Goal: Task Accomplishment & Management: Use online tool/utility

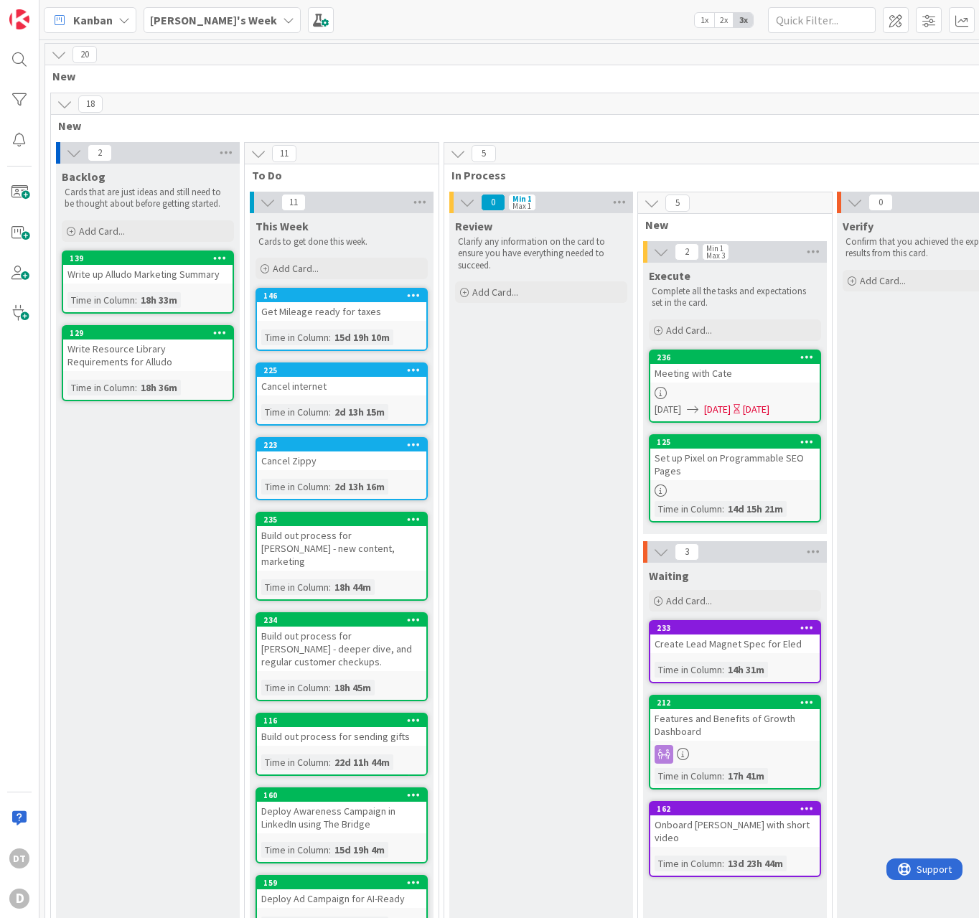
scroll to position [96, 0]
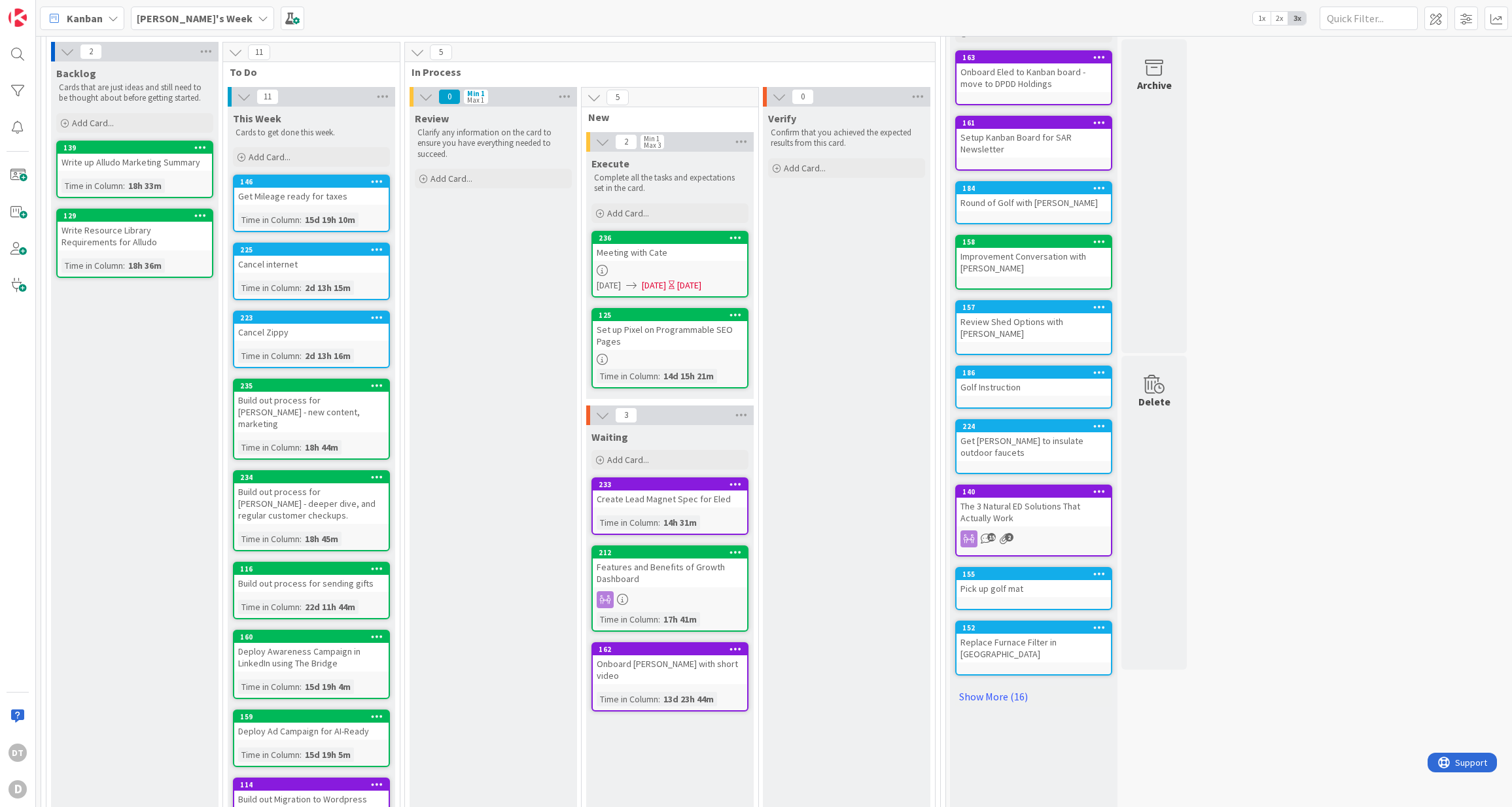
click at [202, 16] on b "[PERSON_NAME]'s Week" at bounding box center [194, 18] width 116 height 13
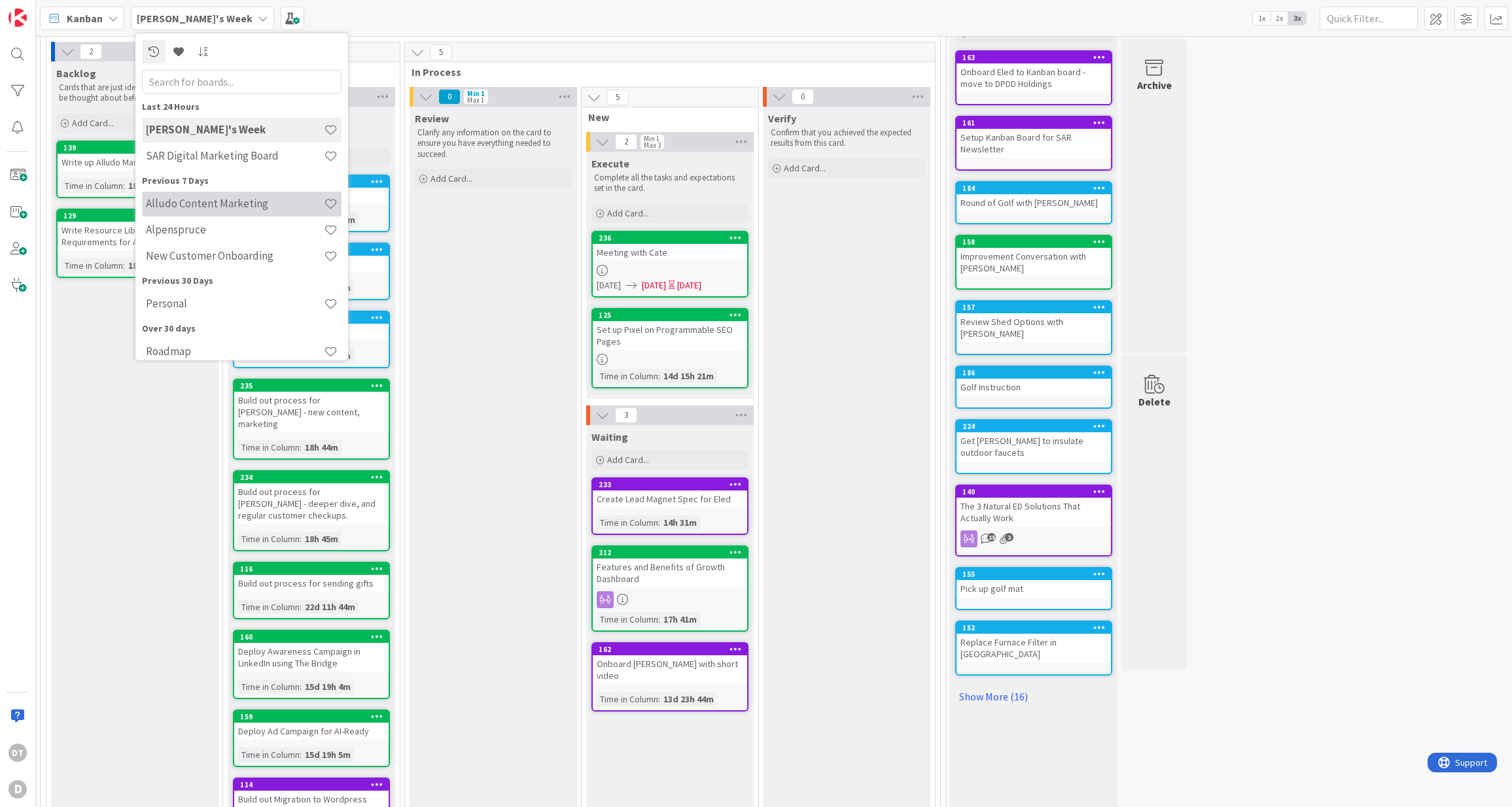
click at [214, 198] on h4 "Alludo Content Marketing" at bounding box center [234, 203] width 178 height 13
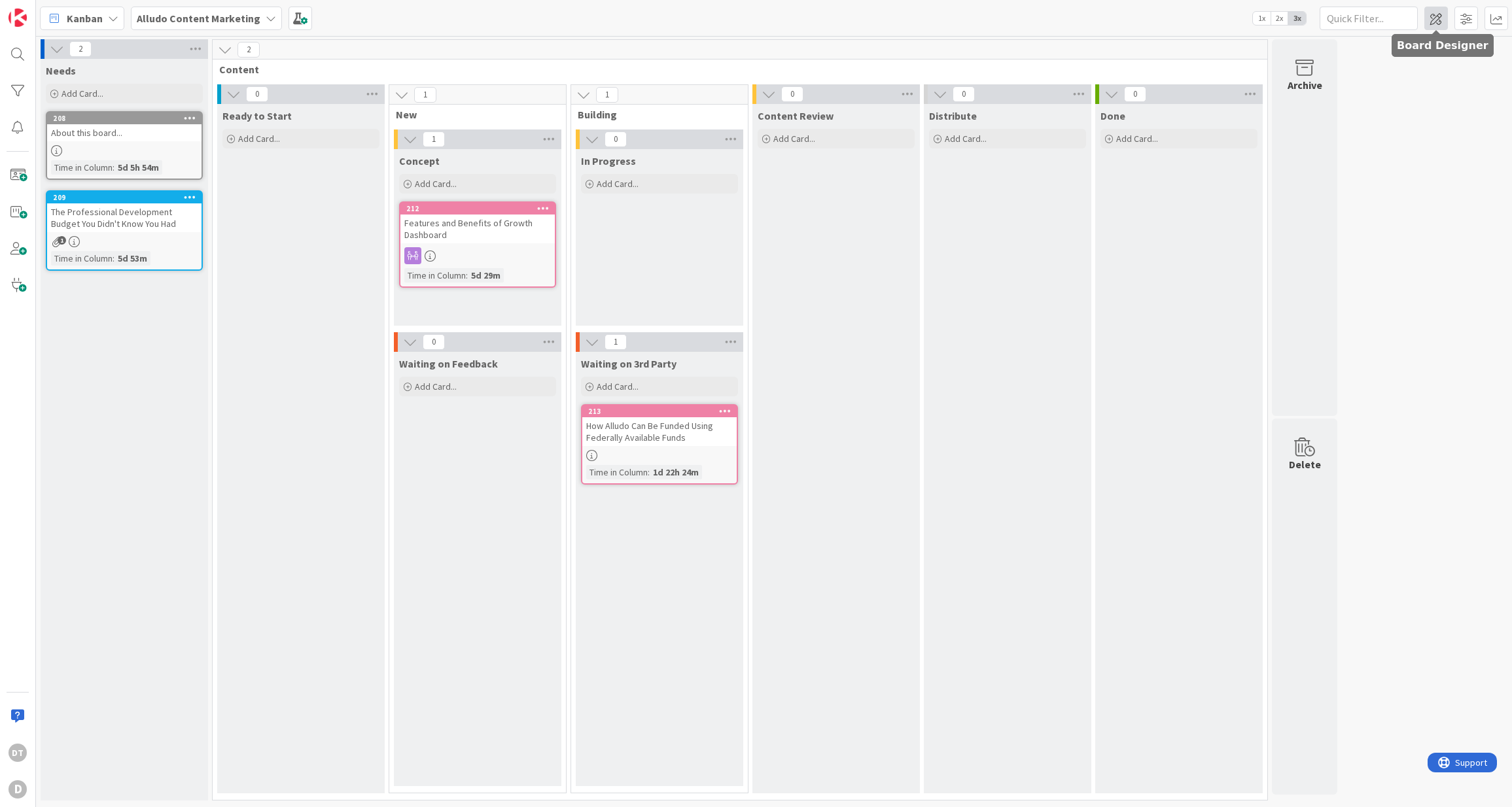
click at [891, 20] on span at bounding box center [1435, 18] width 24 height 24
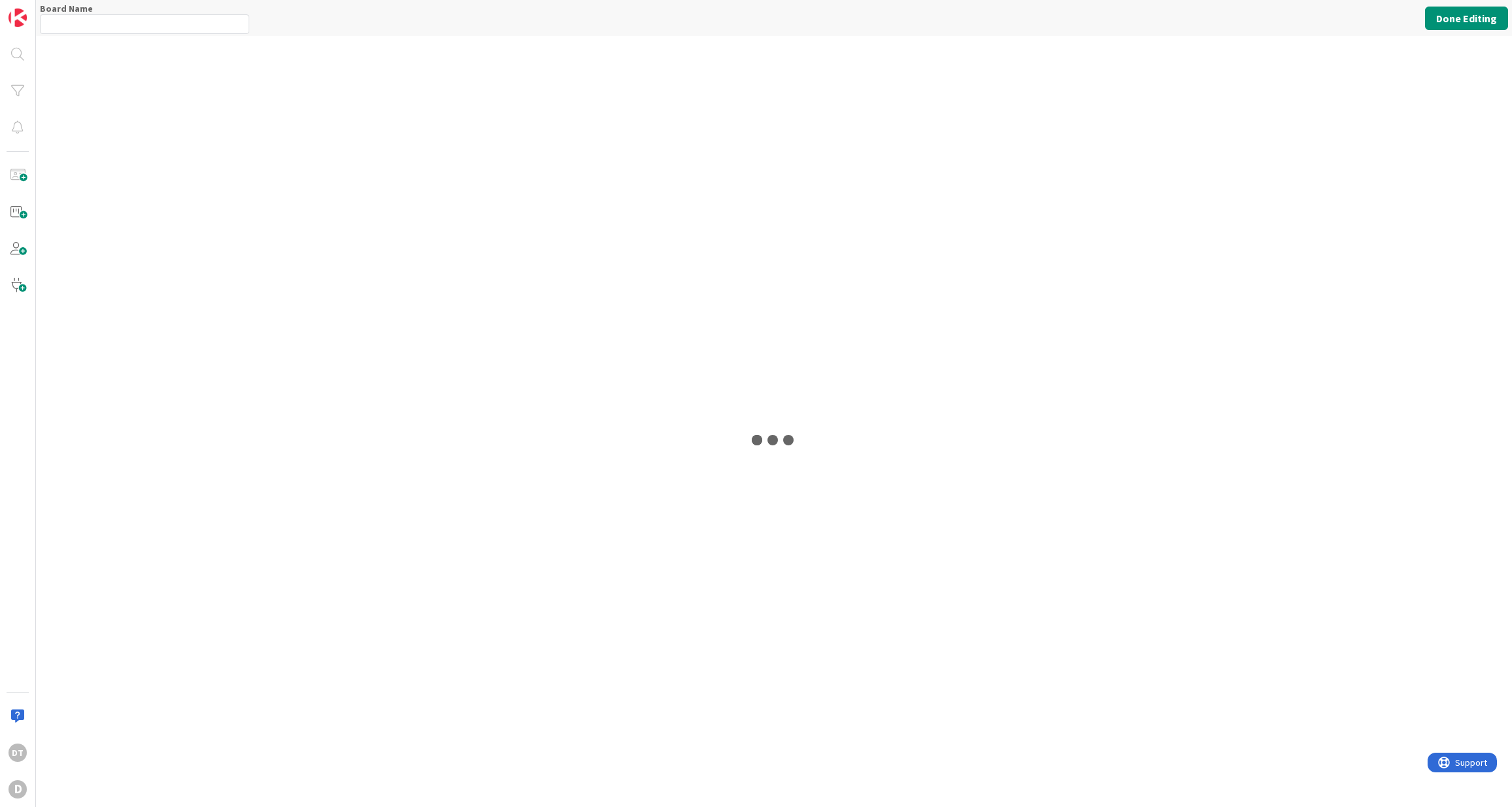
type input "Alludo Content Marketing"
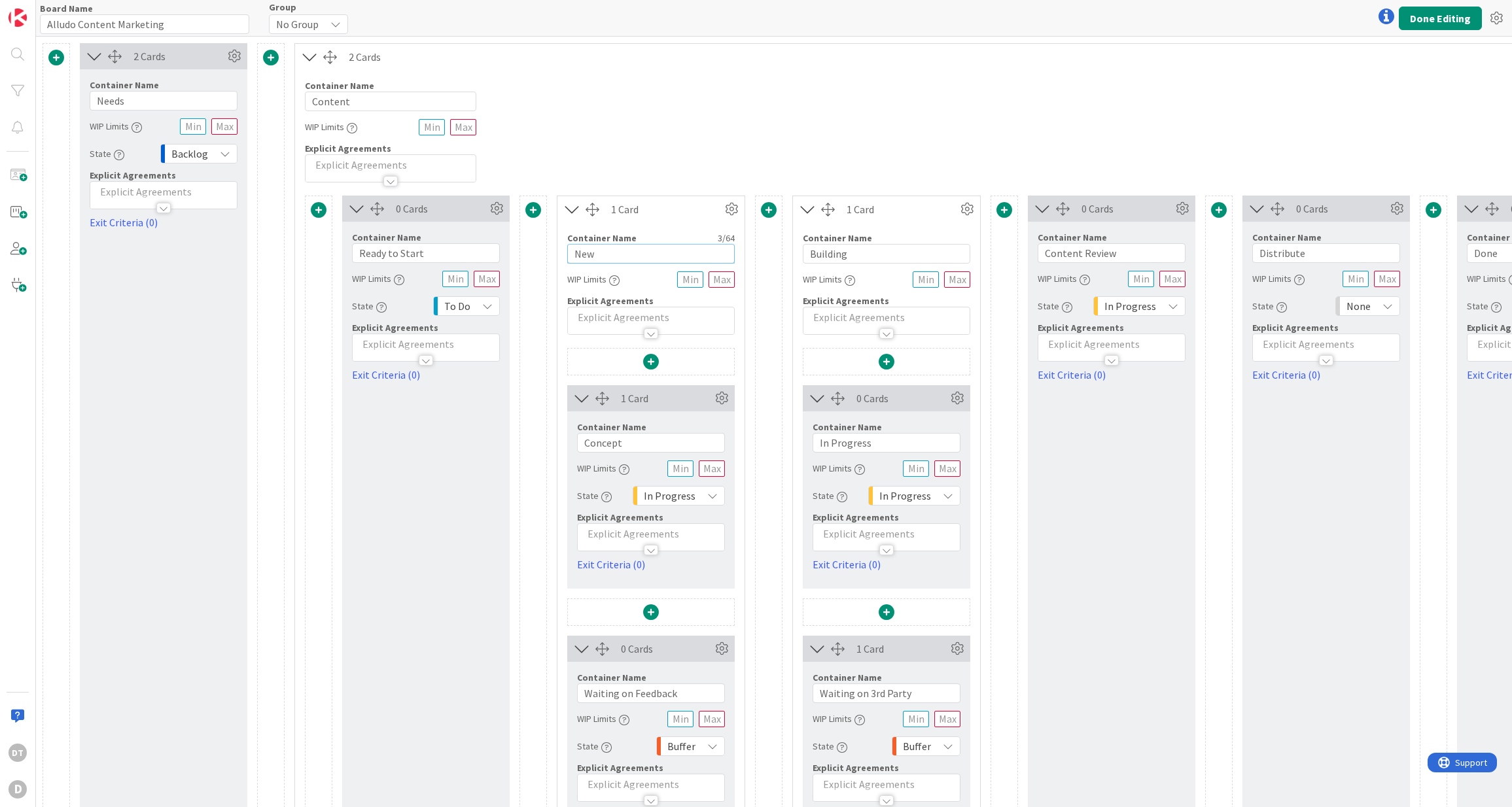
drag, startPoint x: 615, startPoint y: 258, endPoint x: 560, endPoint y: 254, distance: 55.1
click at [560, 254] on div "Container Name 3 / 64 New WIP Limits Explicit Agreements" at bounding box center [650, 278] width 187 height 112
type input "Concept"
drag, startPoint x: 629, startPoint y: 445, endPoint x: 557, endPoint y: 444, distance: 72.0
click at [557, 444] on div "1 Card Container Name 7 / 64 Concept WIP Limits State In Progress Explicit Agre…" at bounding box center [650, 612] width 187 height 528
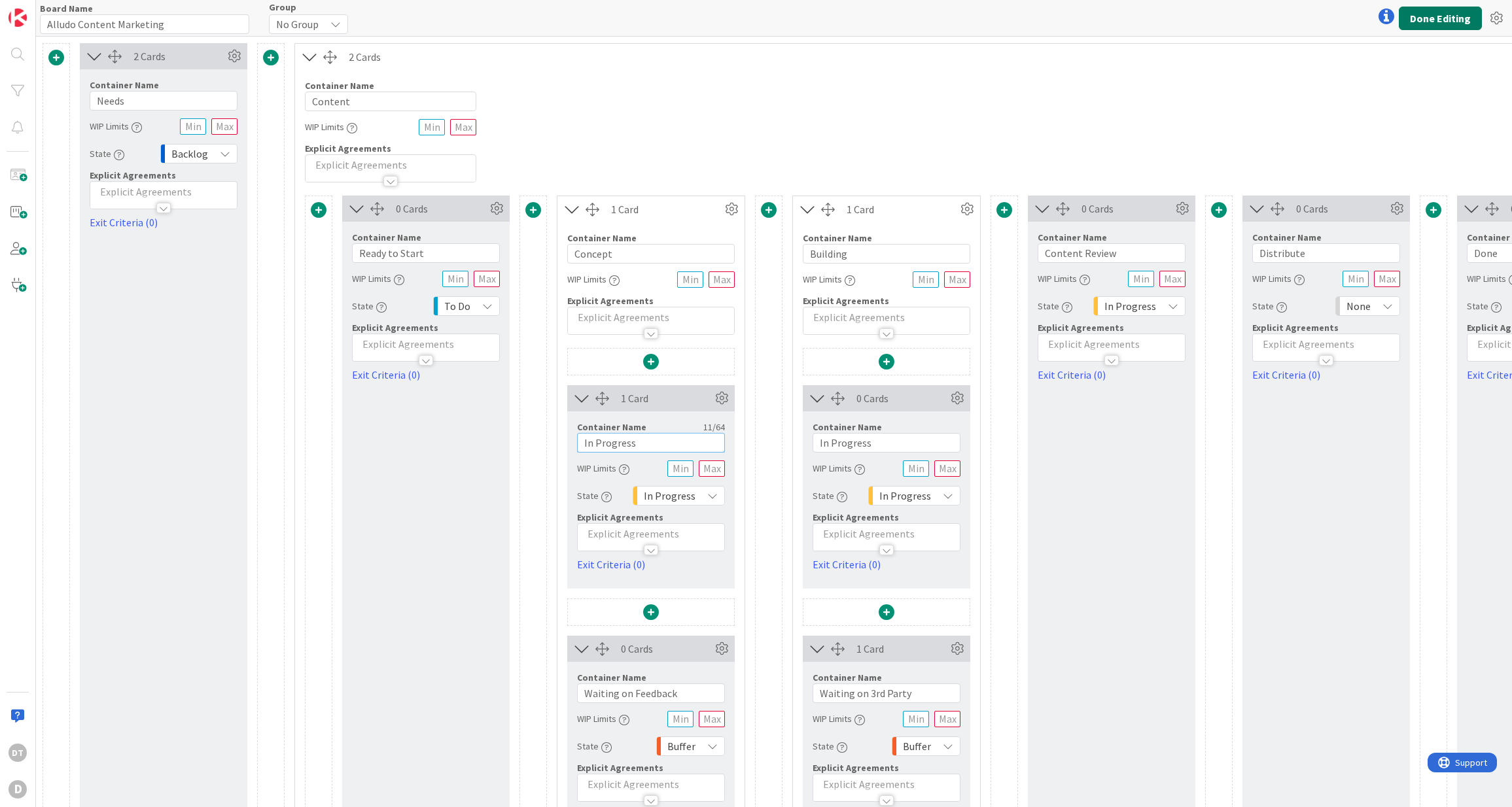
type input "In Progress"
click at [891, 17] on button "Done Editing" at bounding box center [1439, 18] width 83 height 24
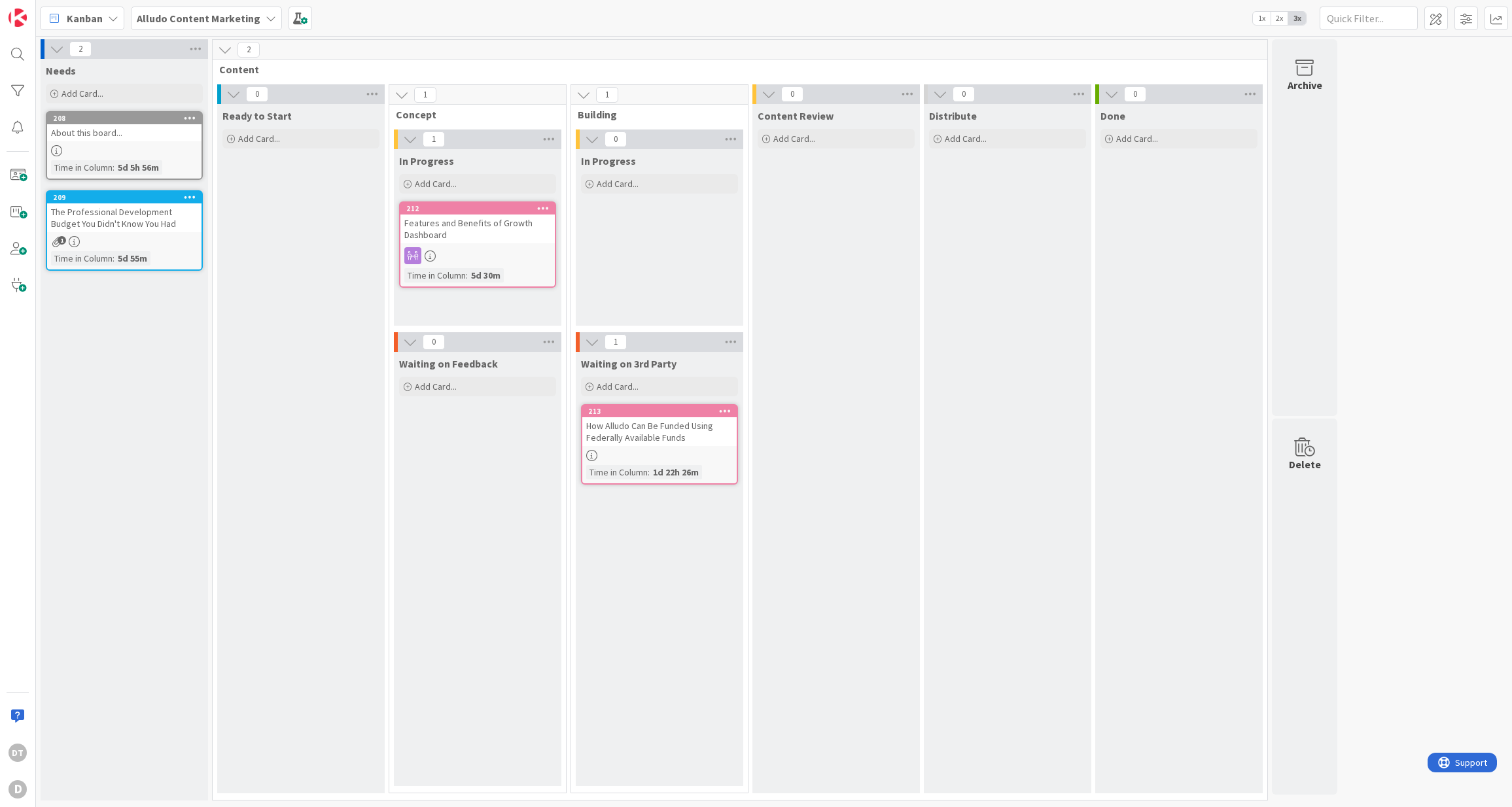
click at [249, 25] on span "Alludo Content Marketing" at bounding box center [199, 17] width 124 height 15
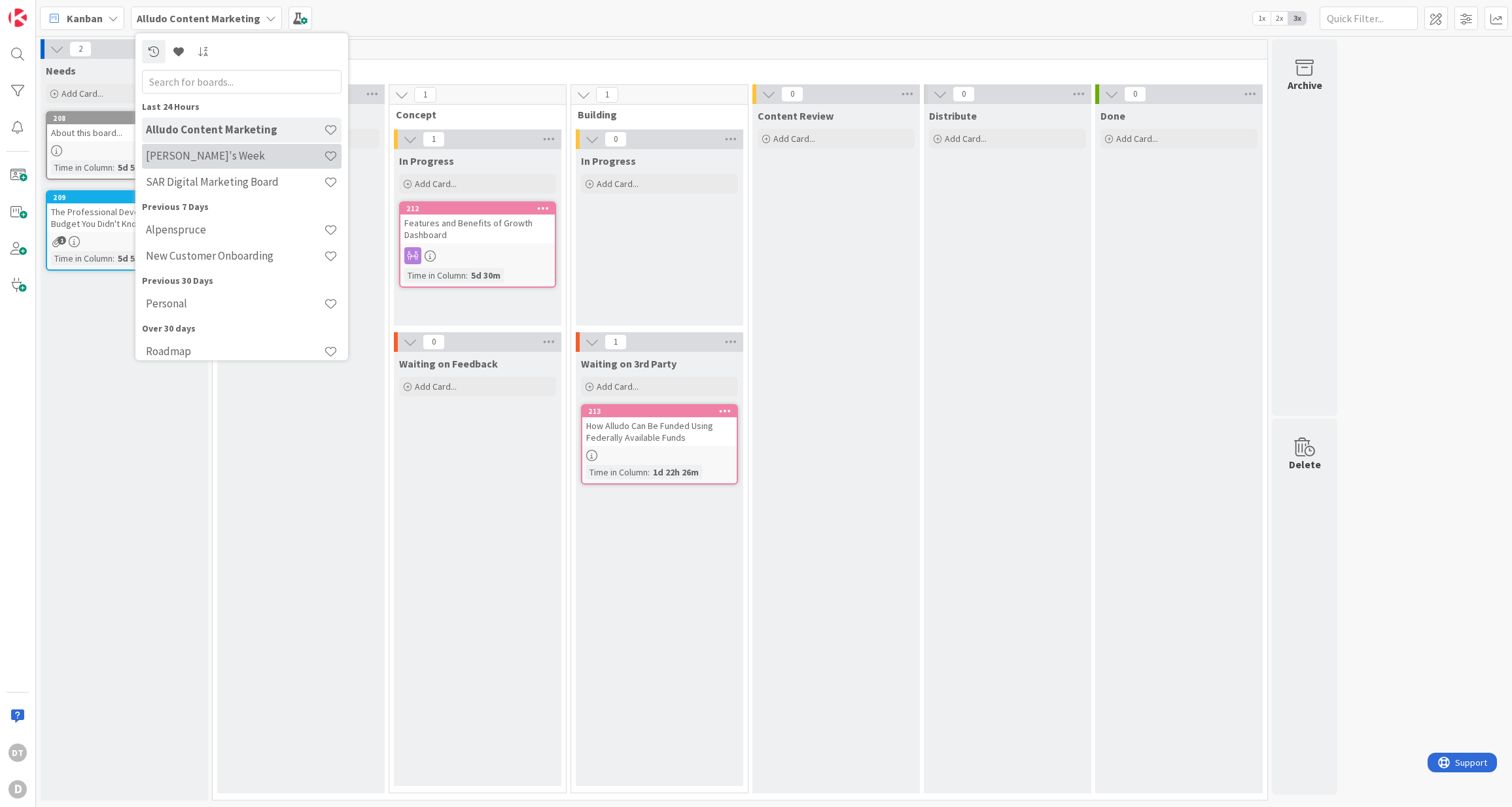
click at [206, 156] on h4 "[PERSON_NAME]'s Week" at bounding box center [234, 156] width 178 height 13
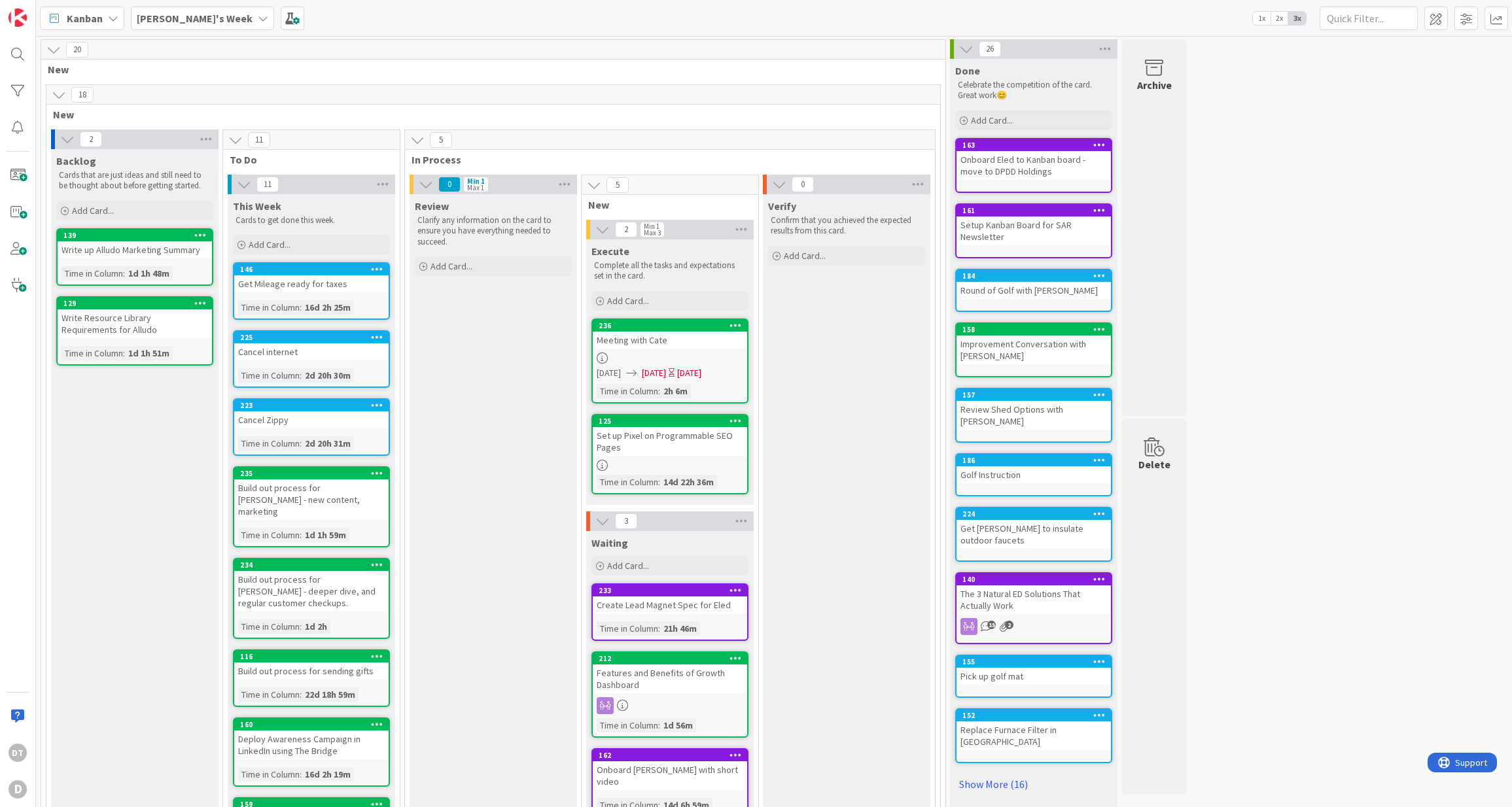
click at [258, 17] on icon at bounding box center [262, 17] width 10 height 10
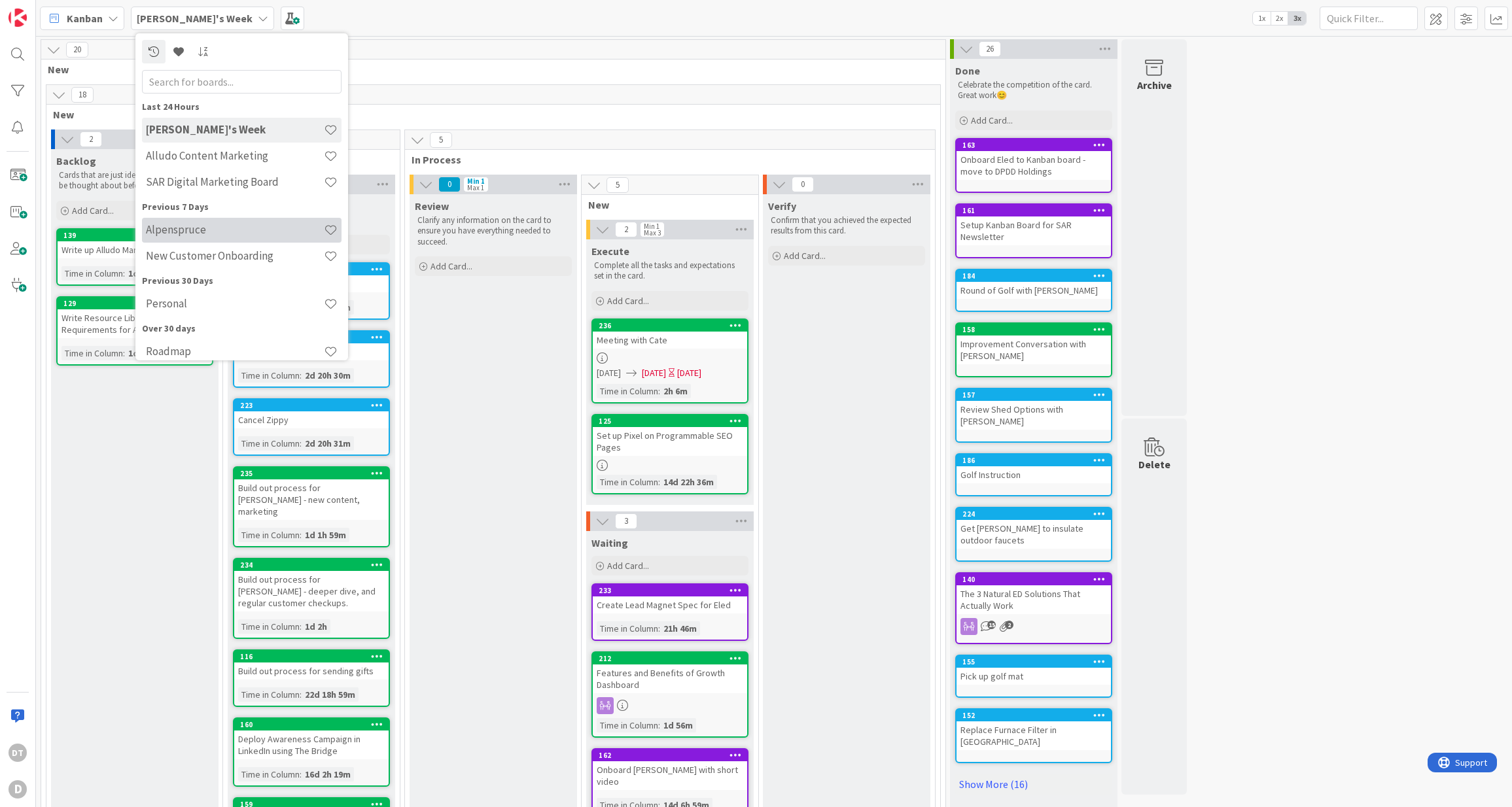
click at [190, 232] on h4 "Alpenspruce" at bounding box center [234, 230] width 178 height 13
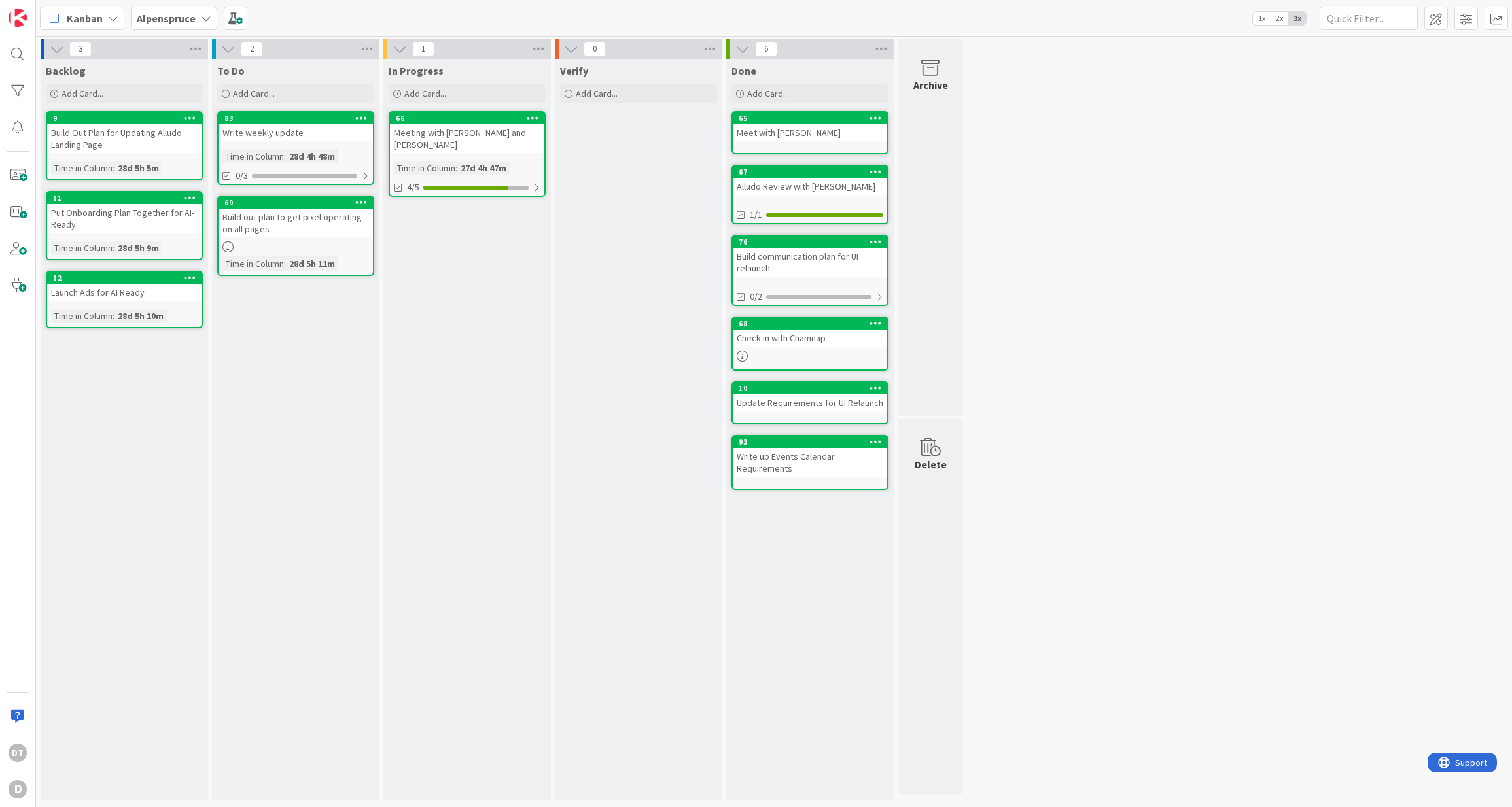
click at [189, 15] on b "Alpenspruce" at bounding box center [166, 18] width 59 height 13
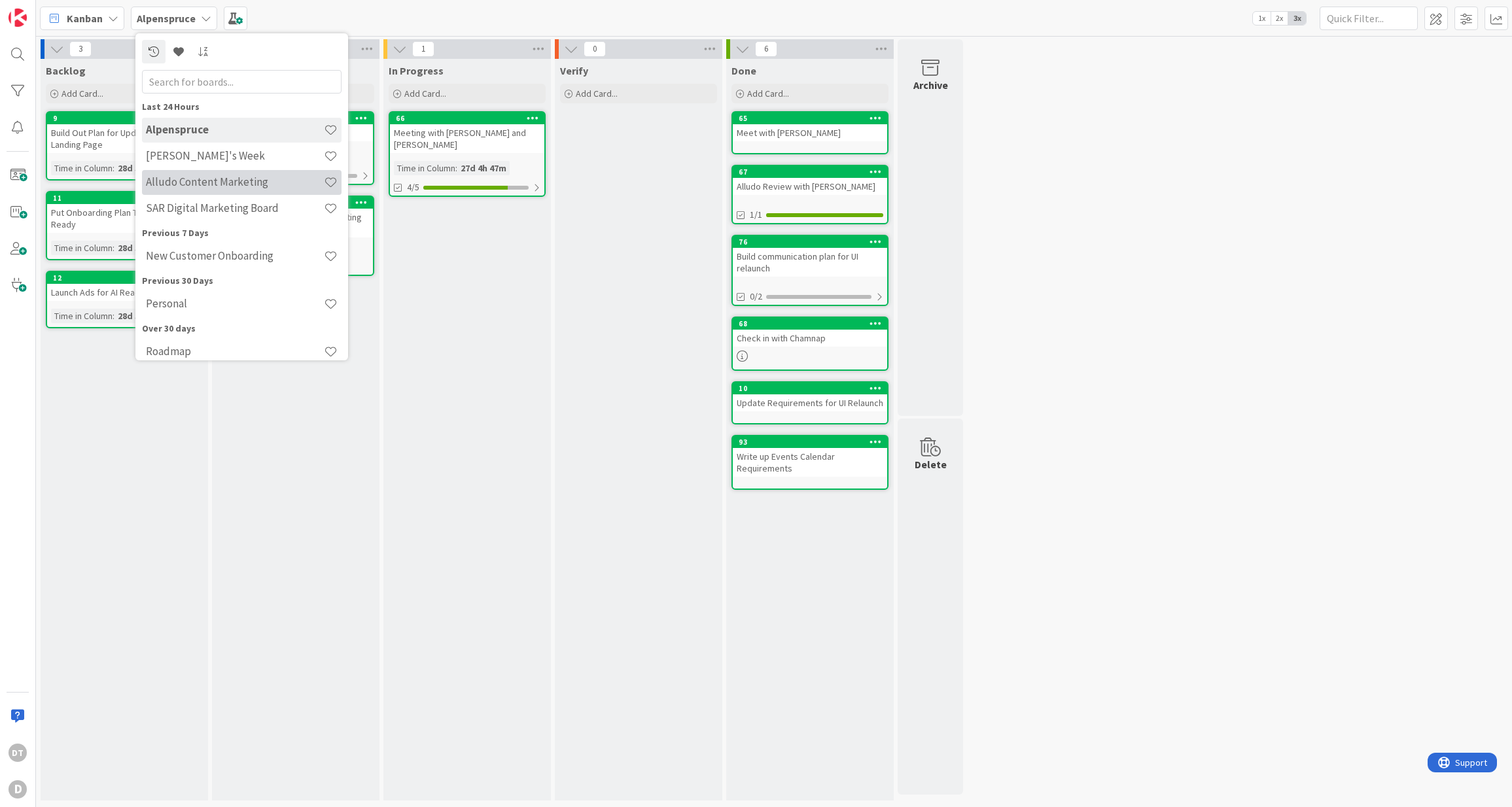
click at [185, 171] on div "Alludo Content Marketing" at bounding box center [242, 182] width 200 height 25
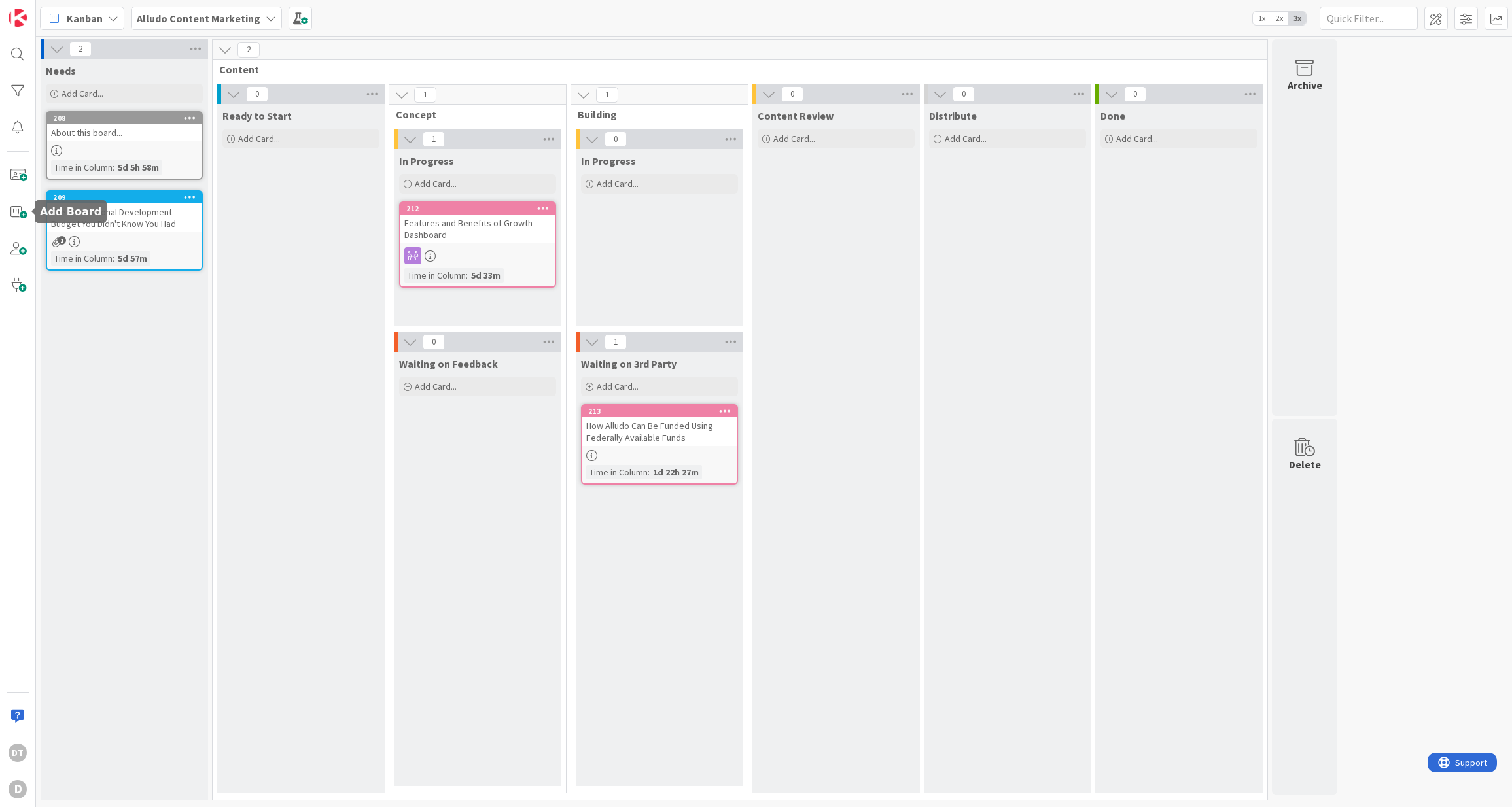
click at [56, 206] on div "The Professional Development Budget You Didn't Know You Had" at bounding box center [124, 218] width 154 height 29
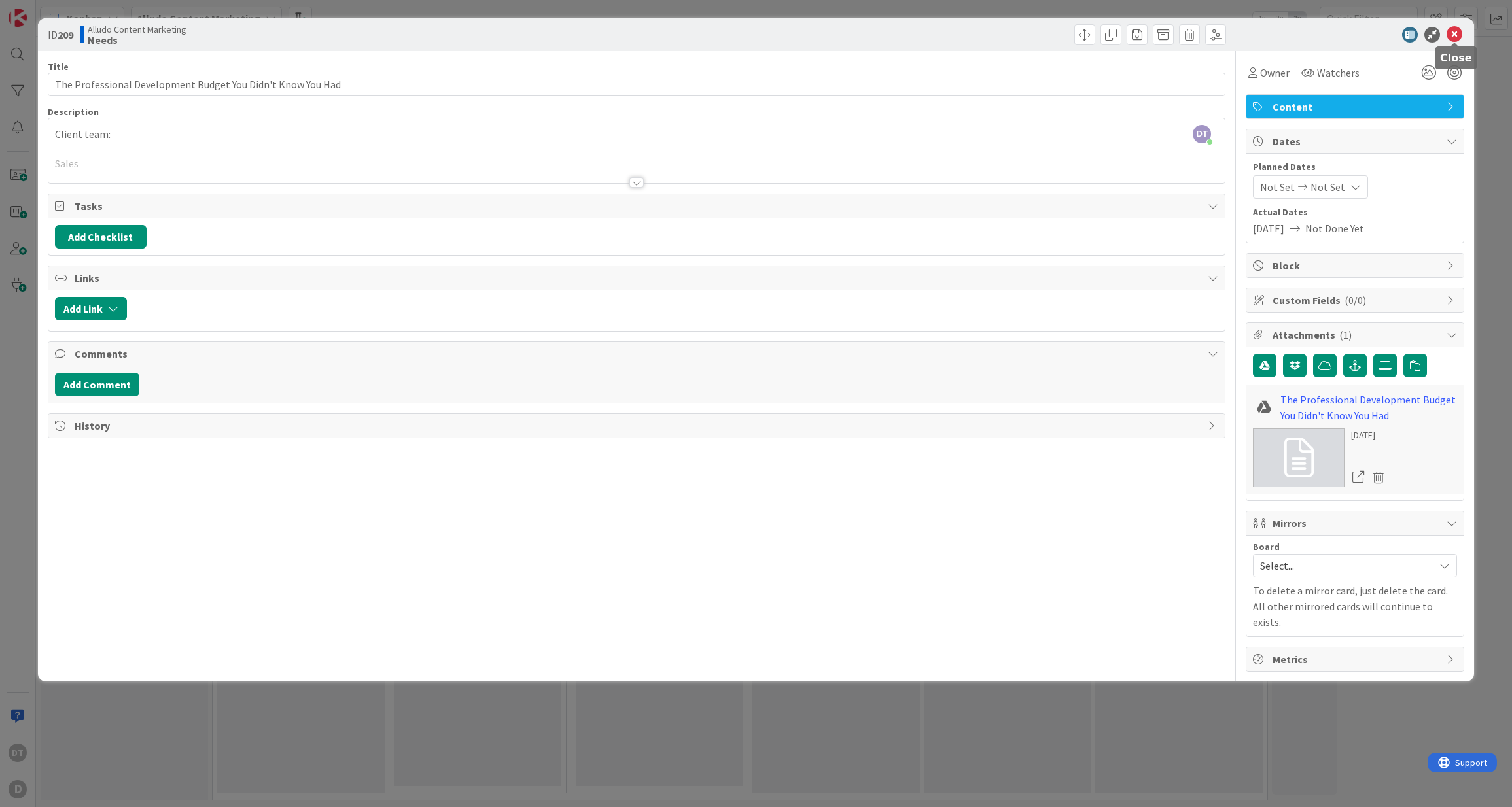
click at [891, 31] on icon at bounding box center [1454, 34] width 15 height 15
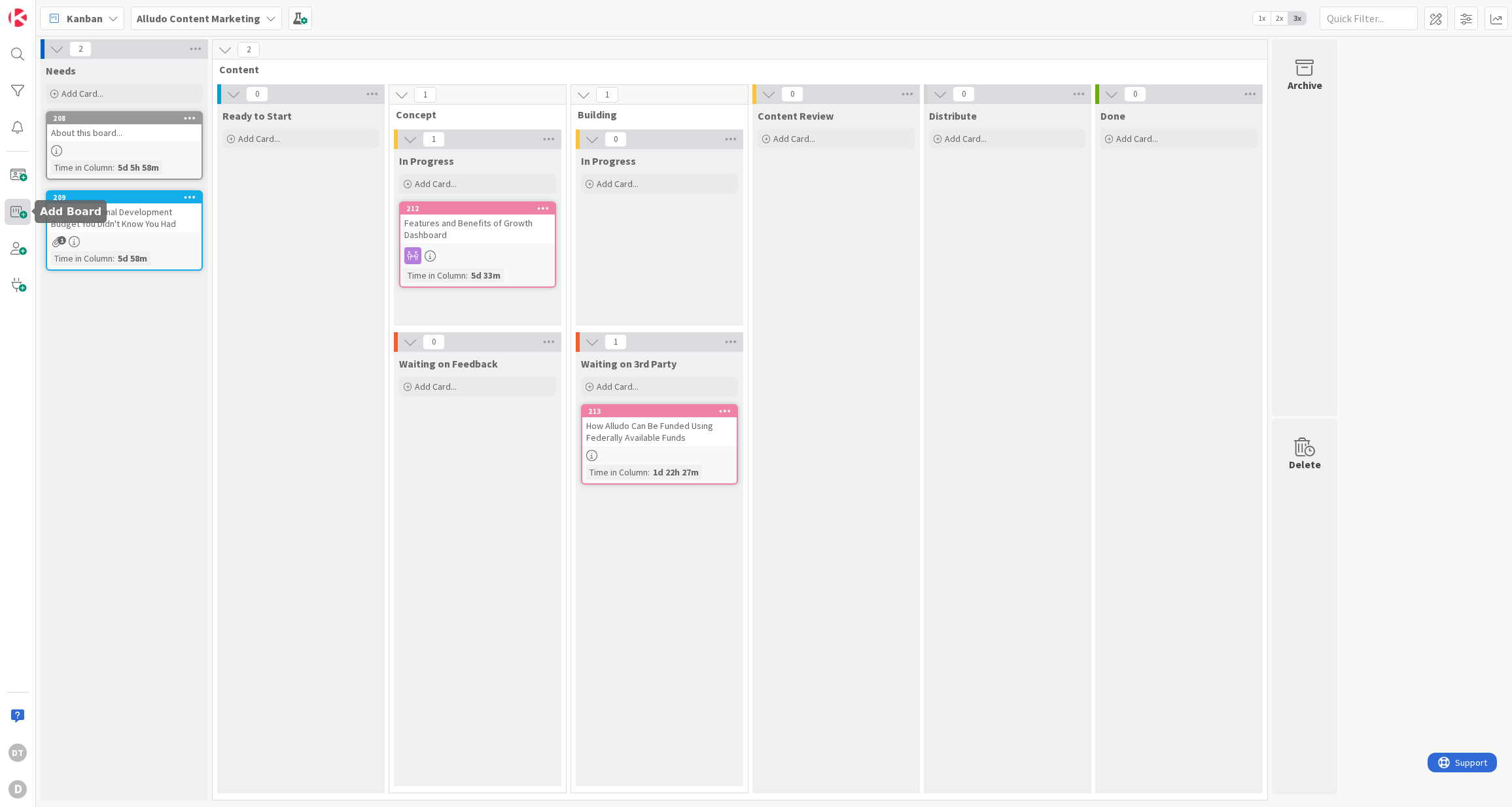
click at [15, 216] on span at bounding box center [17, 211] width 26 height 26
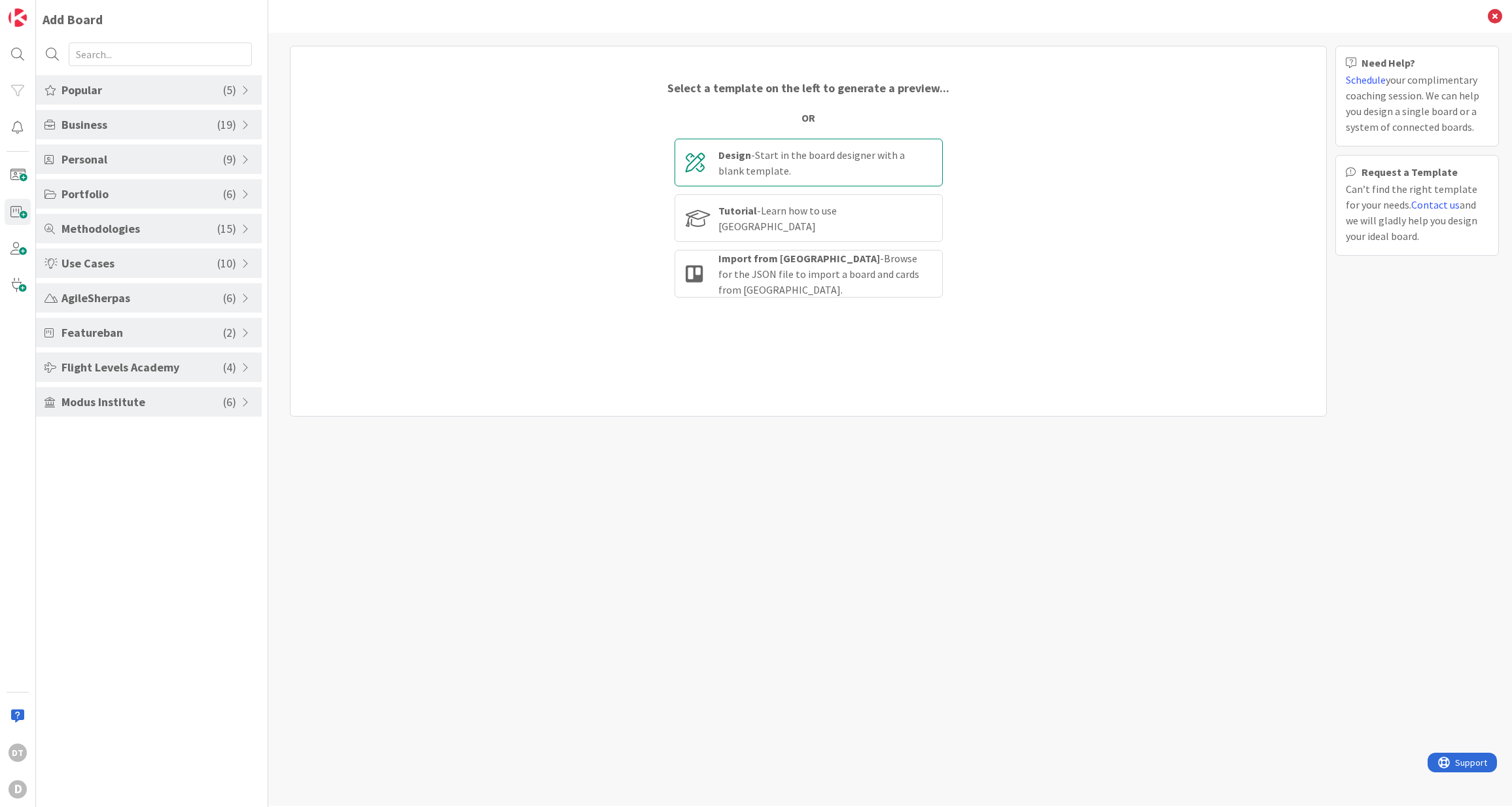
click at [812, 168] on div "Design - Start in the board designer with a blank template." at bounding box center [825, 162] width 213 height 31
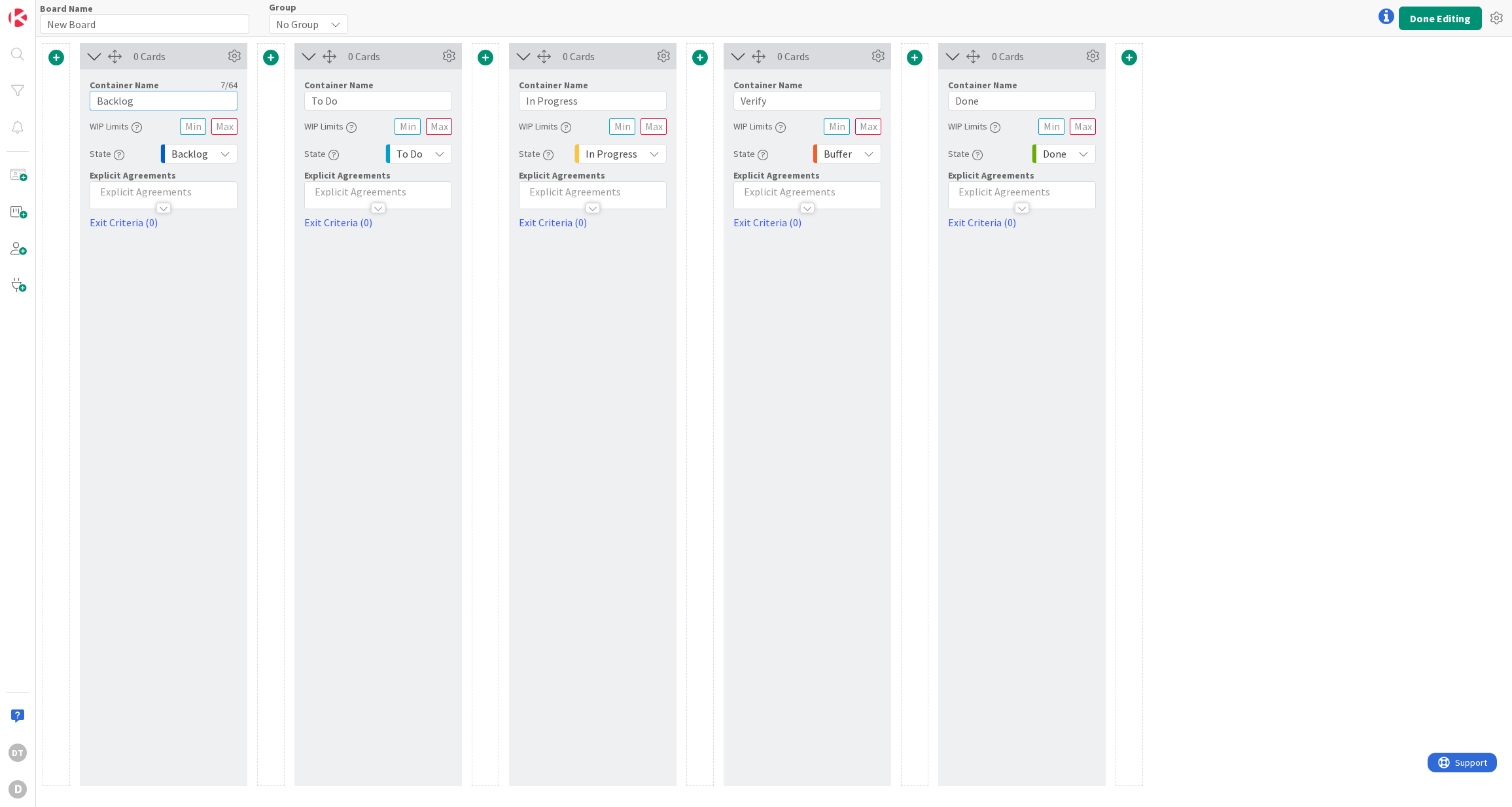
drag, startPoint x: 149, startPoint y: 100, endPoint x: 87, endPoint y: 99, distance: 62.0
click at [87, 99] on div "Container Name 7 / 64 Backlog WIP Limits State Backlog Explicit Agreements Exit…" at bounding box center [164, 149] width 168 height 161
type input "C"
type input "Support Request"
click at [1131, 59] on span at bounding box center [1128, 57] width 15 height 15
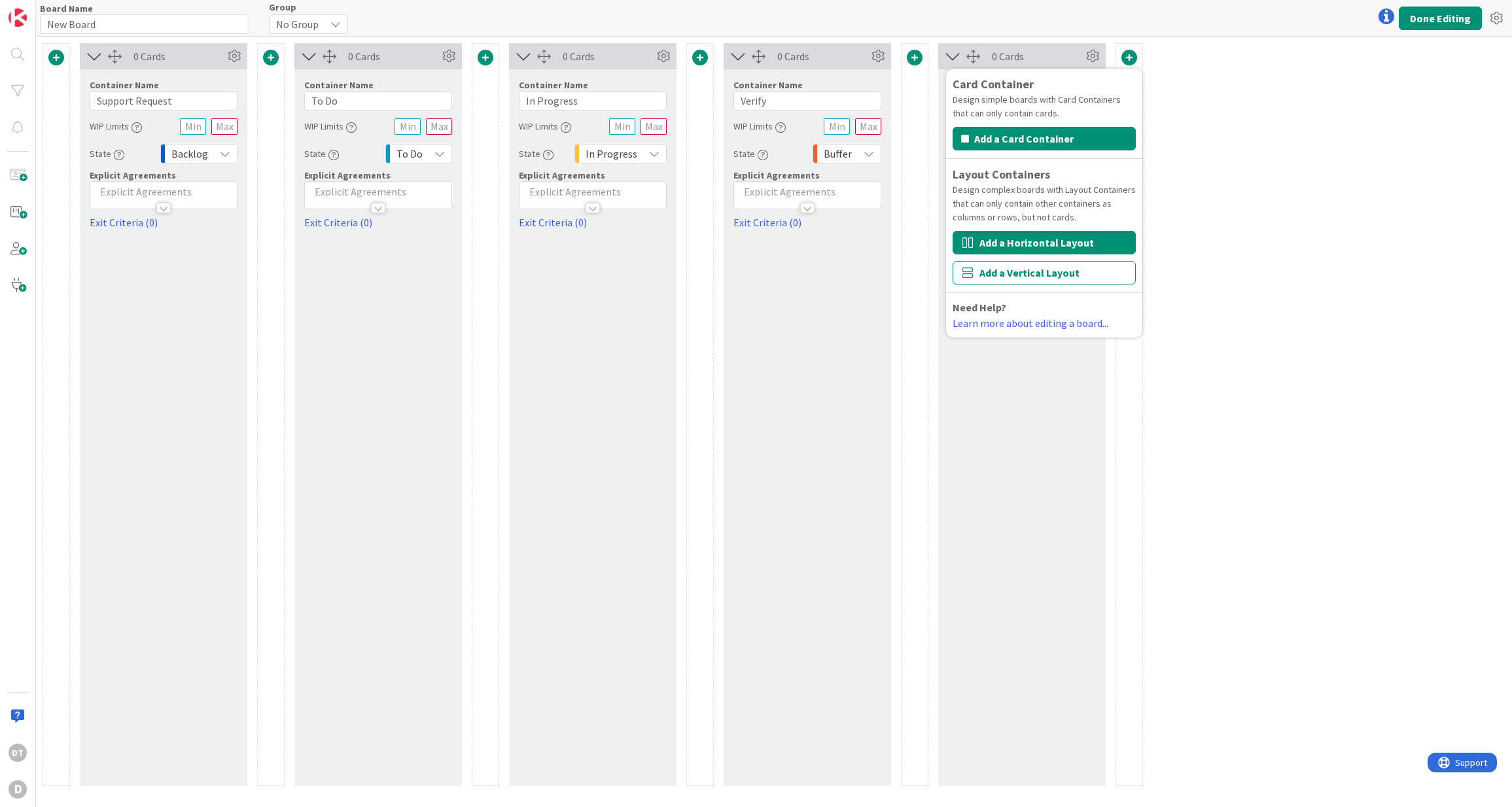
click at [1026, 240] on button "Add a Horizontal Layout" at bounding box center [1044, 242] width 183 height 24
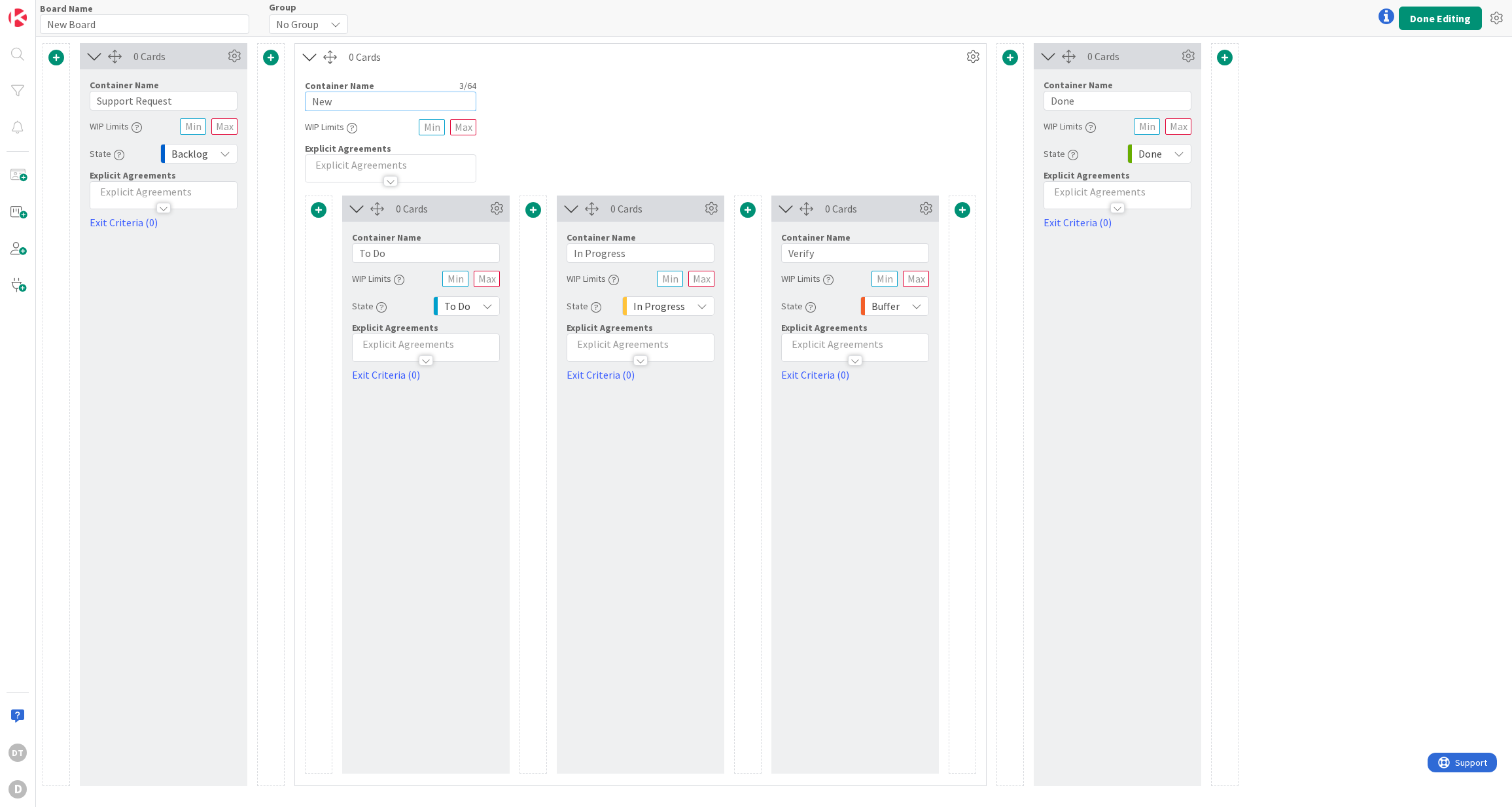
drag, startPoint x: 348, startPoint y: 102, endPoint x: 303, endPoint y: 98, distance: 45.2
click at [303, 98] on div "Container Name 3 / 64 New WIP Limits Explicit Agreements" at bounding box center [641, 126] width 691 height 112
type input "C"
type input "U"
type input "Content"
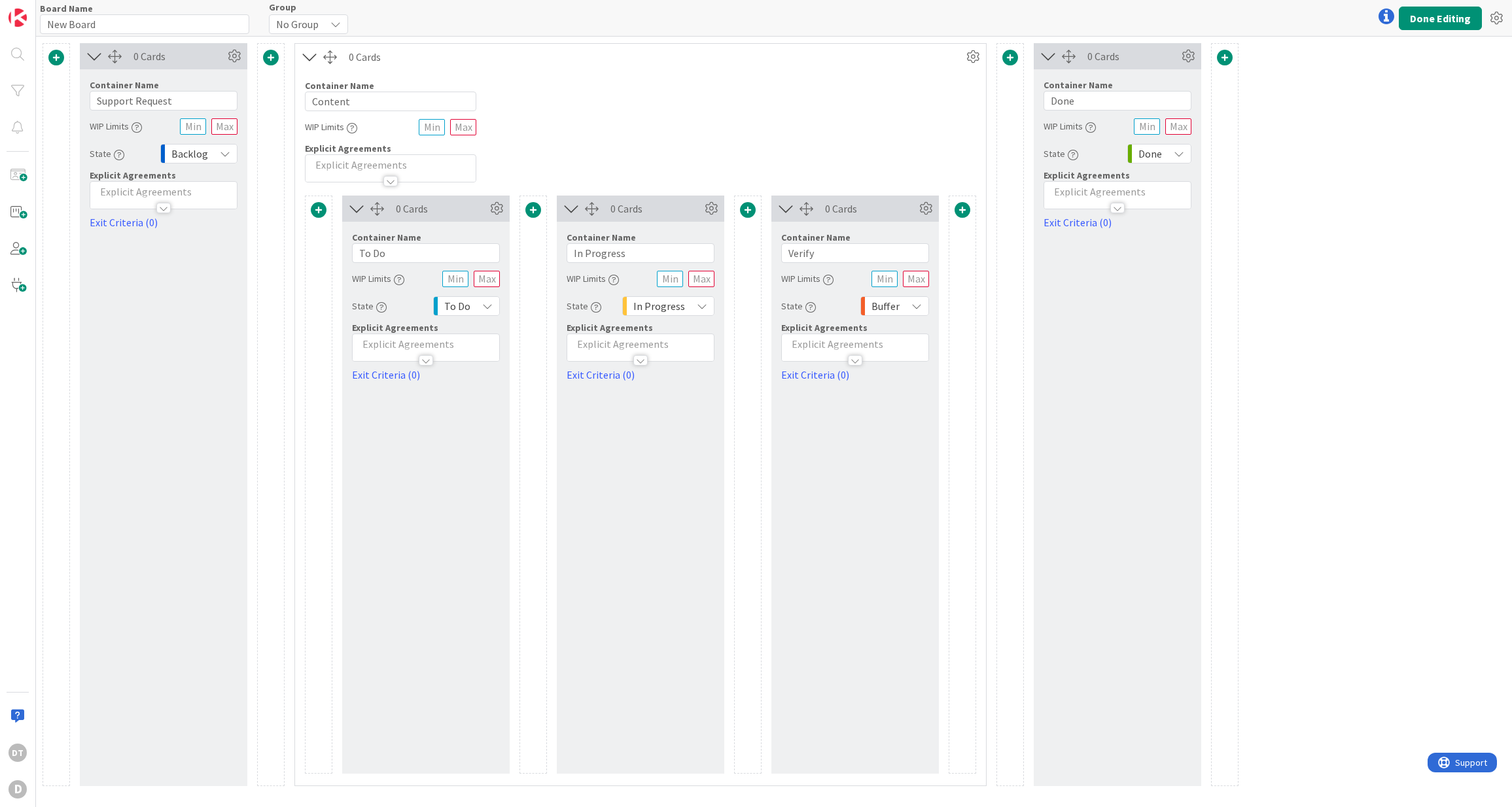
click at [1231, 55] on span at bounding box center [1224, 57] width 15 height 15
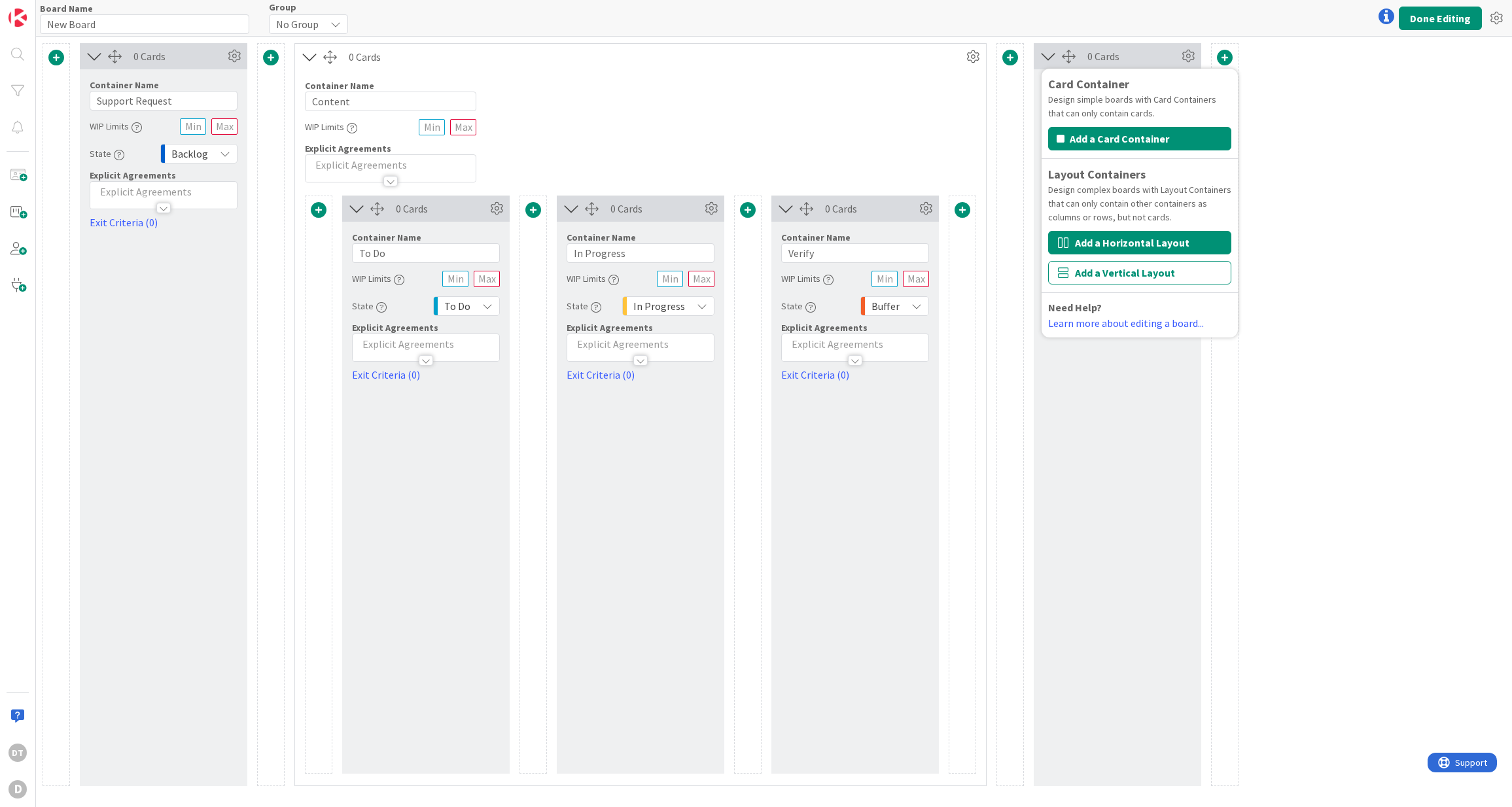
click at [1125, 240] on button "Add a Horizontal Layout" at bounding box center [1139, 242] width 183 height 24
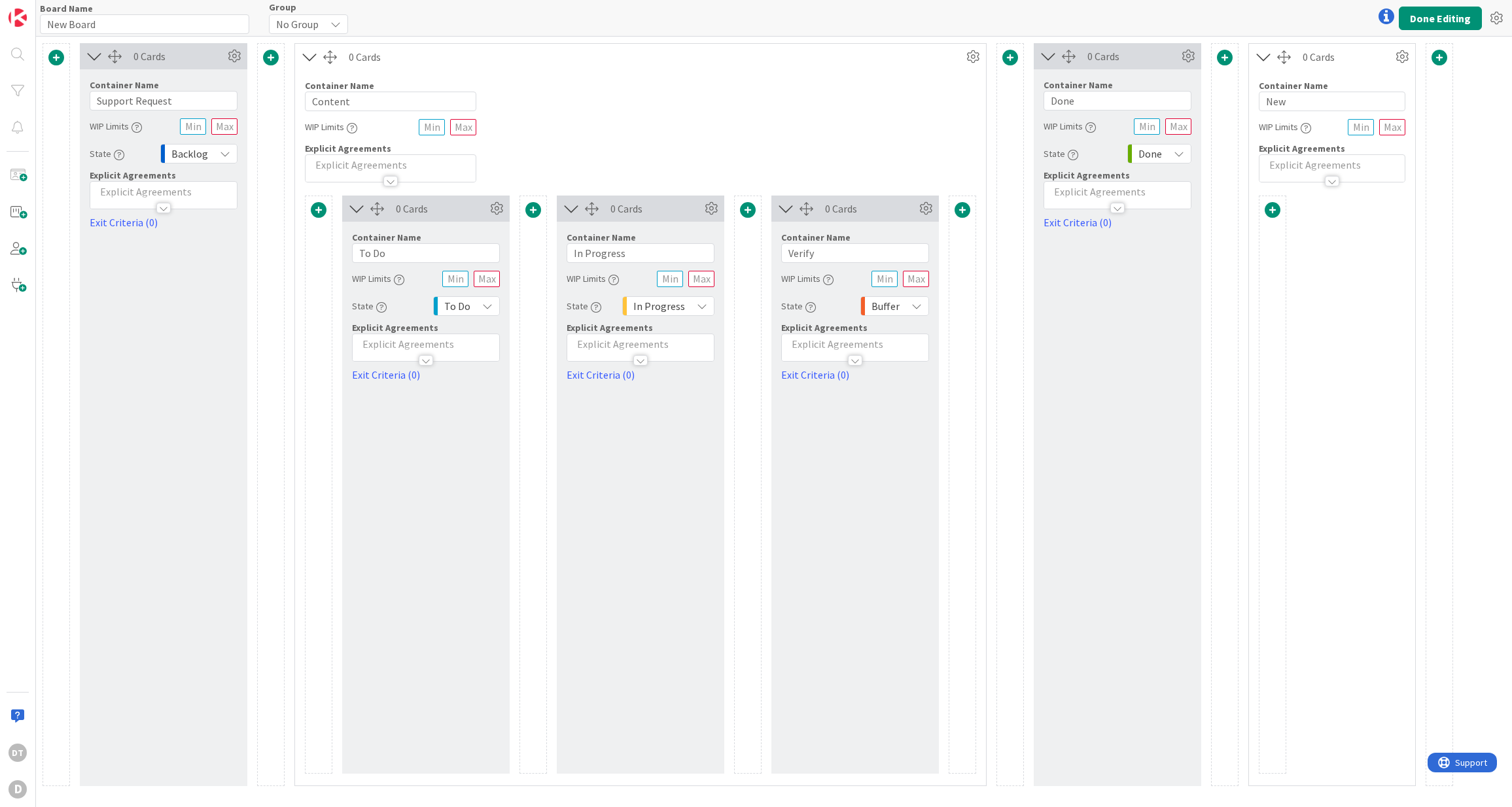
drag, startPoint x: 1389, startPoint y: 55, endPoint x: 1412, endPoint y: 58, distance: 23.2
click at [1391, 55] on div "0 Cards" at bounding box center [1347, 56] width 89 height 15
click at [1406, 58] on icon at bounding box center [1402, 57] width 20 height 20
click at [1321, 124] on link "Switch to a Vertical Layout" at bounding box center [1323, 128] width 177 height 19
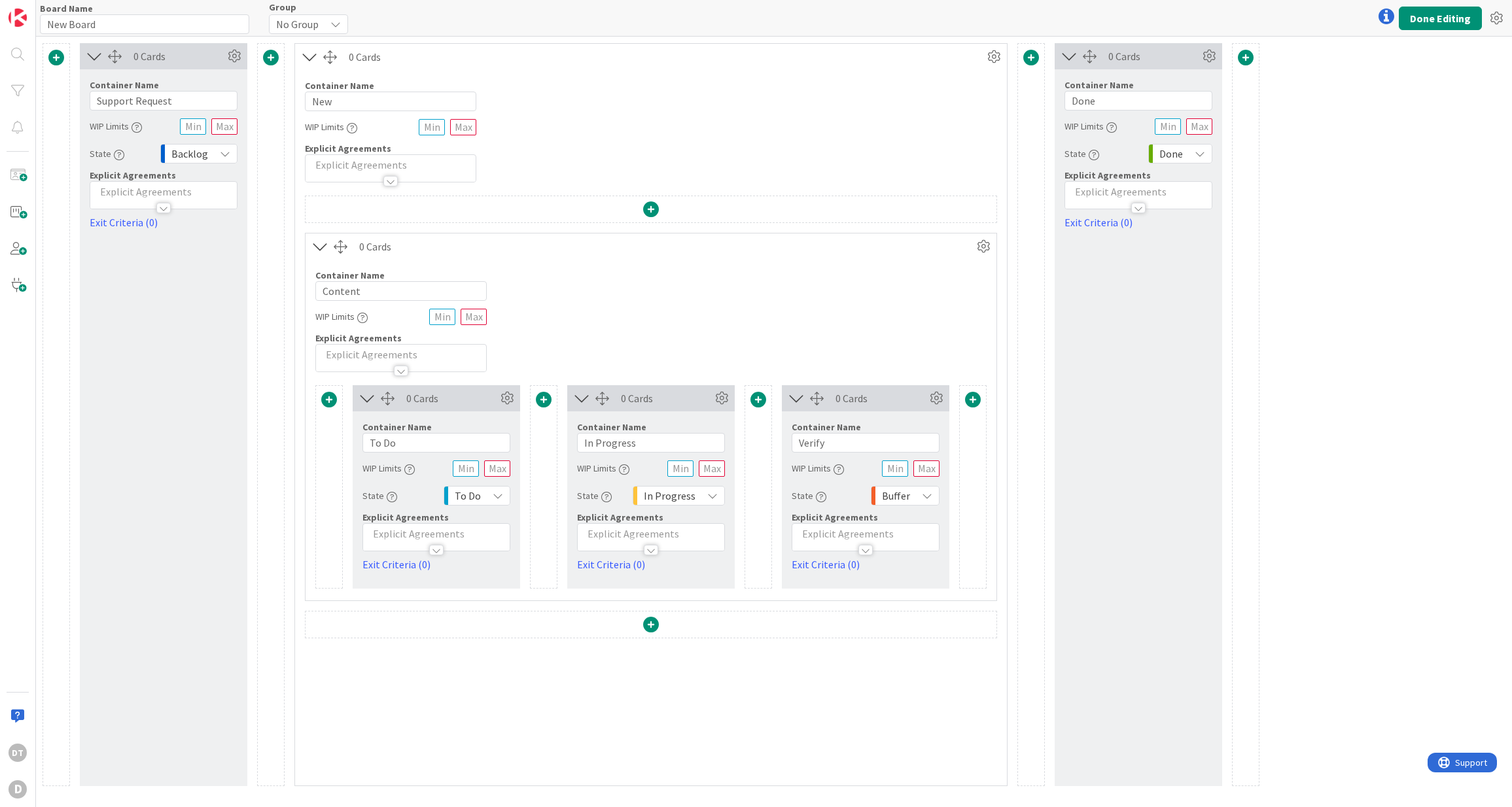
click at [648, 624] on span at bounding box center [650, 624] width 15 height 15
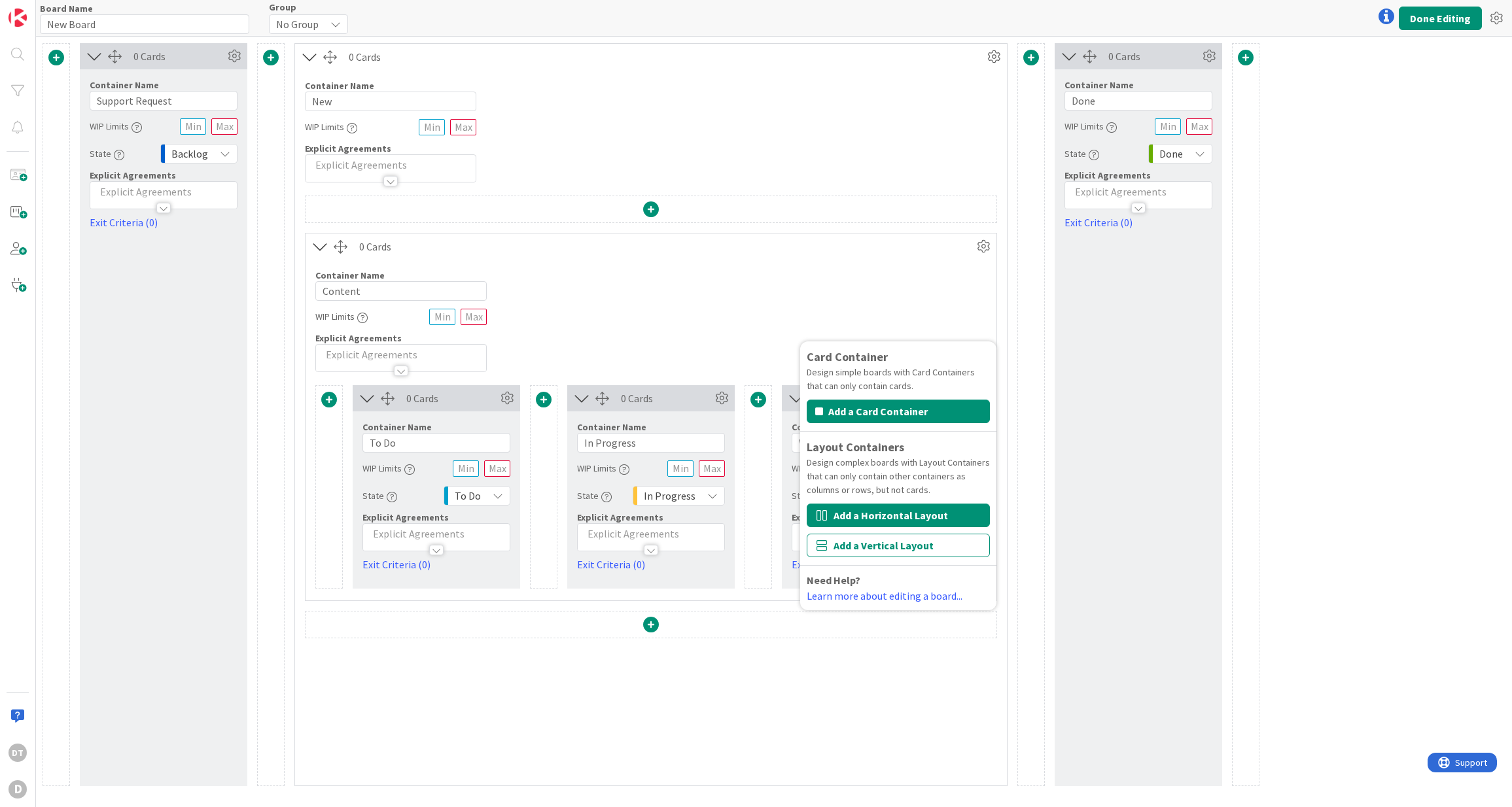
click at [859, 516] on button "Add a Horizontal Layout" at bounding box center [898, 516] width 183 height 24
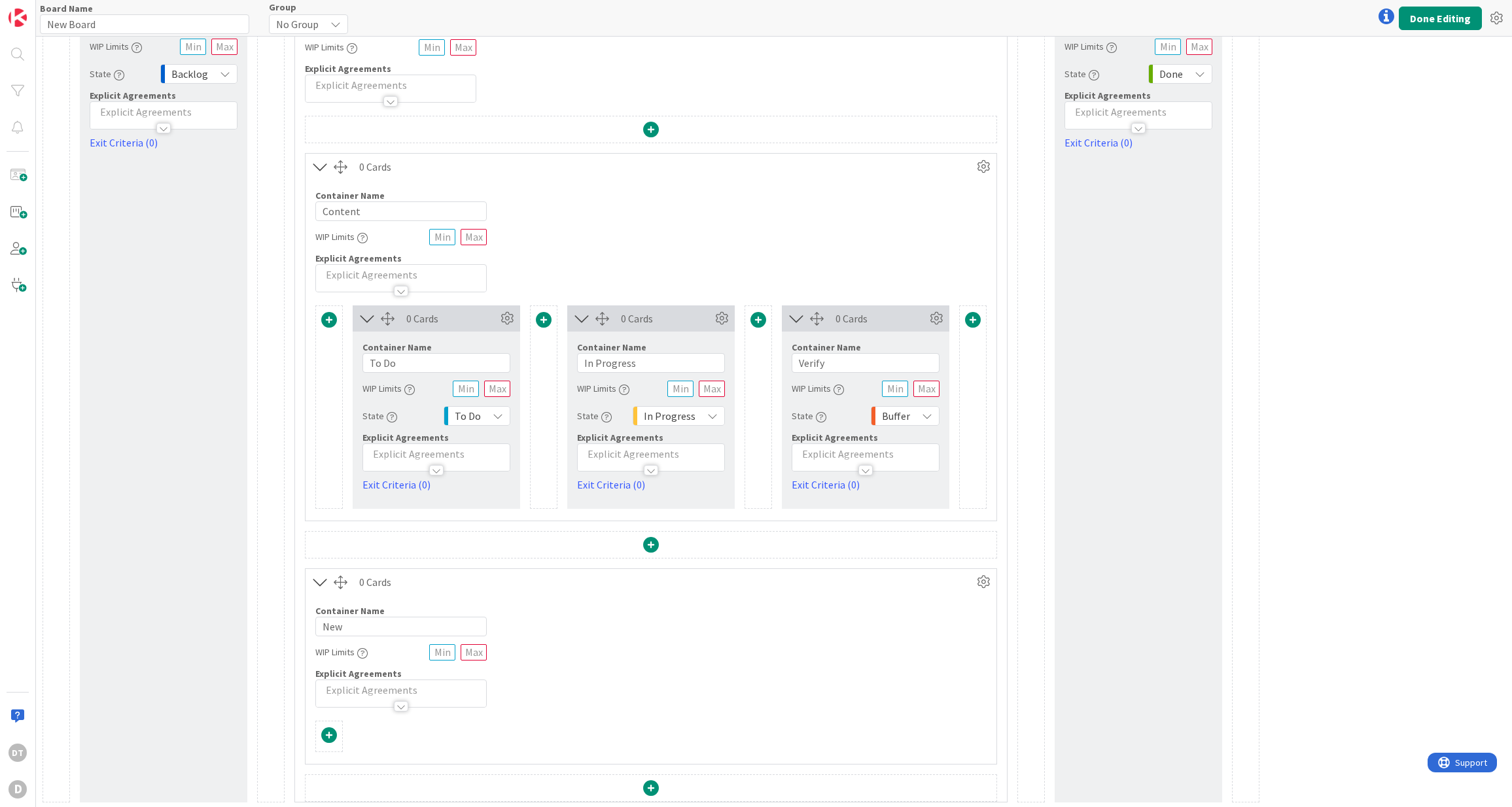
scroll to position [82, 0]
drag, startPoint x: 354, startPoint y: 627, endPoint x: 310, endPoint y: 625, distance: 44.0
click at [310, 625] on div "Container Name 3 / 64 New WIP Limits Explicit Agreements" at bounding box center [651, 649] width 691 height 112
type input "Rostering"
click at [328, 729] on span at bounding box center [328, 732] width 15 height 15
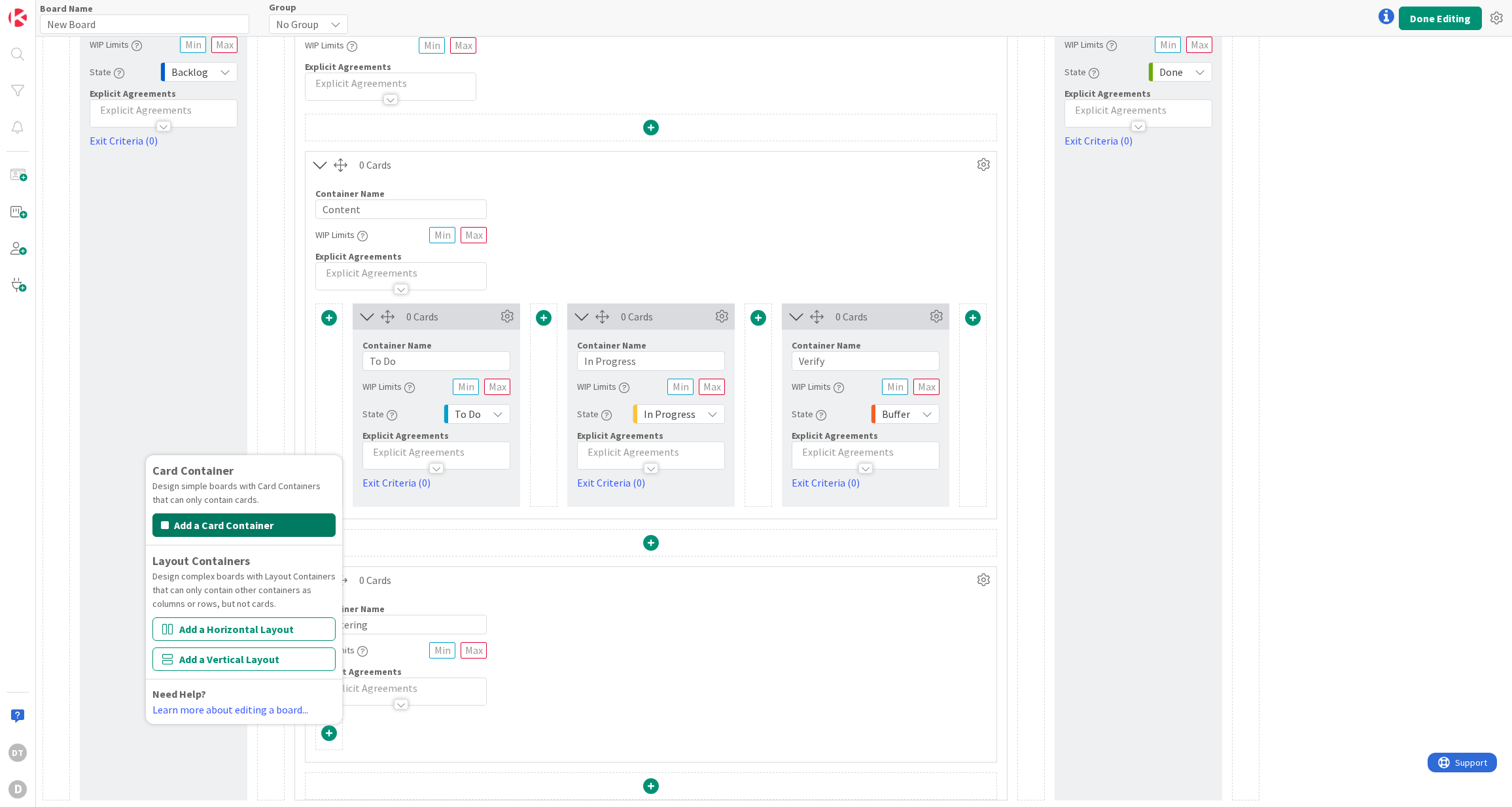
click at [235, 525] on button "Add a Card Container" at bounding box center [243, 525] width 183 height 24
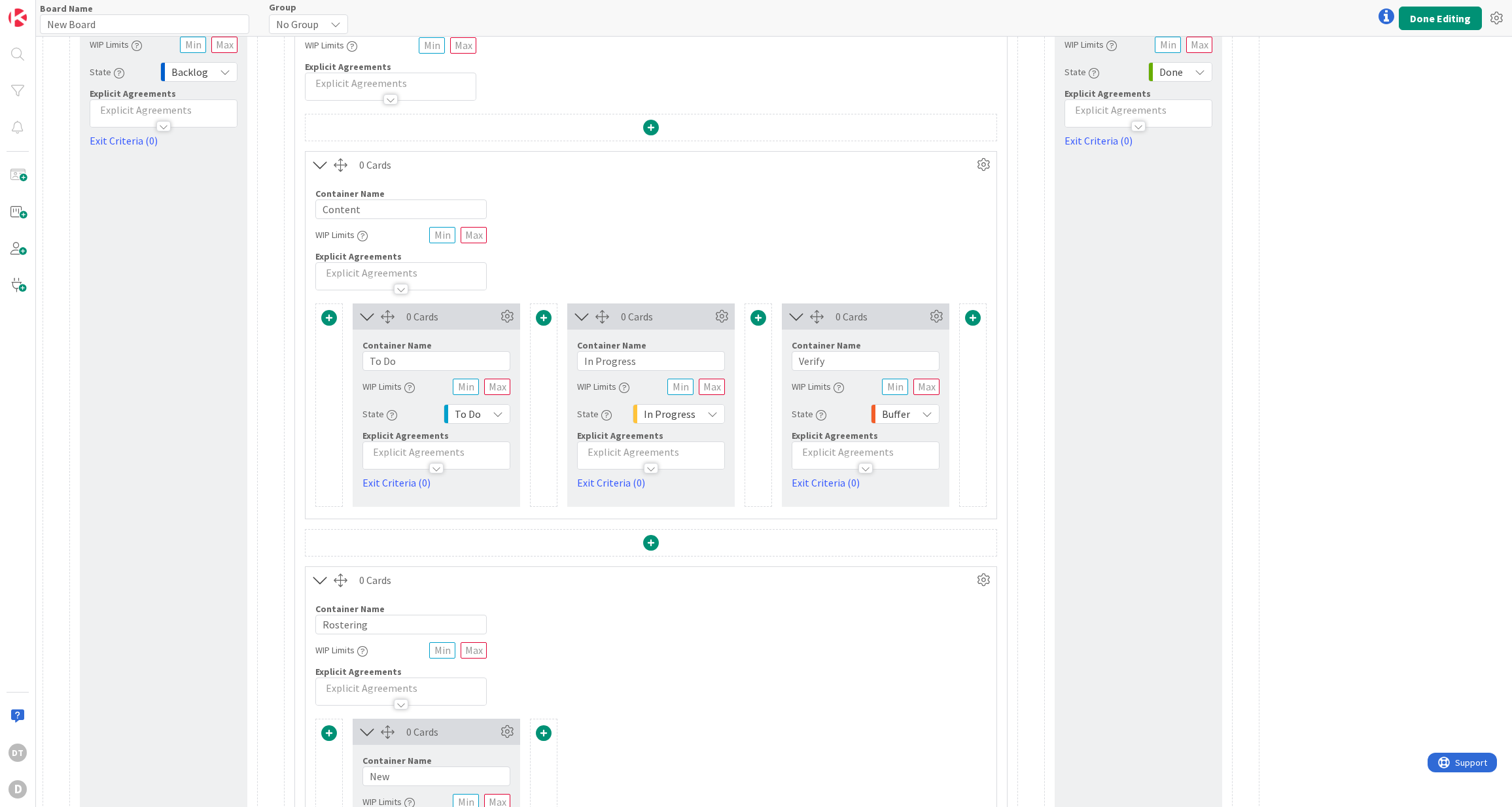
scroll to position [253, 0]
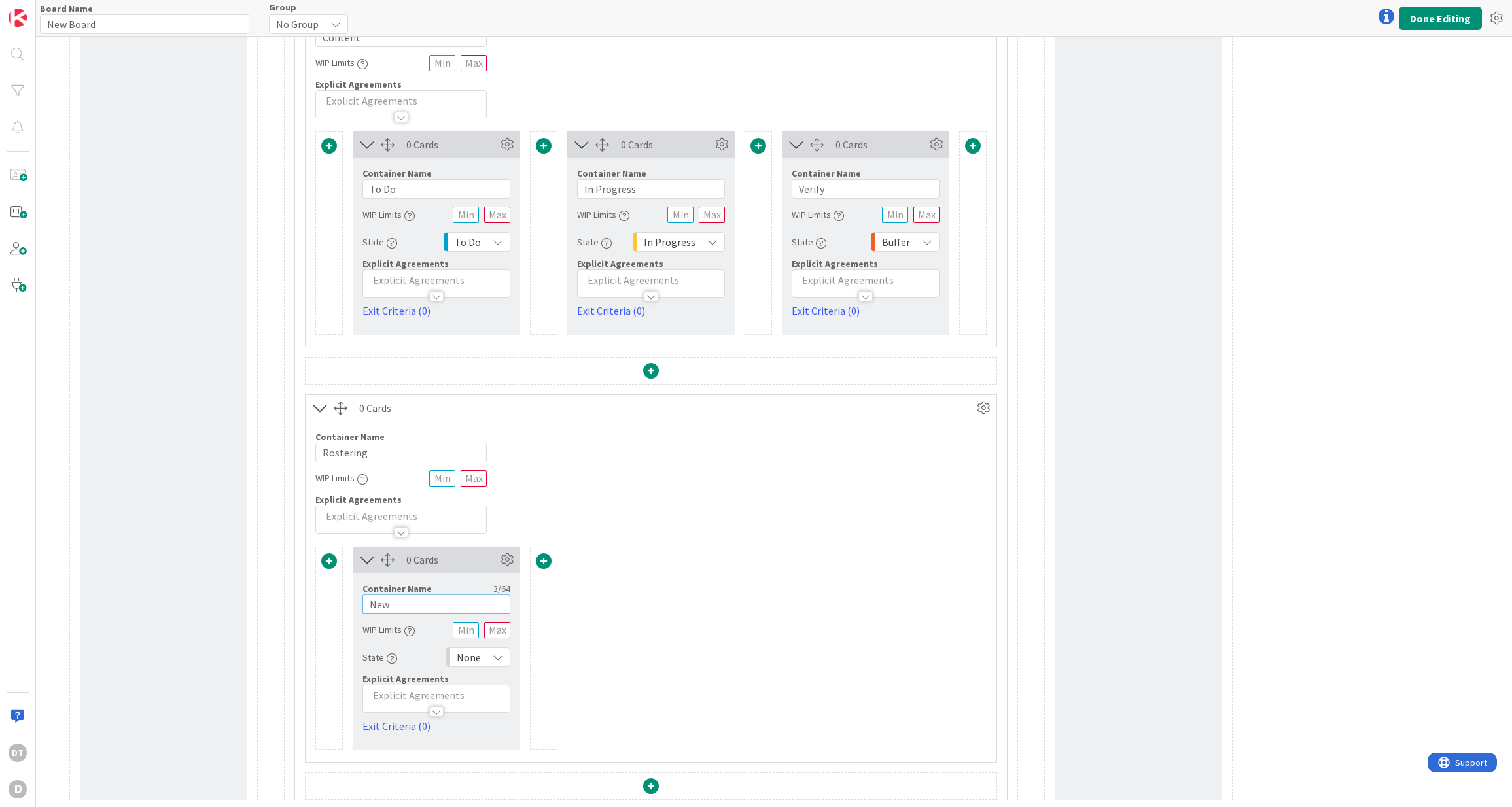
drag, startPoint x: 405, startPoint y: 606, endPoint x: 346, endPoint y: 596, distance: 59.8
click at [340, 598] on div "Card Container Design simple boards with Card Containers that can only contain …" at bounding box center [651, 648] width 671 height 203
type input "To Do"
click at [544, 559] on span at bounding box center [543, 560] width 15 height 15
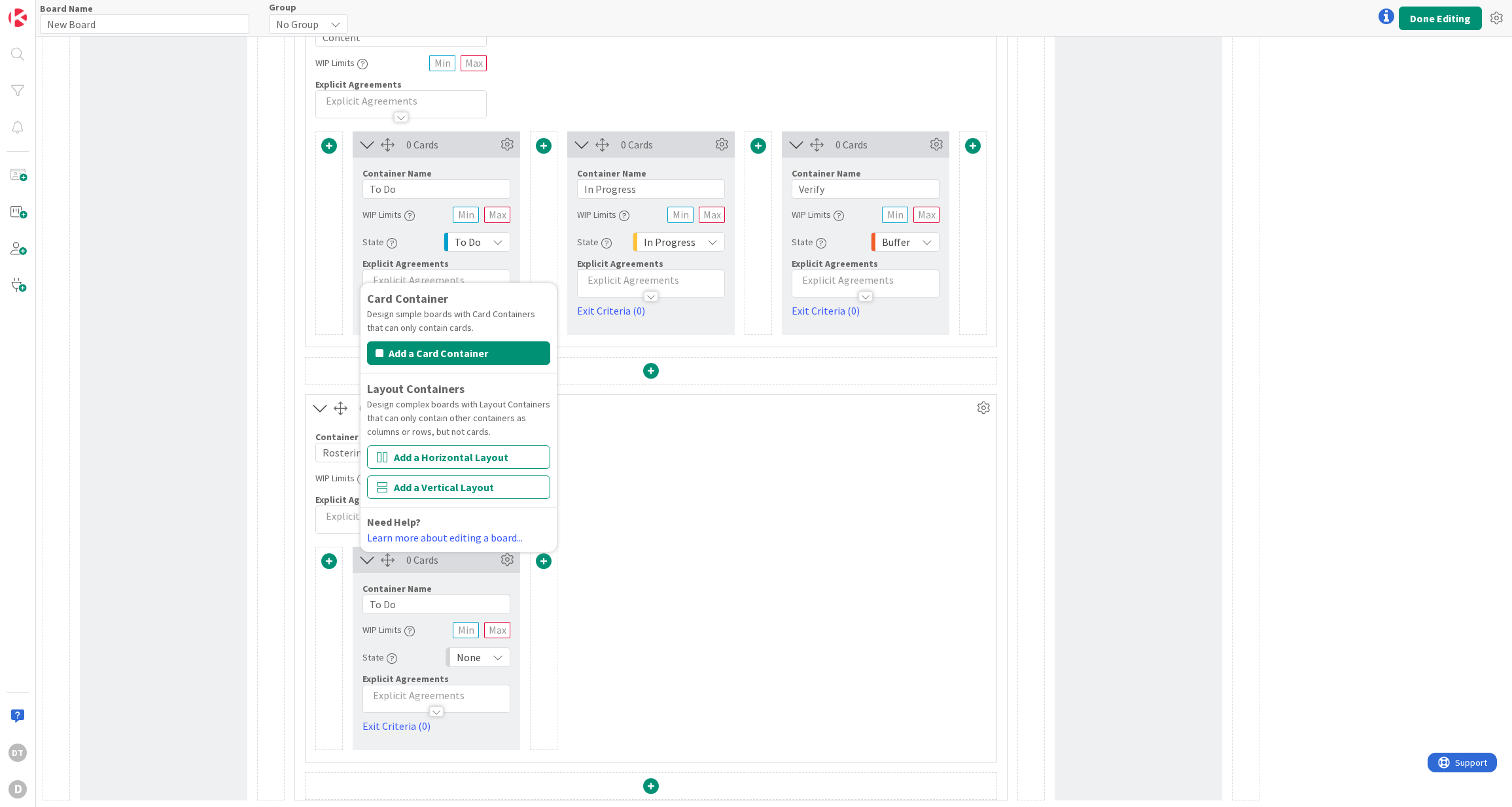
click at [637, 563] on div "Card Container Design simple boards with Card Containers that can only contain …" at bounding box center [651, 648] width 671 height 203
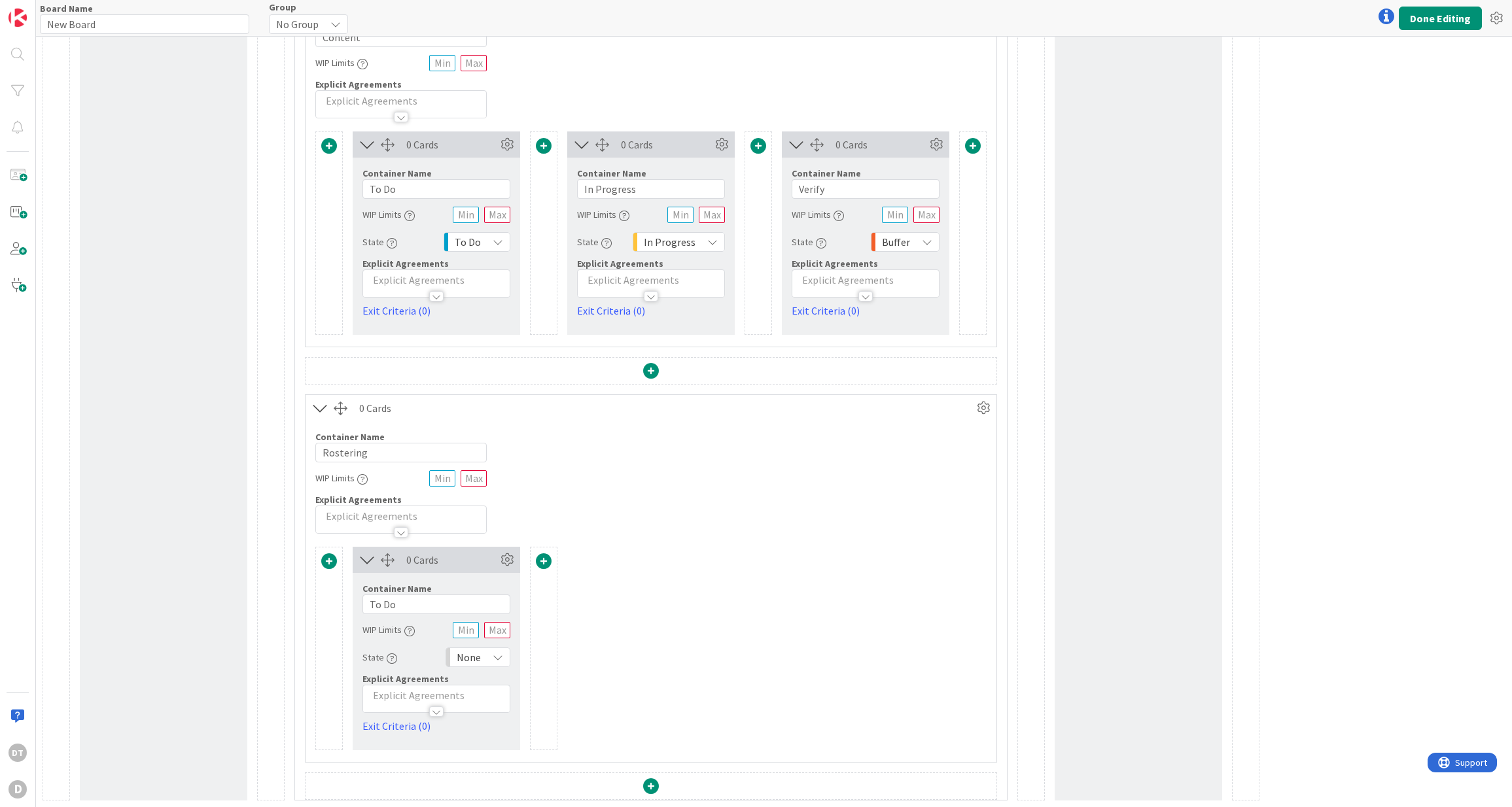
click at [543, 559] on span at bounding box center [543, 560] width 15 height 15
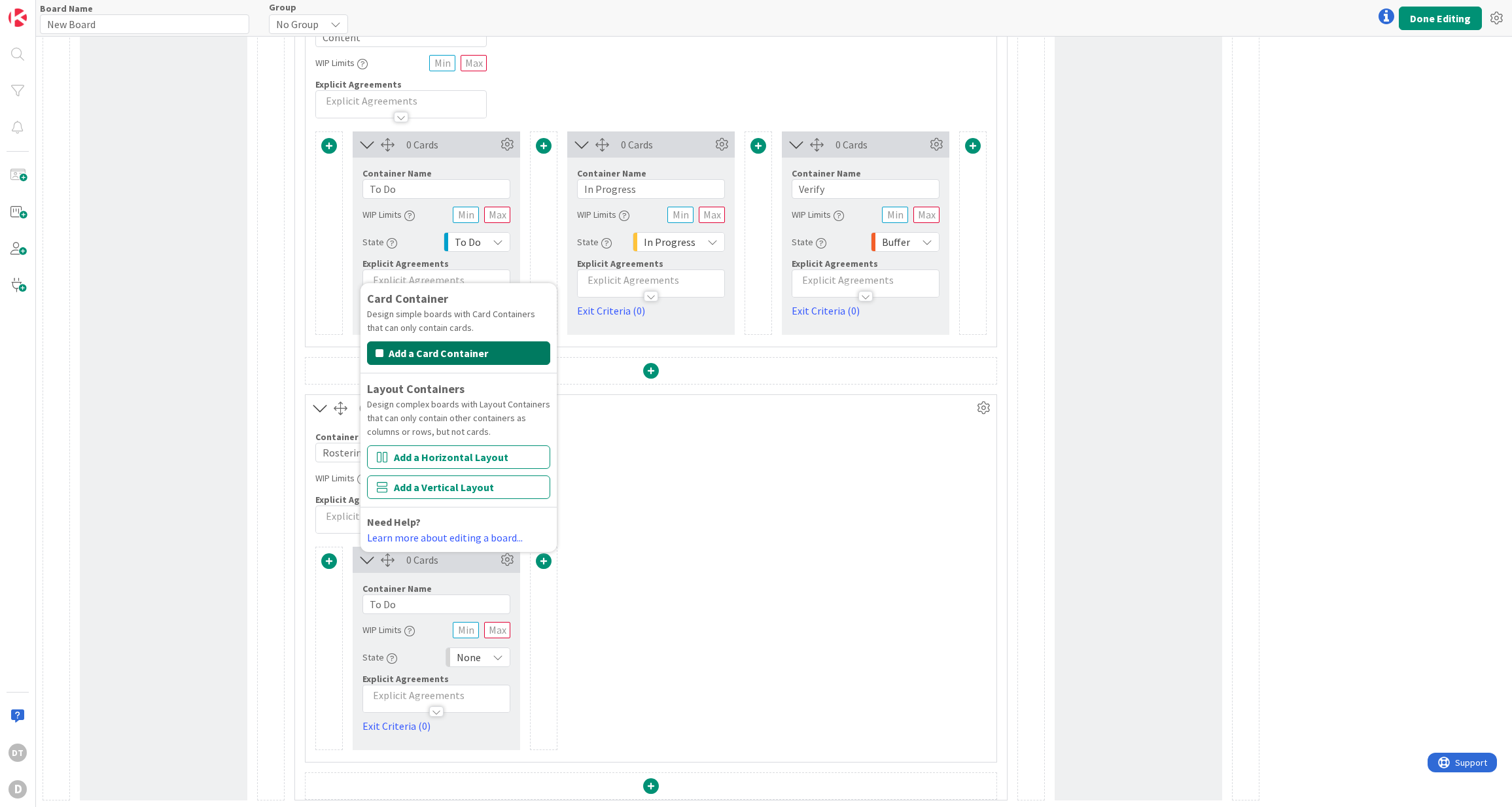
click at [458, 349] on button "Add a Card Container" at bounding box center [458, 353] width 183 height 24
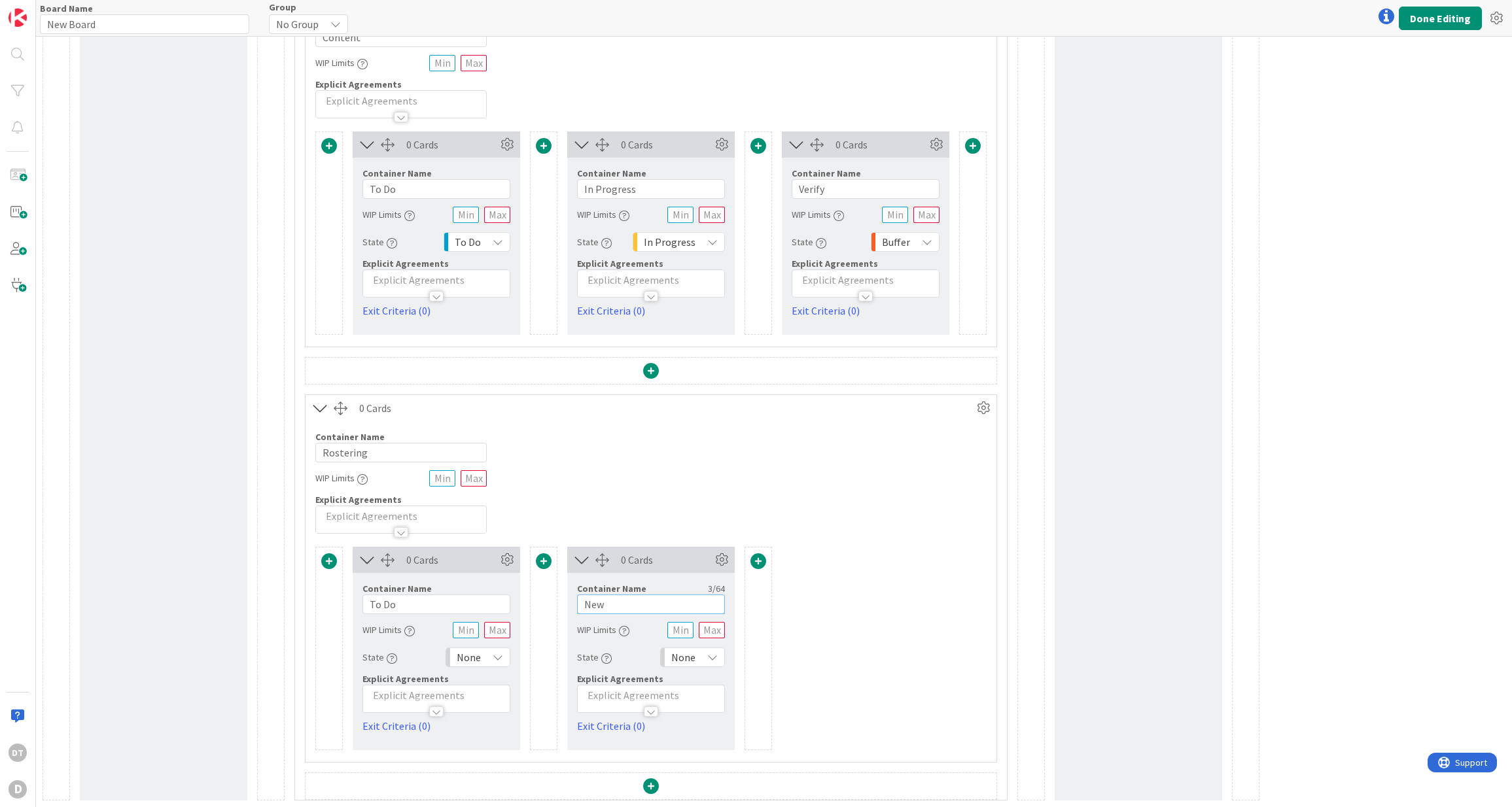
drag, startPoint x: 618, startPoint y: 603, endPoint x: 567, endPoint y: 598, distance: 51.2
click at [567, 598] on div "Container Name 3 / 64 New WIP Limits State None Explicit Agreements Exit Criter…" at bounding box center [651, 653] width 168 height 161
type input "In Progress"
click at [760, 557] on span at bounding box center [757, 560] width 15 height 15
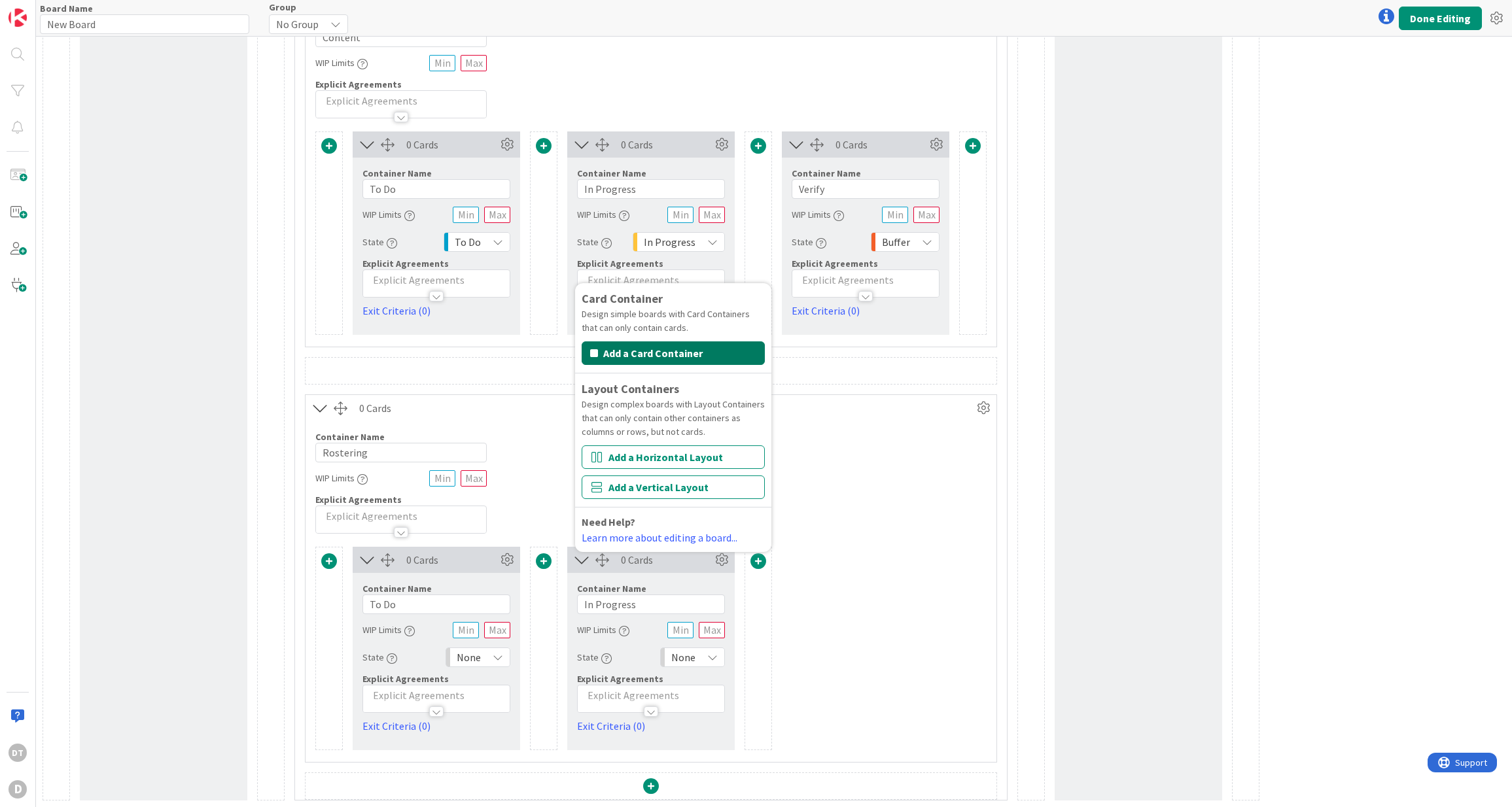
click at [643, 352] on button "Add a Card Container" at bounding box center [673, 353] width 183 height 24
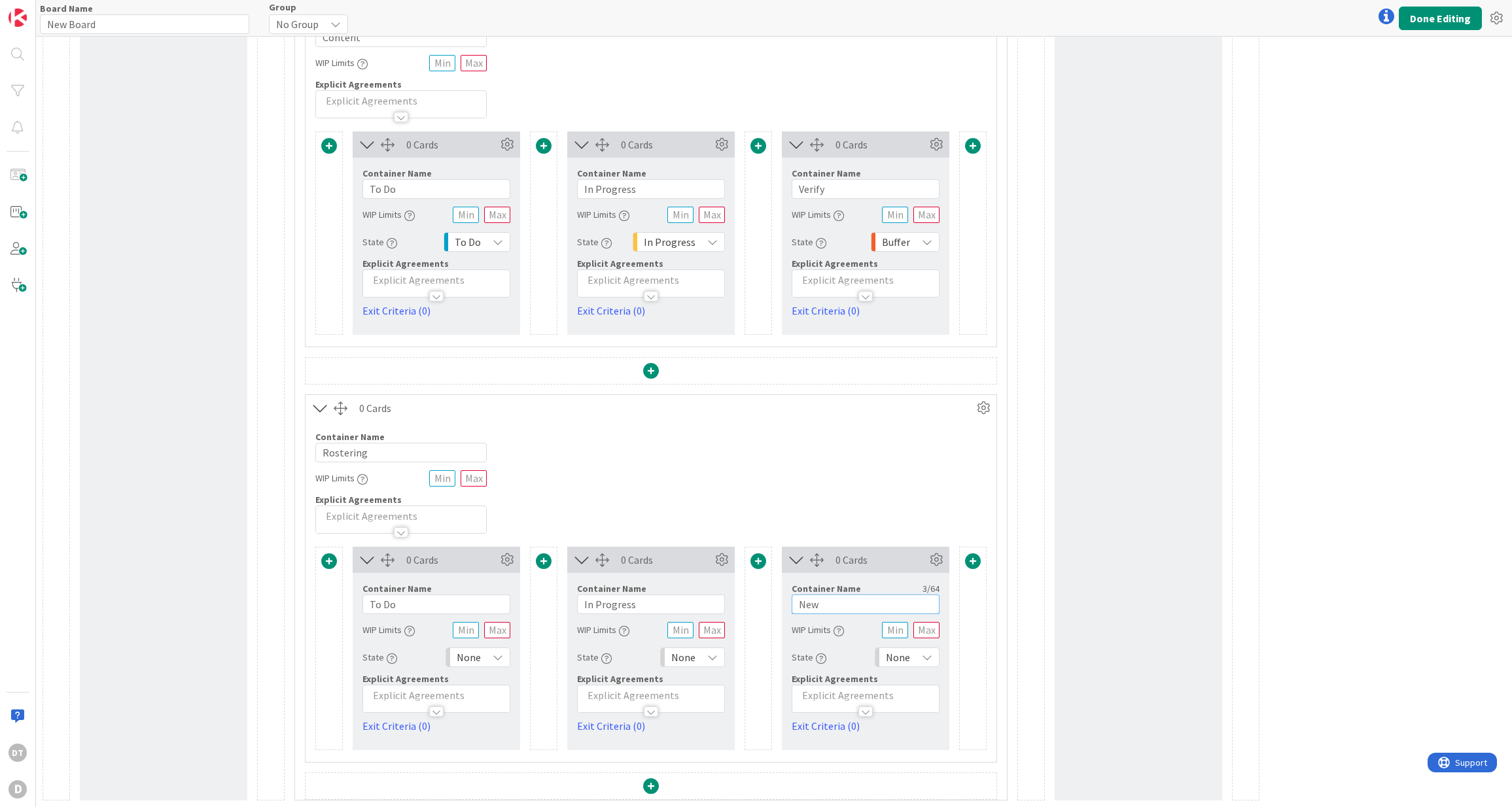
drag, startPoint x: 838, startPoint y: 600, endPoint x: 766, endPoint y: 598, distance: 72.0
click at [766, 598] on div "Card Container Design simple boards with Card Containers that can only contain …" at bounding box center [651, 648] width 671 height 203
type input "Verify"
click at [1455, 22] on button "Done Editing" at bounding box center [1439, 18] width 83 height 24
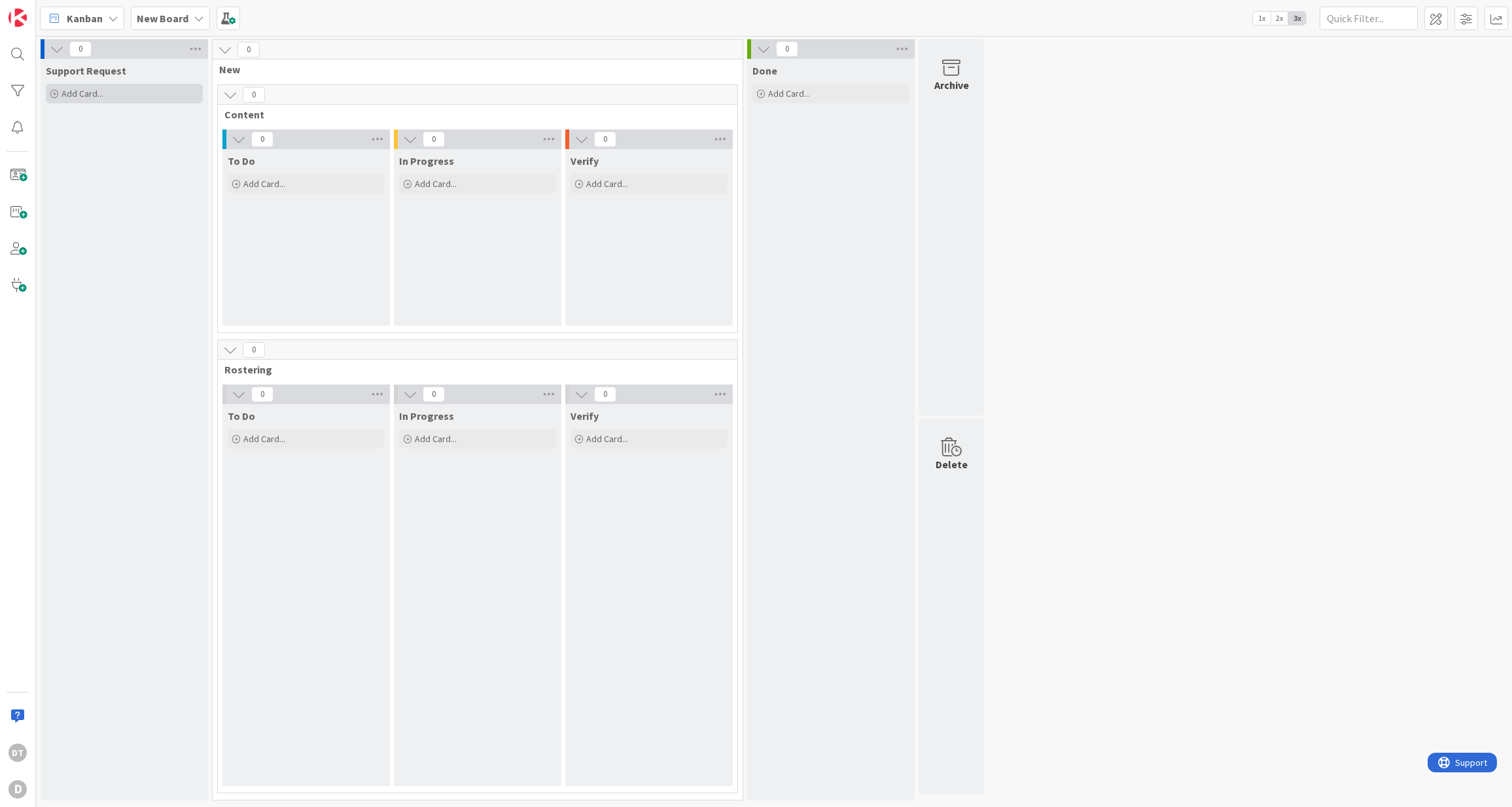
click at [92, 95] on span "Add Card..." at bounding box center [82, 93] width 42 height 12
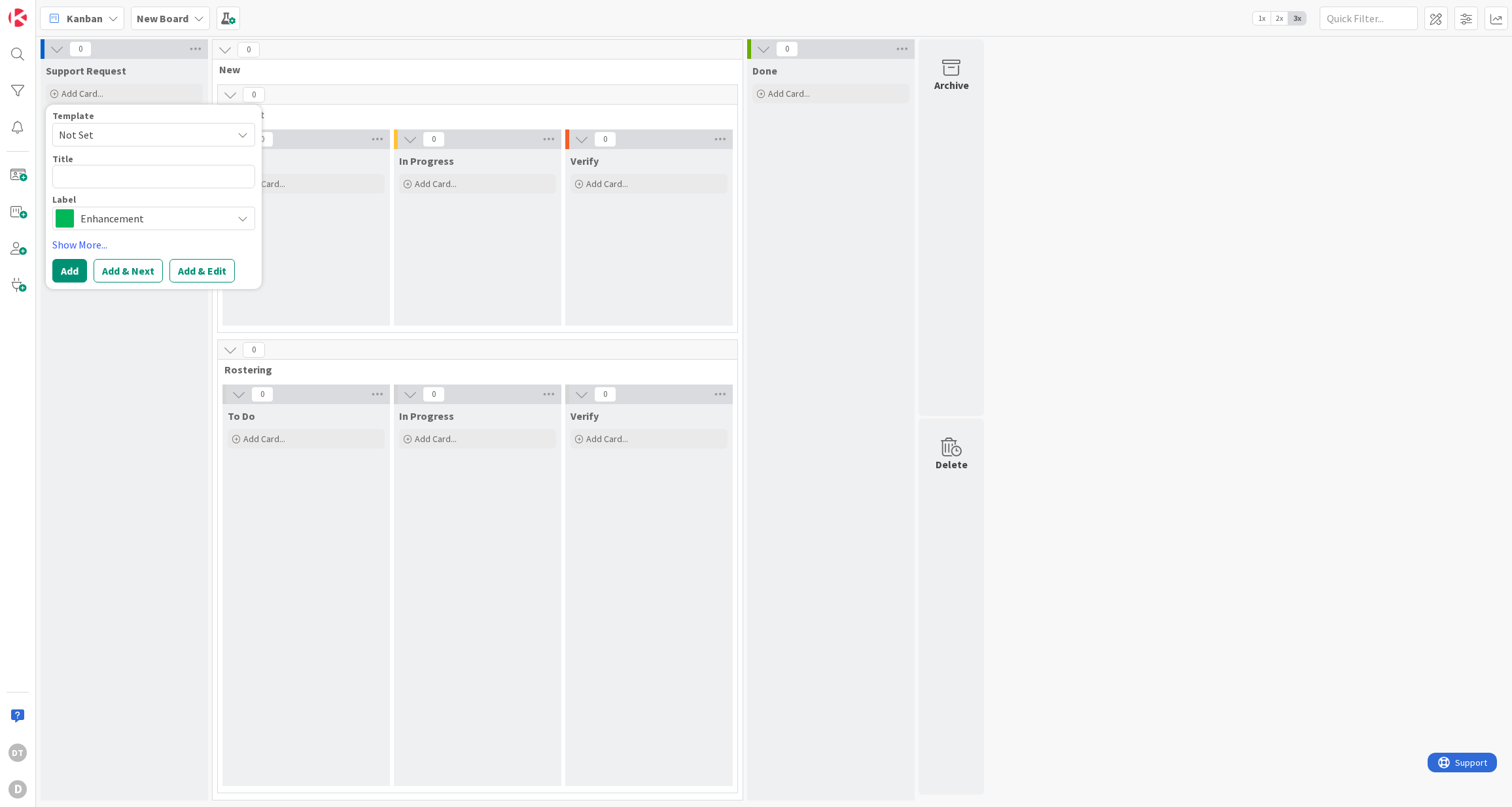
click at [131, 180] on textarea at bounding box center [153, 177] width 202 height 24
type textarea "x"
type textarea "n"
type textarea "x"
type textarea "nee"
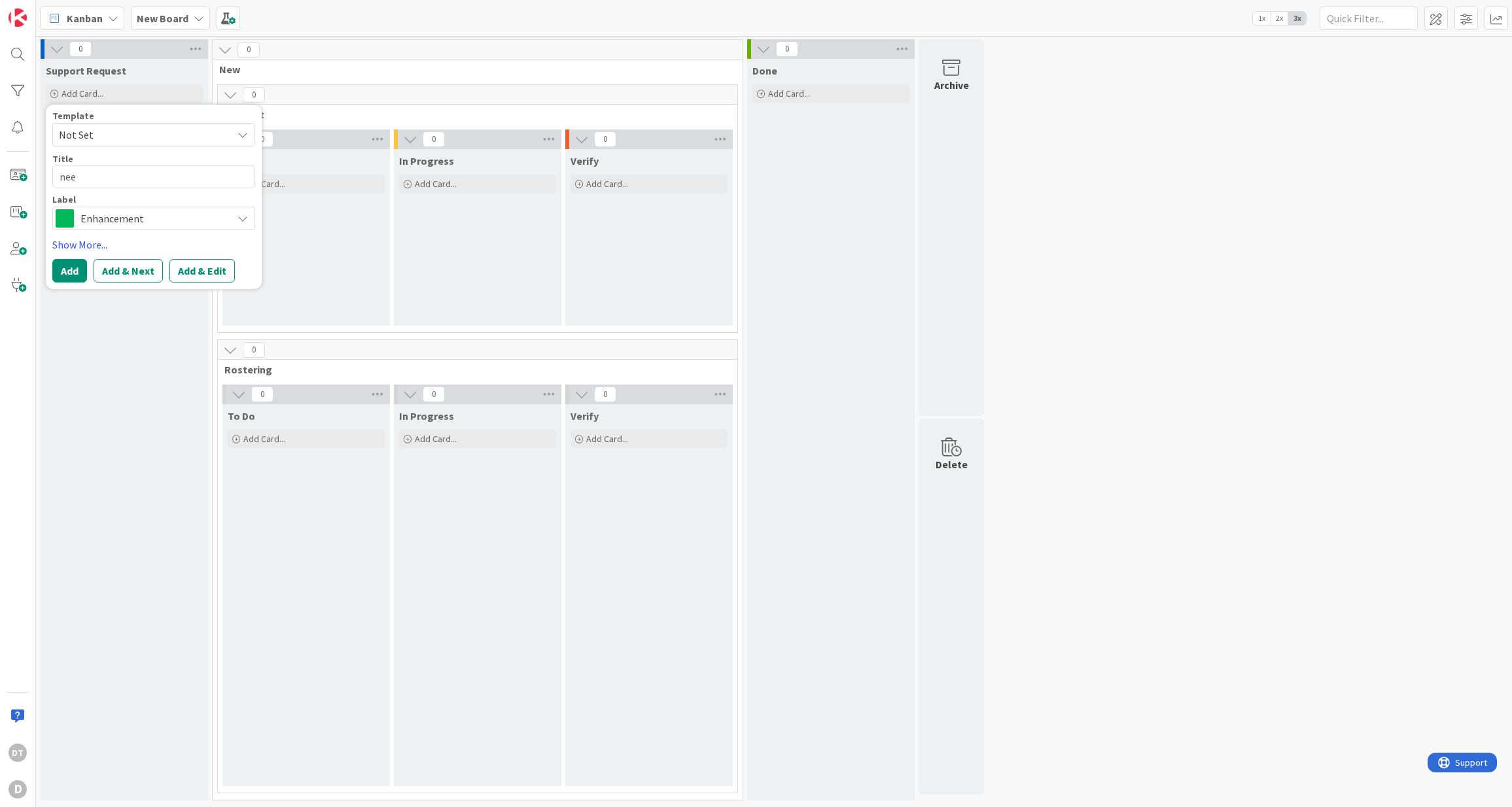
type textarea "x"
type textarea "need"
type textarea "x"
type textarea "need"
type textarea "x"
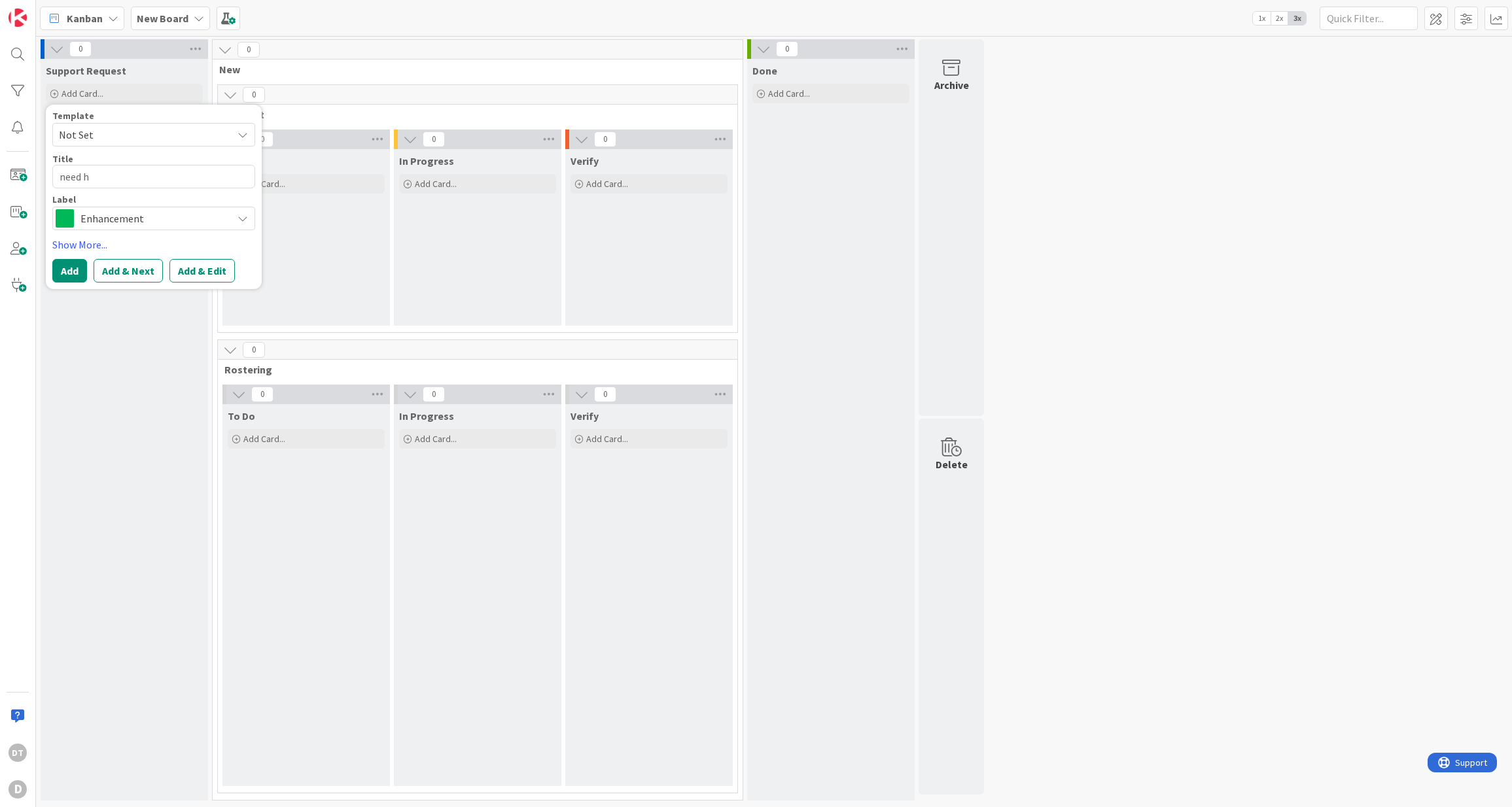
type textarea "need he"
type textarea "x"
type textarea "need hel"
type textarea "x"
type textarea "need help"
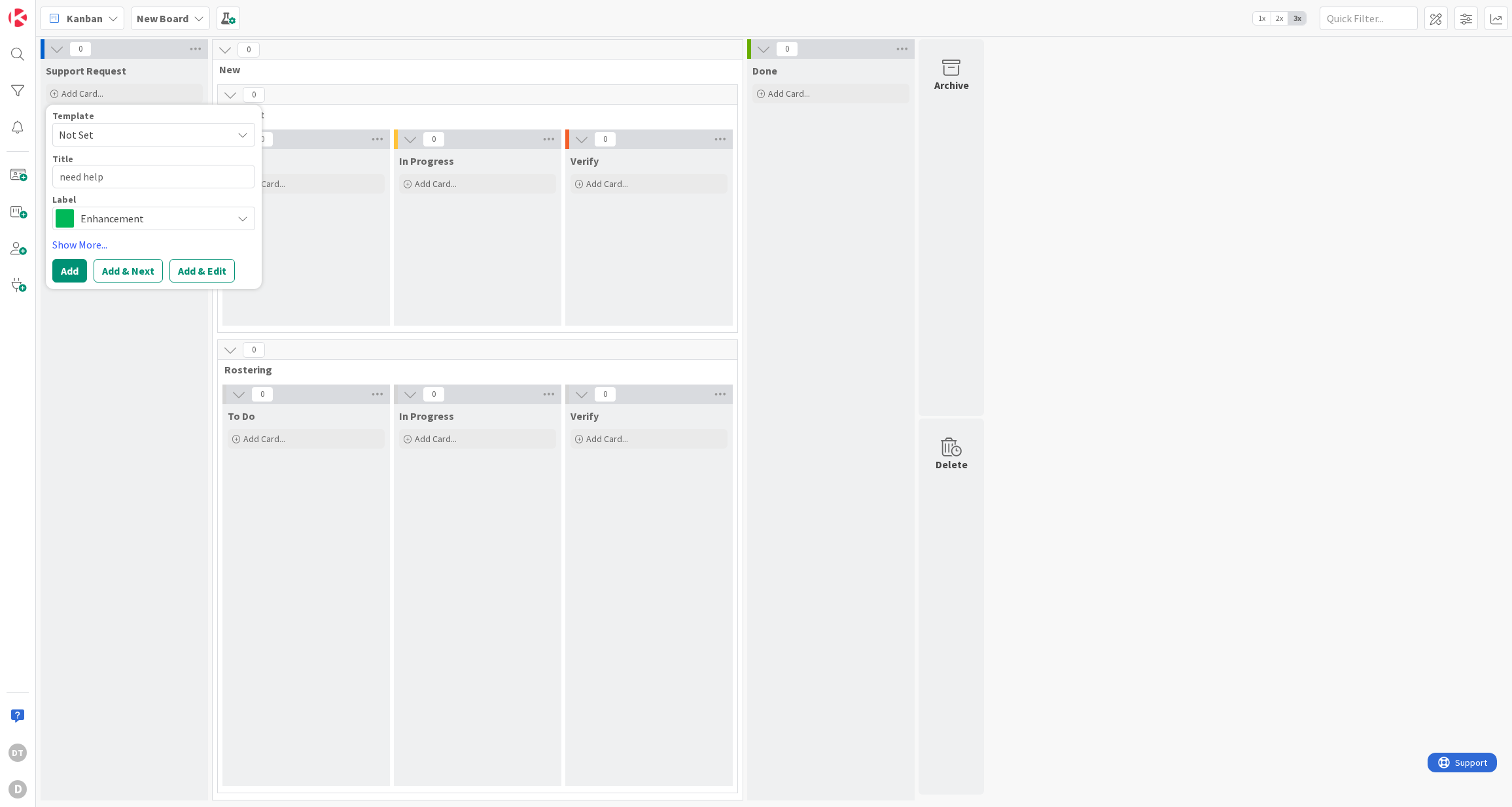
type textarea "x"
type textarea "need help"
type textarea "x"
type textarea "need help r"
type textarea "x"
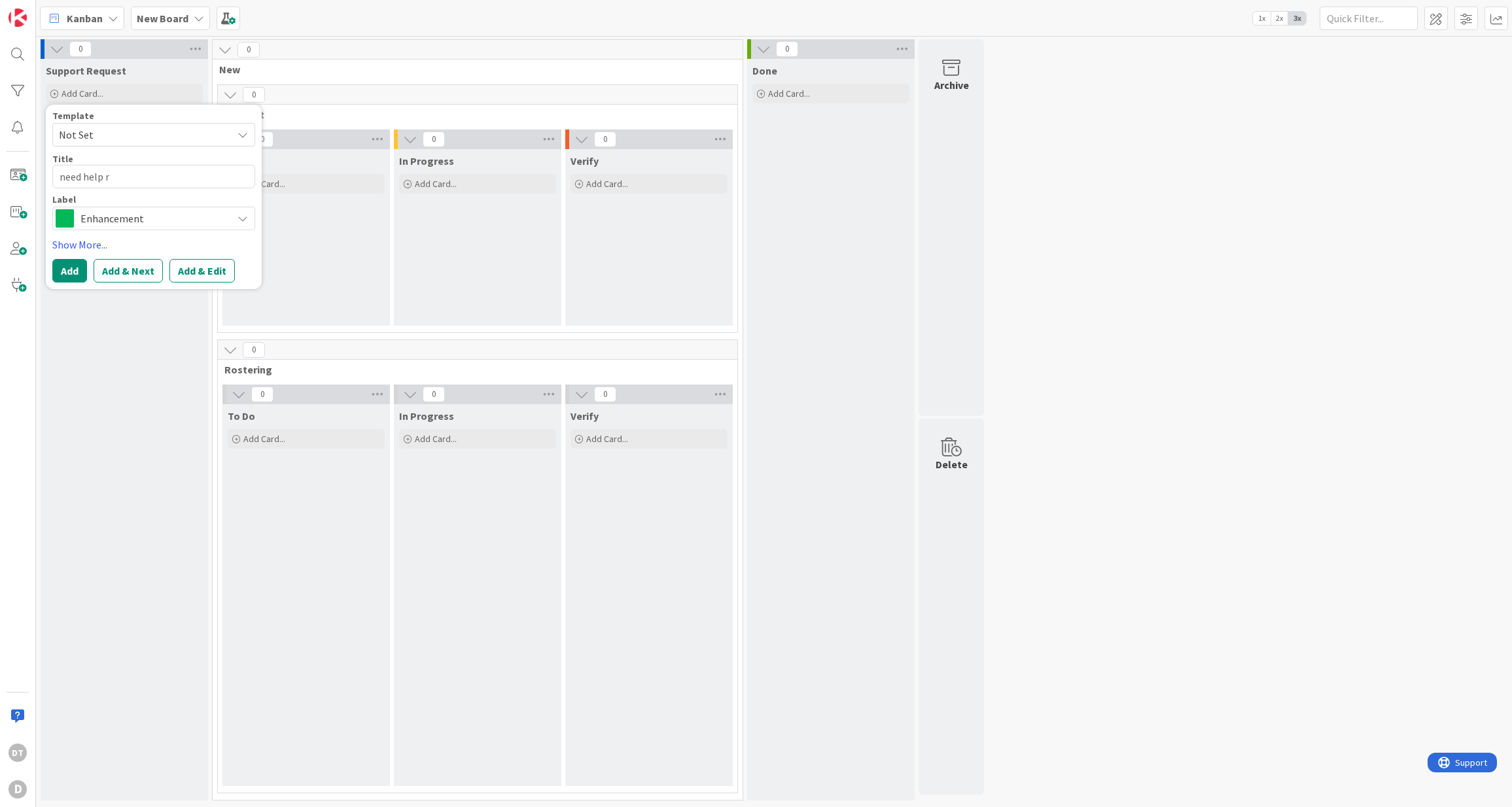
type textarea "need help ro"
type textarea "x"
type textarea "need help ros"
type textarea "x"
type textarea "need help rost"
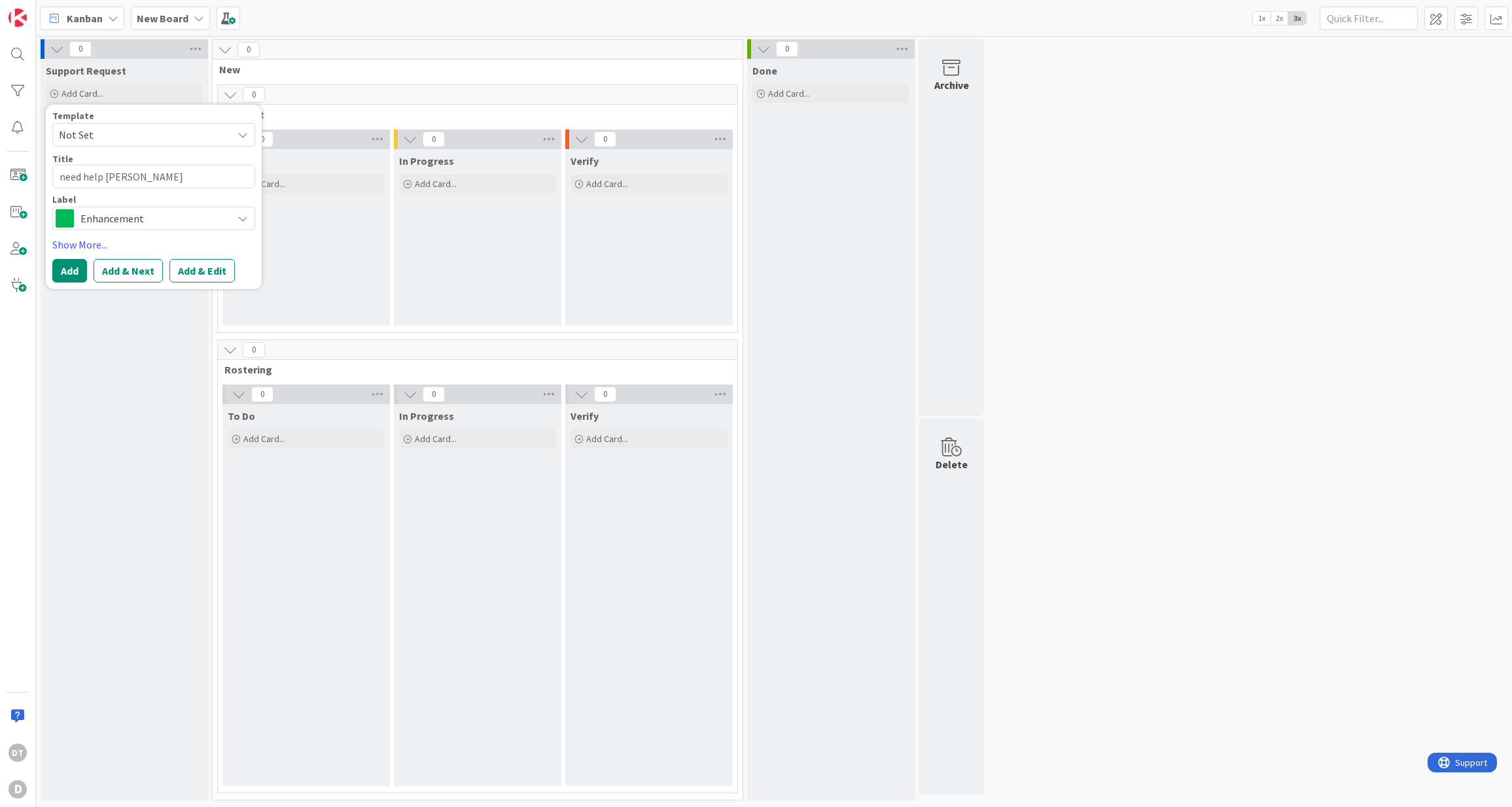
type textarea "x"
type textarea "need help roste"
type textarea "x"
type textarea "need help roster"
type textarea "x"
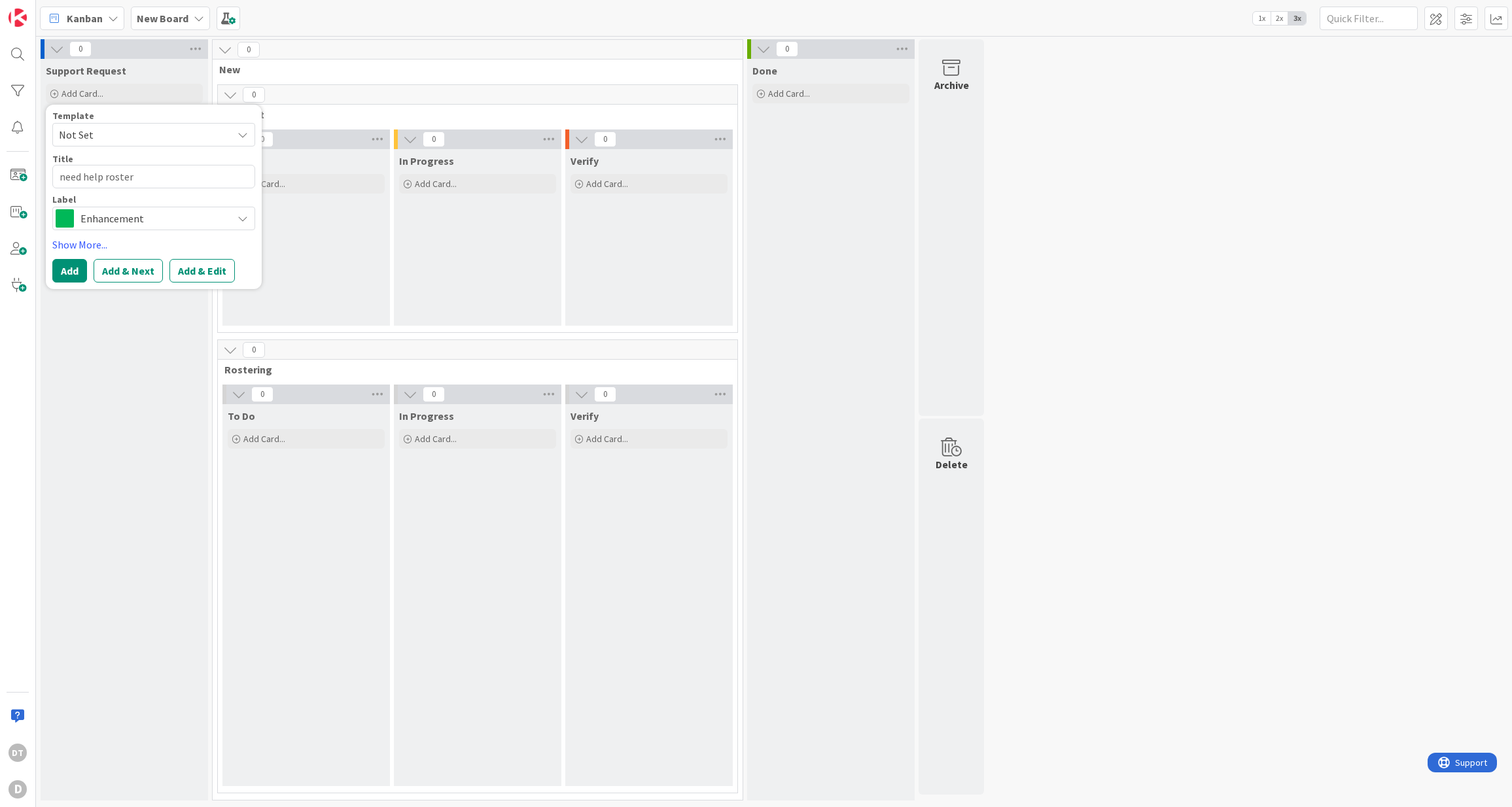
type textarea "need help rosteri"
type textarea "x"
type textarea "need help rostering"
type textarea "x"
type textarea "need help rostering"
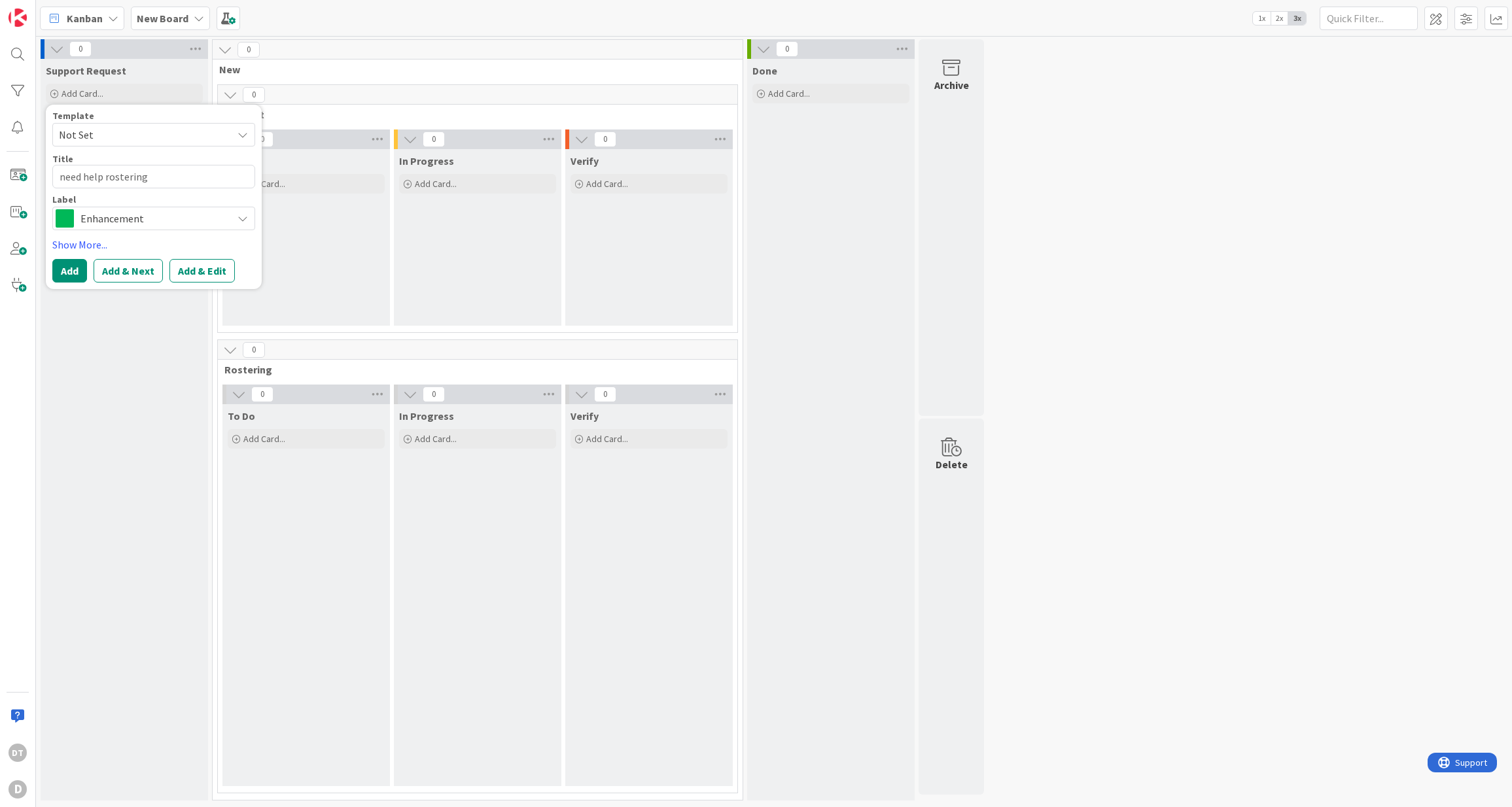
type textarea "x"
type textarea "need help rostering s"
type textarea "x"
type textarea "need help rostering st"
type textarea "x"
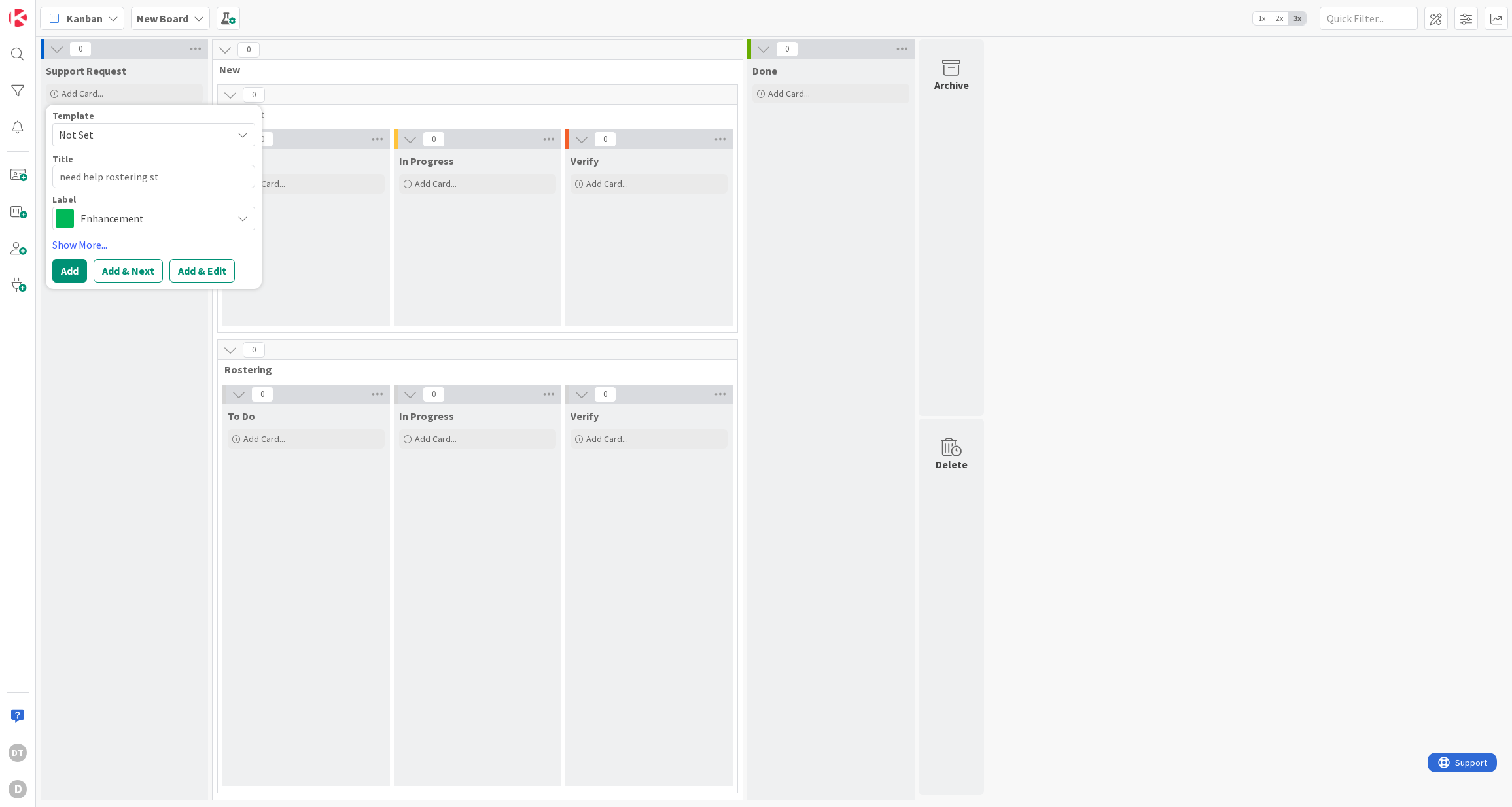
type textarea "need help rostering stu"
type textarea "x"
type textarea "need help rostering stud"
type textarea "x"
type textarea "need help rostering stude"
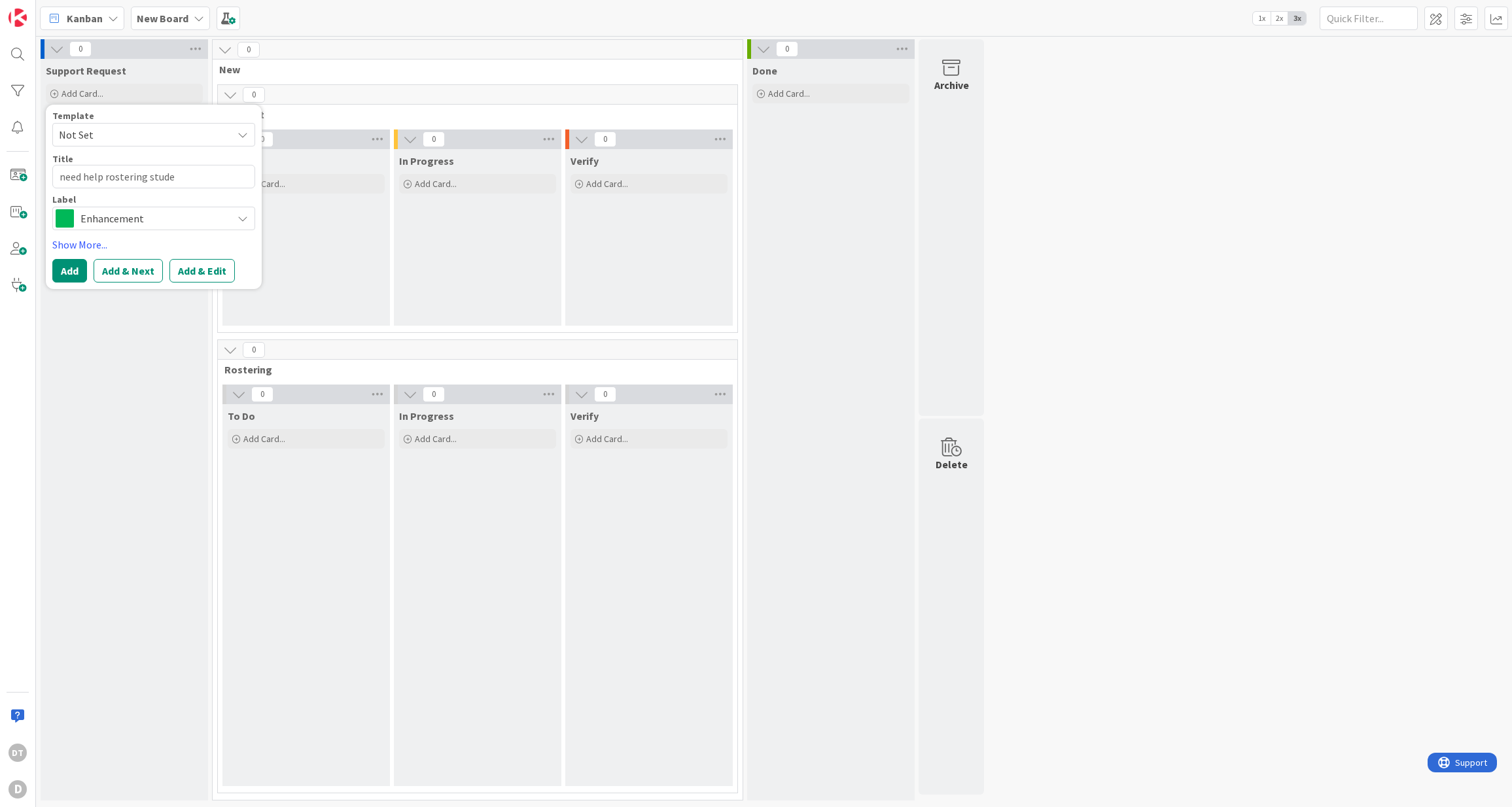
type textarea "x"
type textarea "need help rostering studen"
type textarea "x"
type textarea "need help rostering studens"
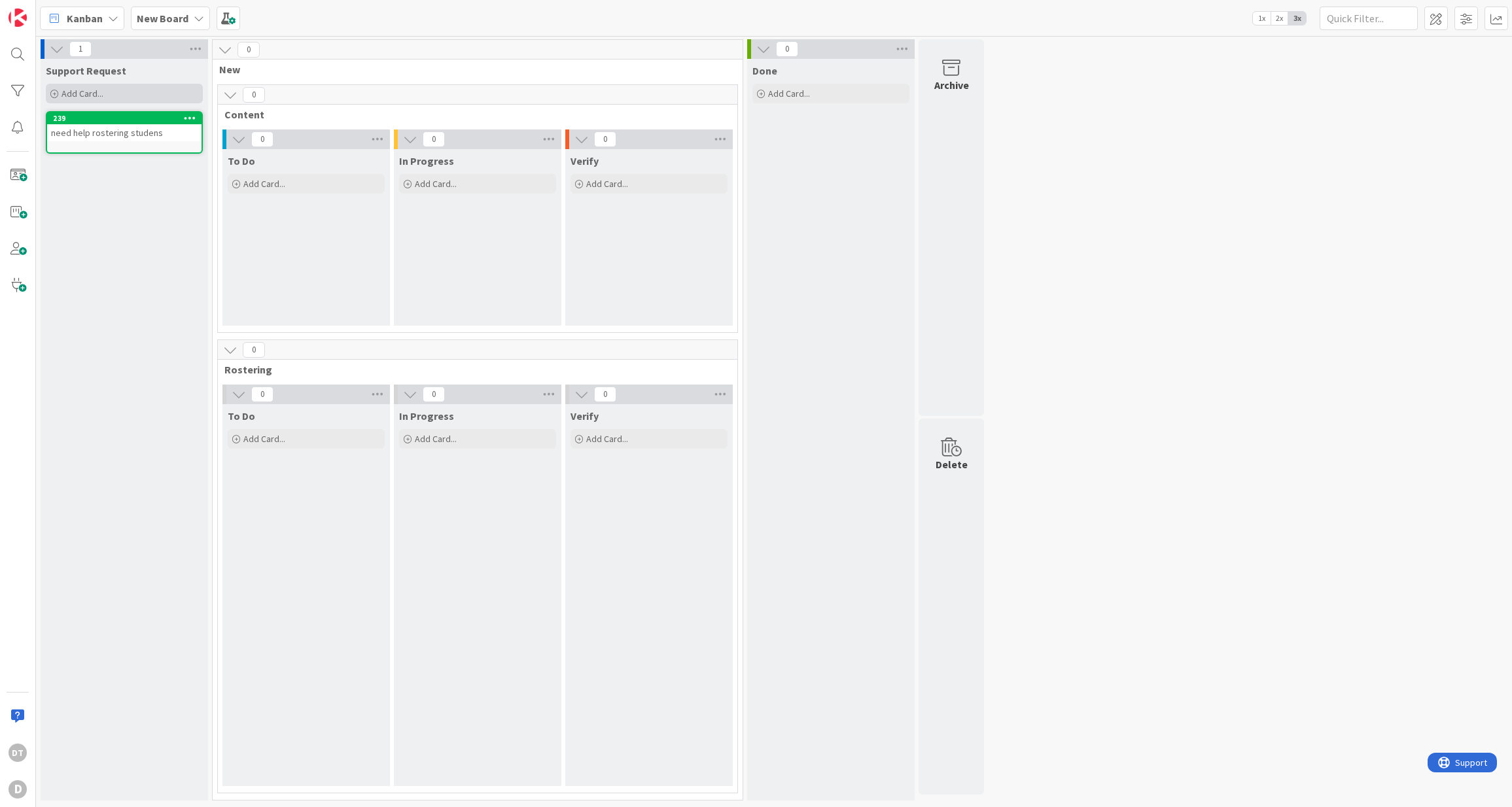
click at [76, 90] on span "Add Card..." at bounding box center [82, 93] width 42 height 12
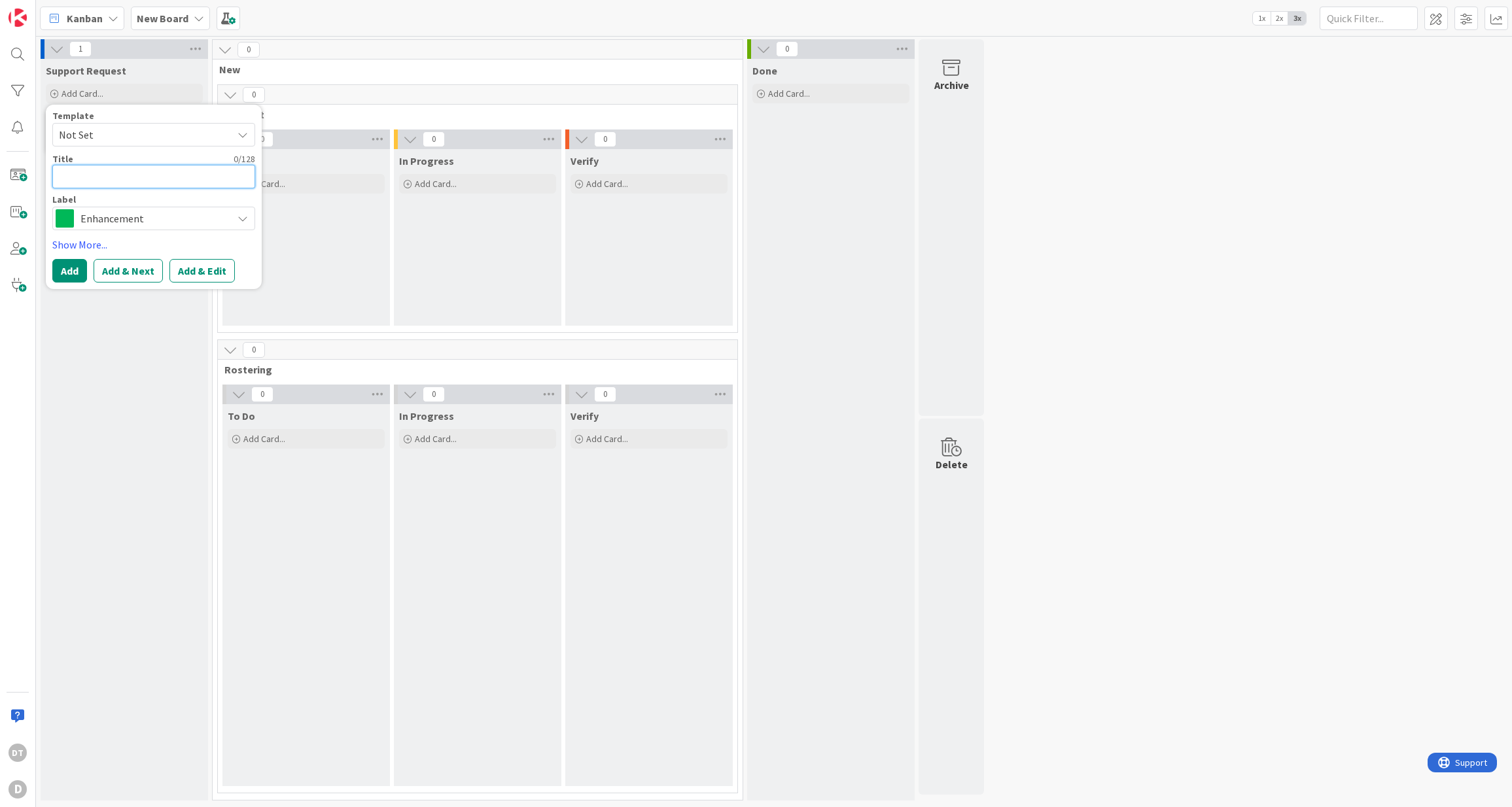
click at [105, 182] on textarea at bounding box center [153, 177] width 202 height 24
type textarea "x"
type textarea "l"
type textarea "x"
type textarea "li"
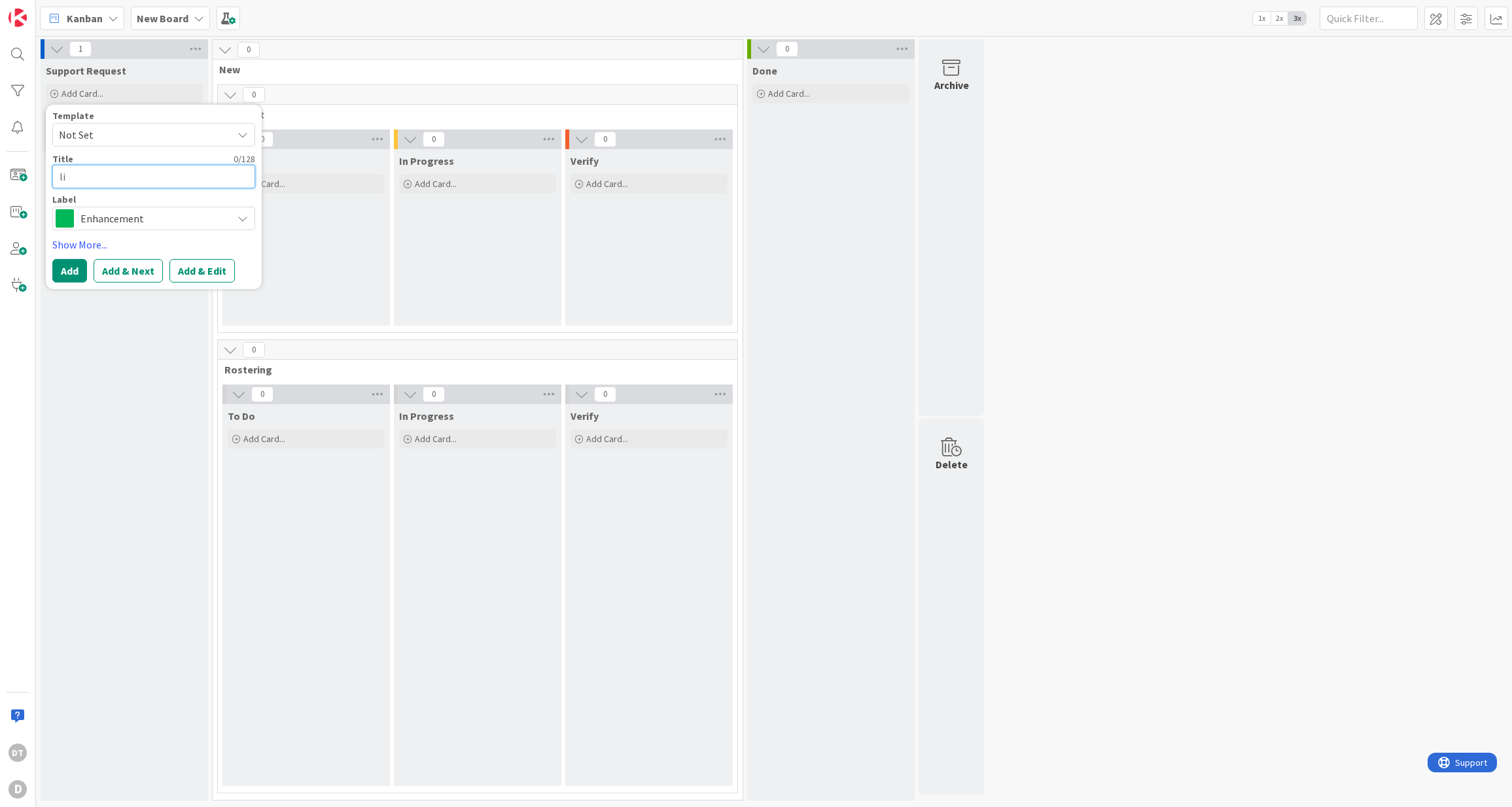
type textarea "x"
type textarea "lin"
type textarea "x"
type textarea "link"
type textarea "x"
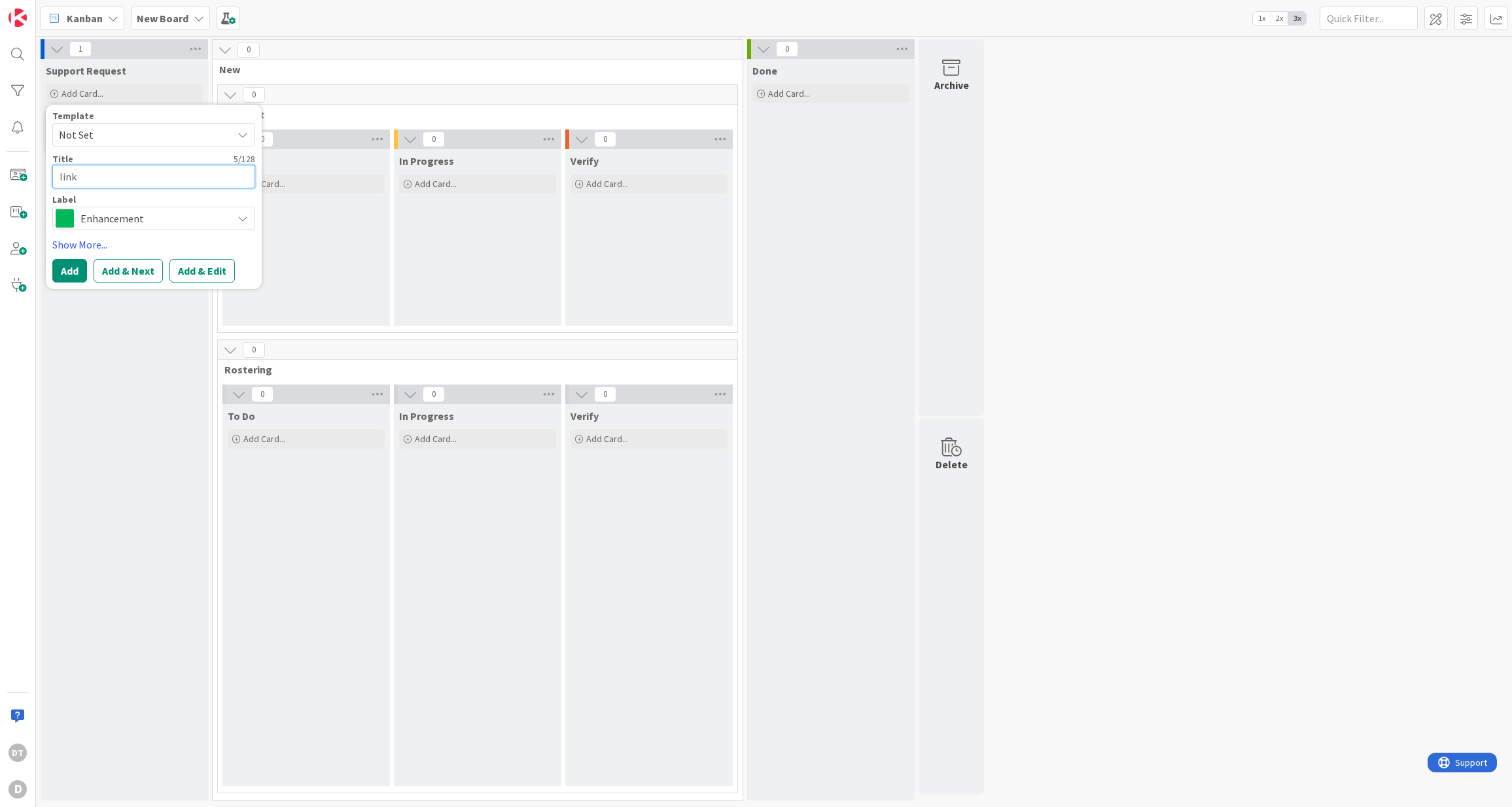
type textarea "link o"
type textarea "x"
type textarea "link on"
type textarea "x"
type textarea "link on"
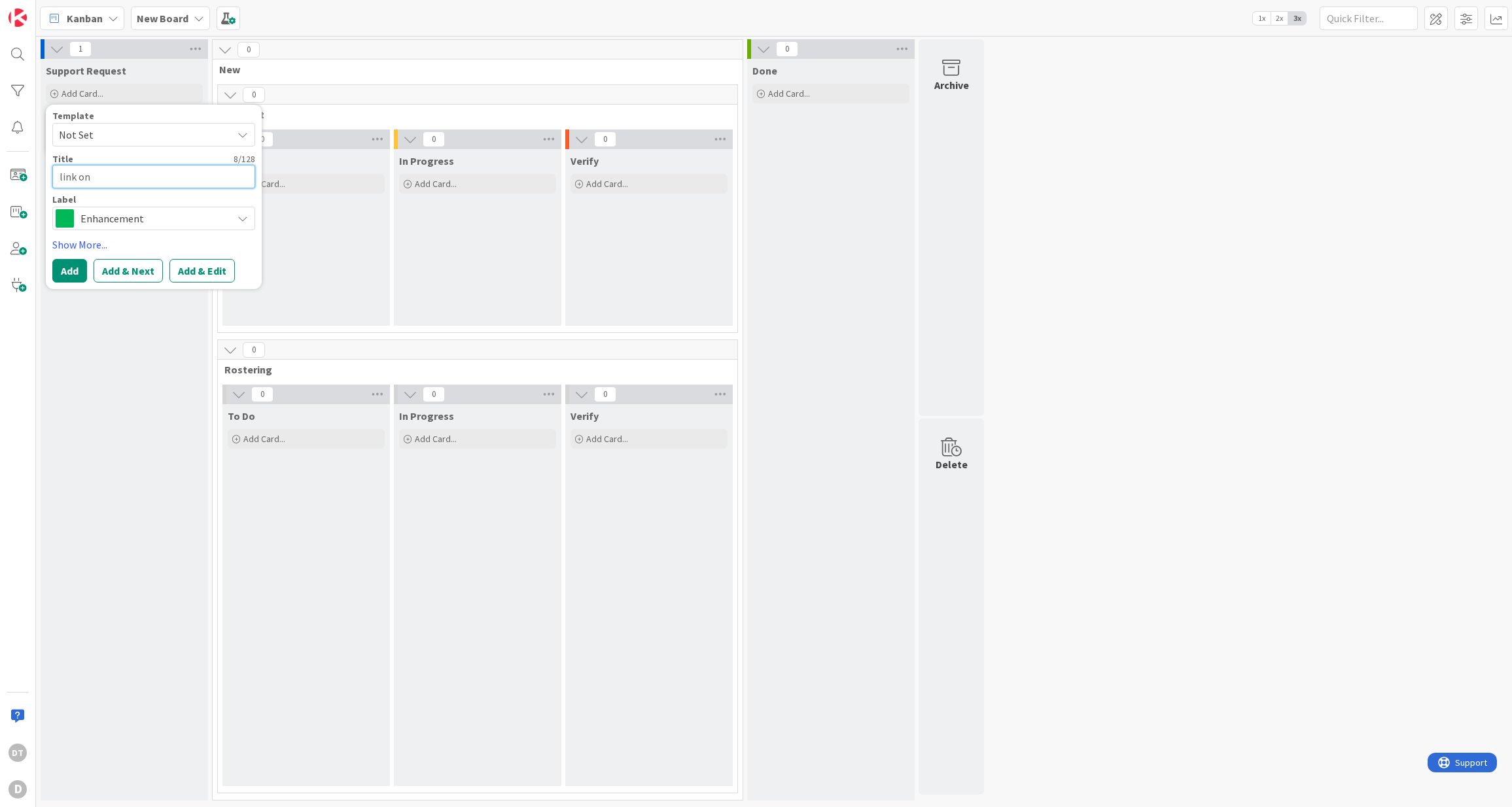
type textarea "x"
type textarea "link on a"
type textarea "x"
type textarea "link on ac"
type textarea "x"
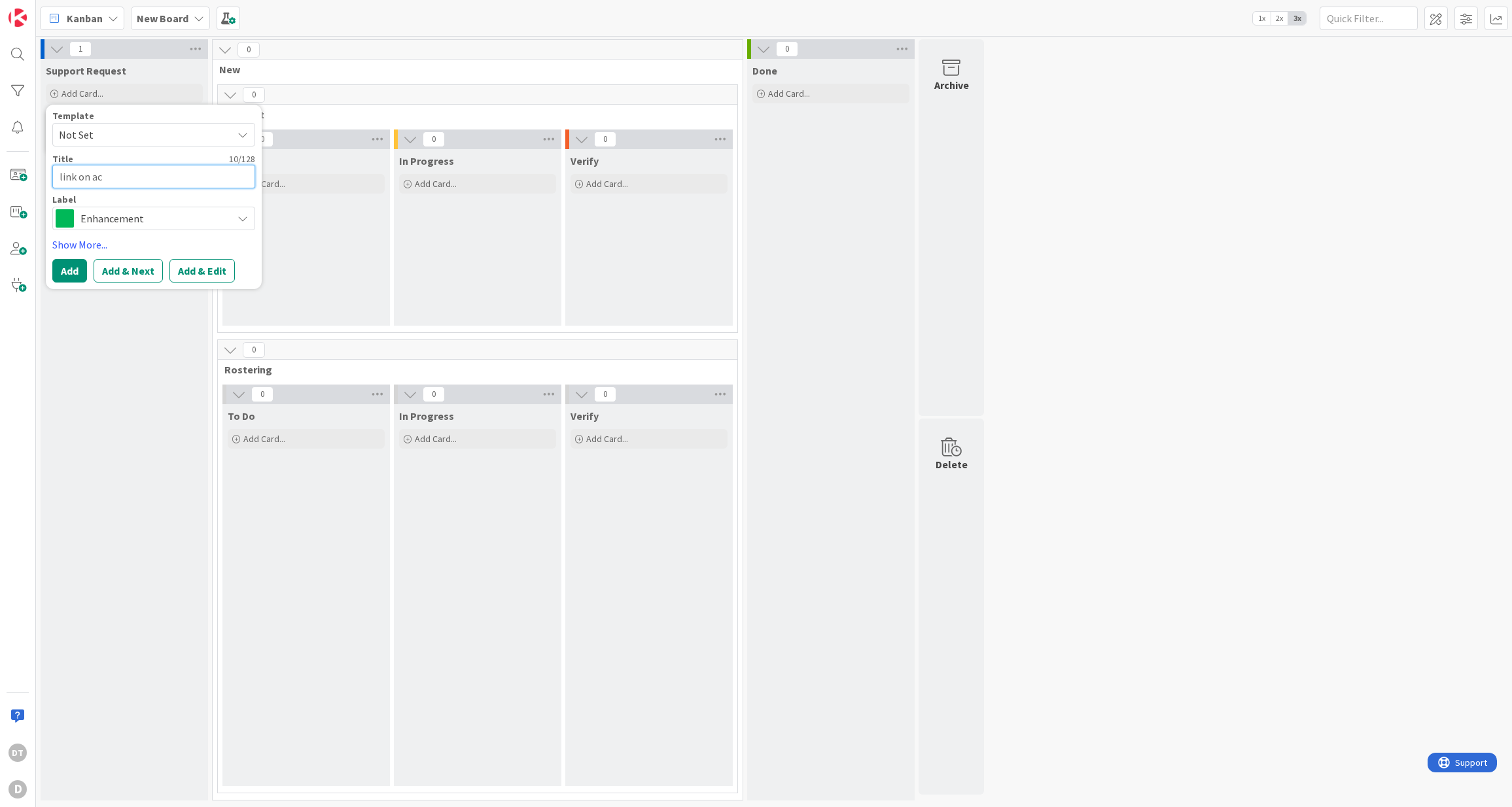
type textarea "link on aci"
type textarea "x"
type textarea "link on acivi"
type textarea "x"
type textarea "link on acivit"
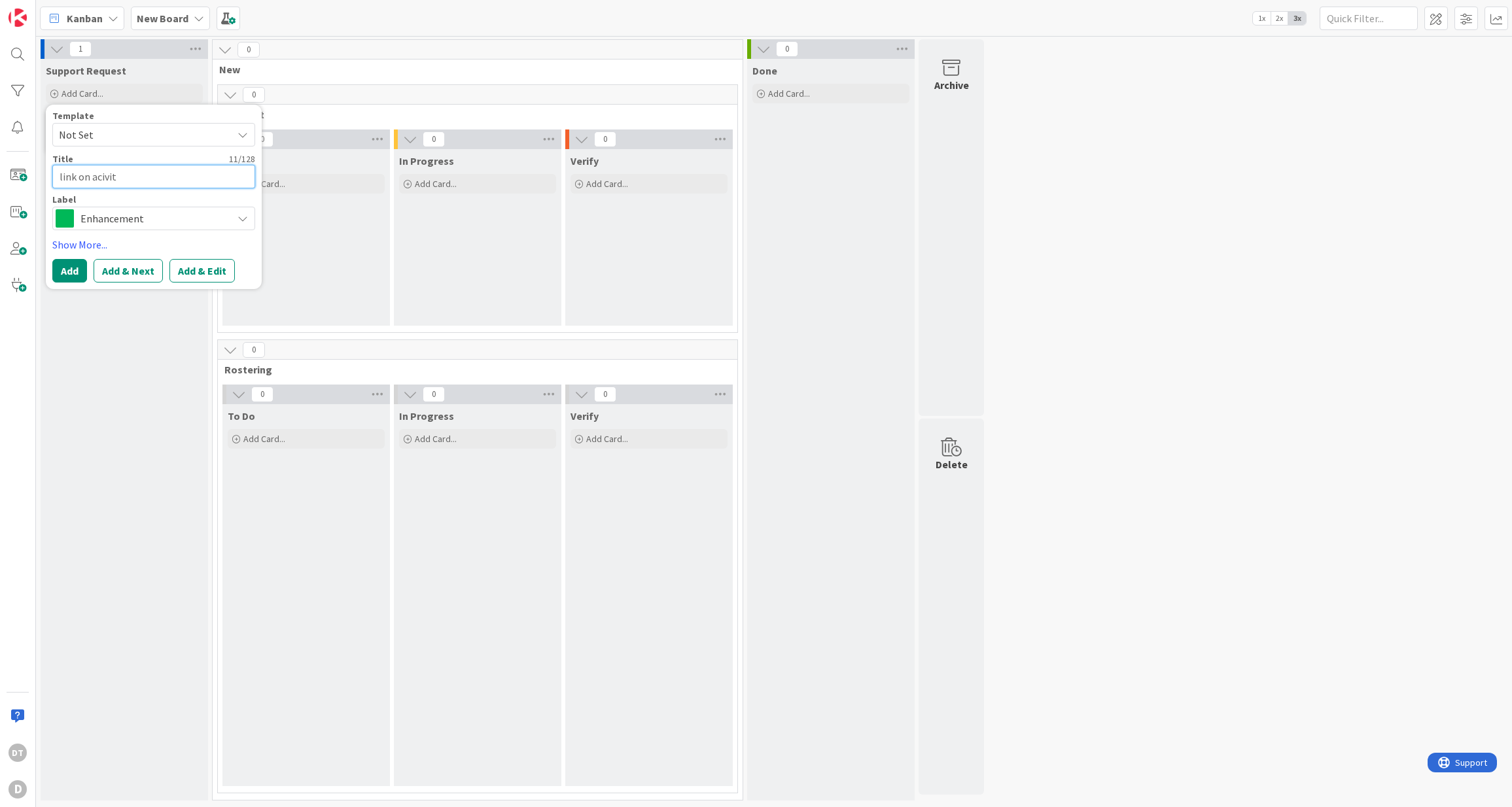
type textarea "x"
type textarea "link on acivity"
type textarea "x"
type textarea "link on acivity"
type textarea "x"
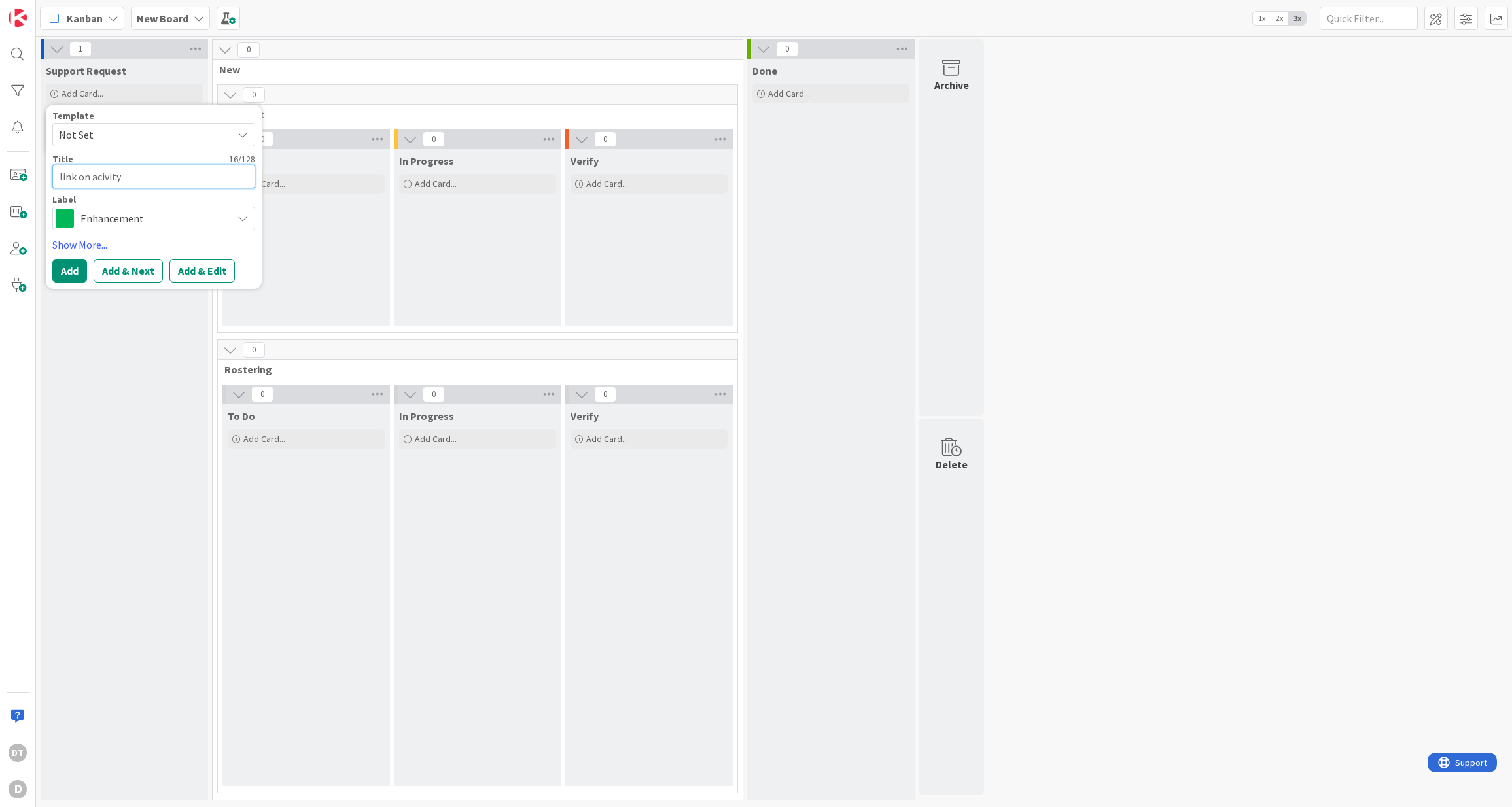
type textarea "link on acivity d"
type textarea "x"
type textarea "link on acivity doe"
type textarea "x"
type textarea "link on acivity does"
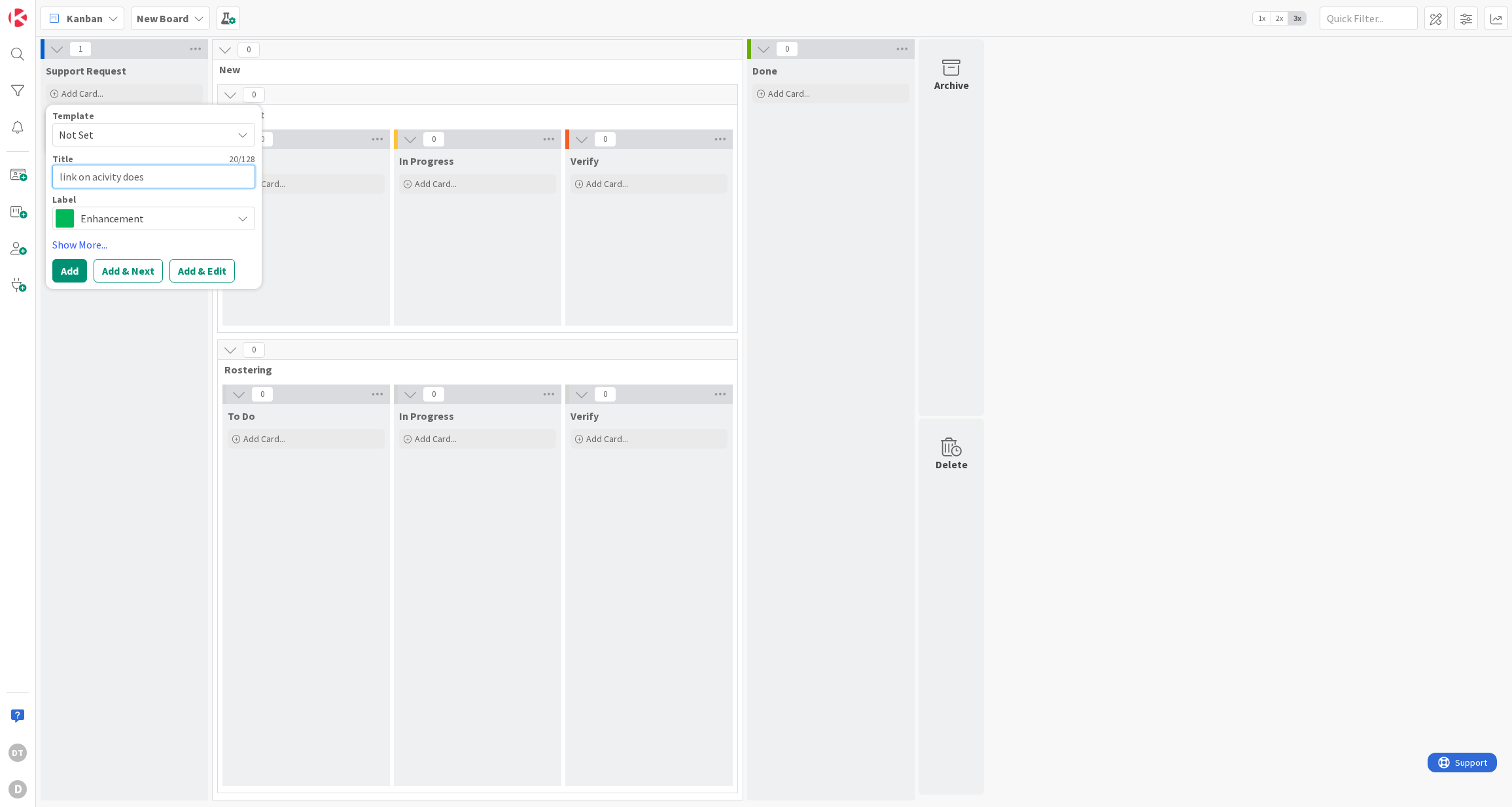
type textarea "x"
type textarea "link on acivity doesn"
type textarea "x"
type textarea "link on acivity doesn'"
type textarea "x"
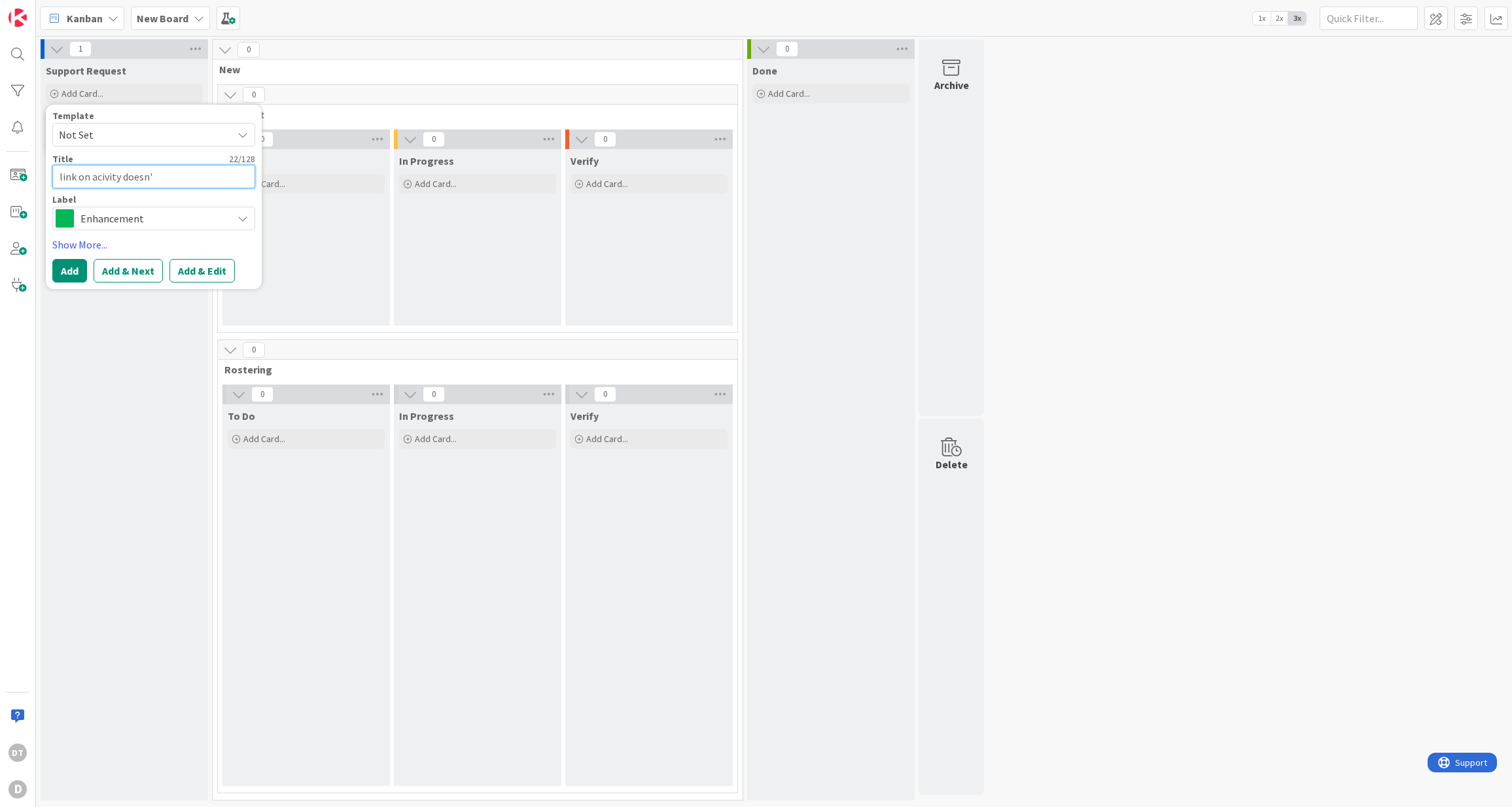
type textarea "link on acivity doesn't"
type textarea "x"
type textarea "link on acivity doesn't"
type textarea "x"
type textarea "link on acivity doesn't w"
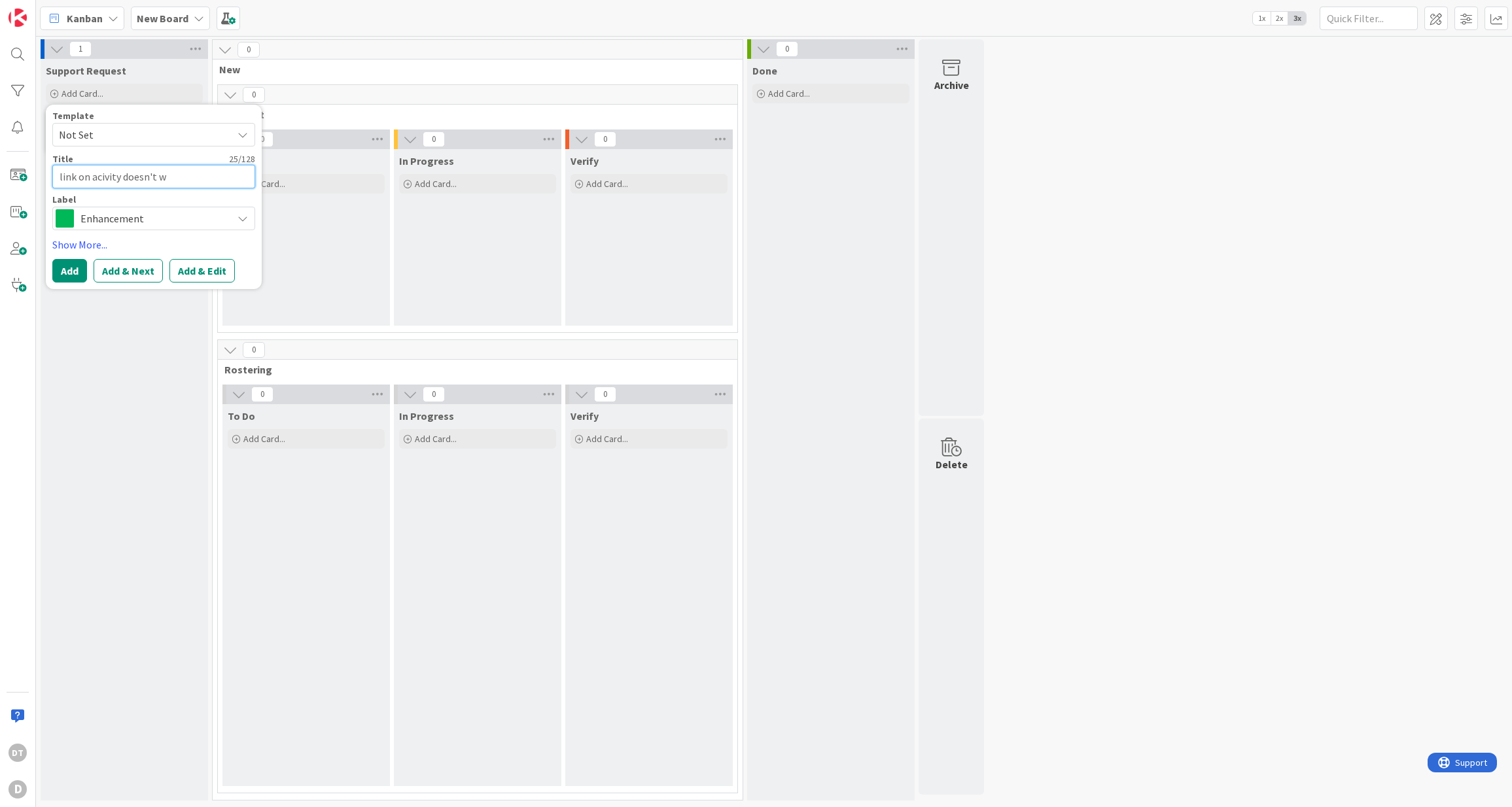
type textarea "x"
type textarea "link on acivity doesn't wo"
type textarea "x"
type textarea "link on acivity doesn't work"
click at [98, 177] on textarea "link on acivity doesn't work" at bounding box center [153, 177] width 202 height 24
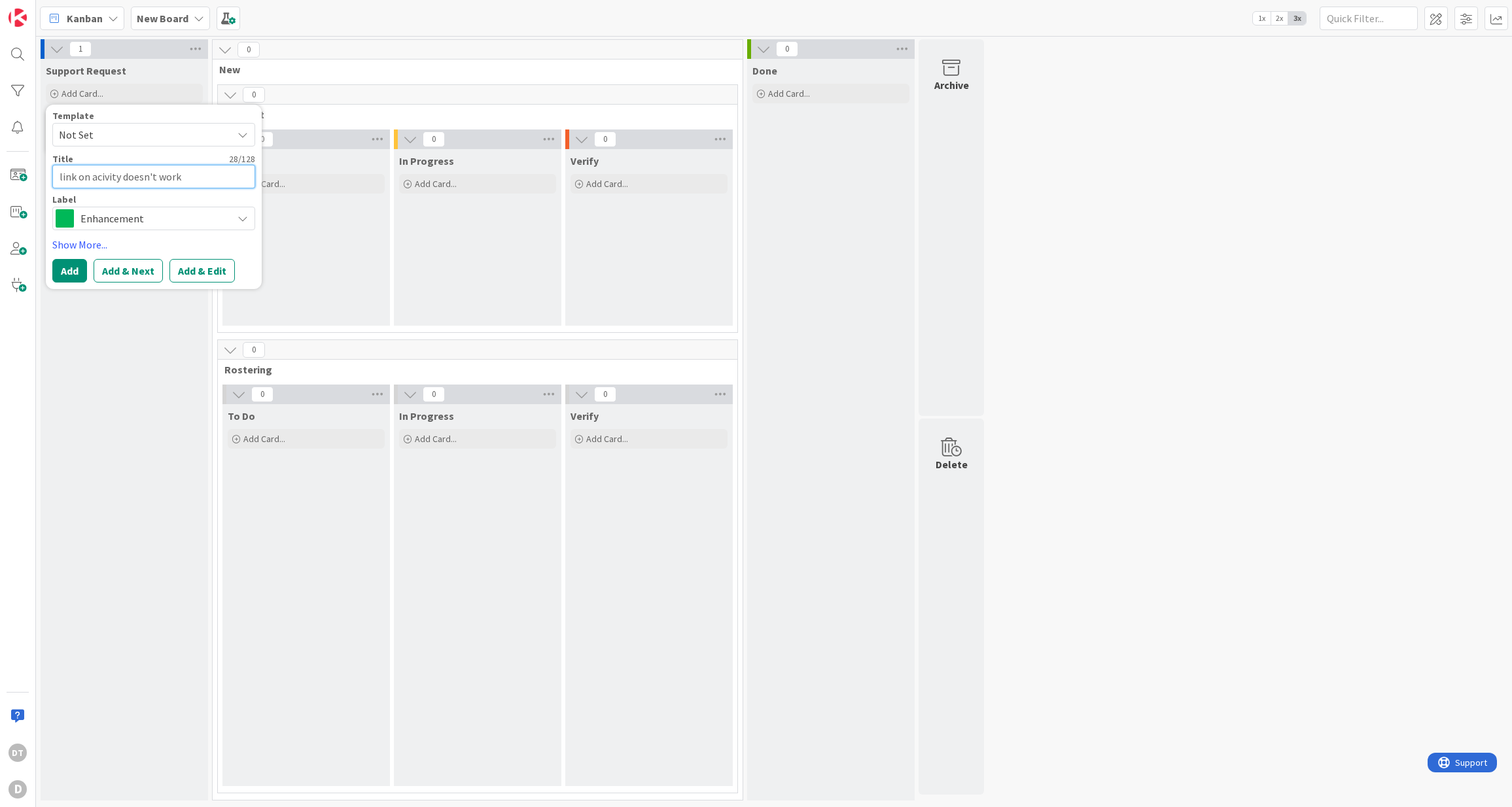
click at [98, 177] on textarea "link on acivity doesn't work" at bounding box center [153, 177] width 202 height 24
type textarea "x"
type textarea "link on a doesn't work"
type textarea "x"
type textarea "link on act doesn't work"
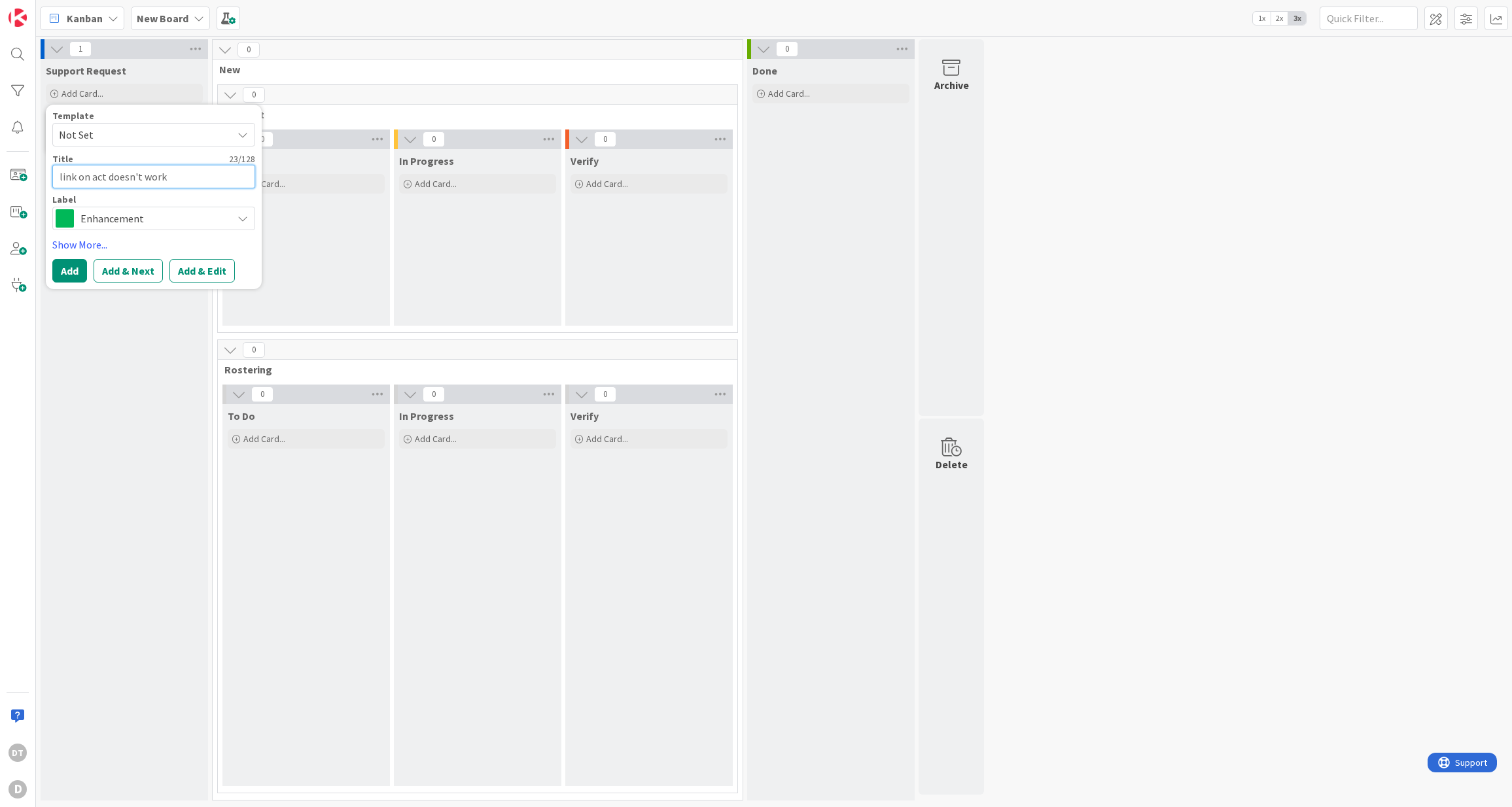
type textarea "x"
type textarea "link on acti doesn't work"
type textarea "x"
type textarea "link on activ doesn't work"
type textarea "x"
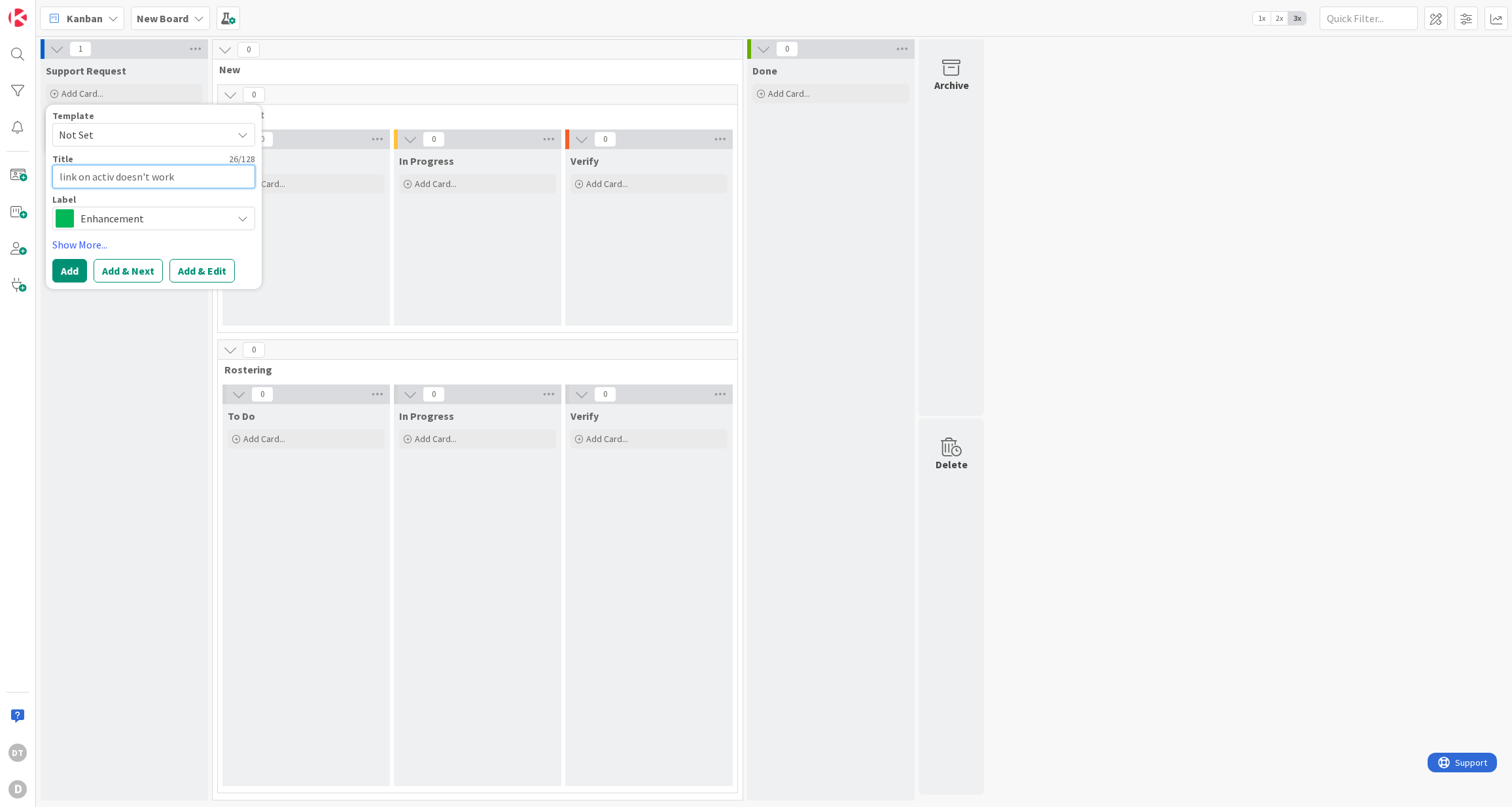
type textarea "link on activi doesn't work"
type textarea "x"
type textarea "link on activity doesn't work"
type textarea "x"
type textarea "link on activity doesn't work"
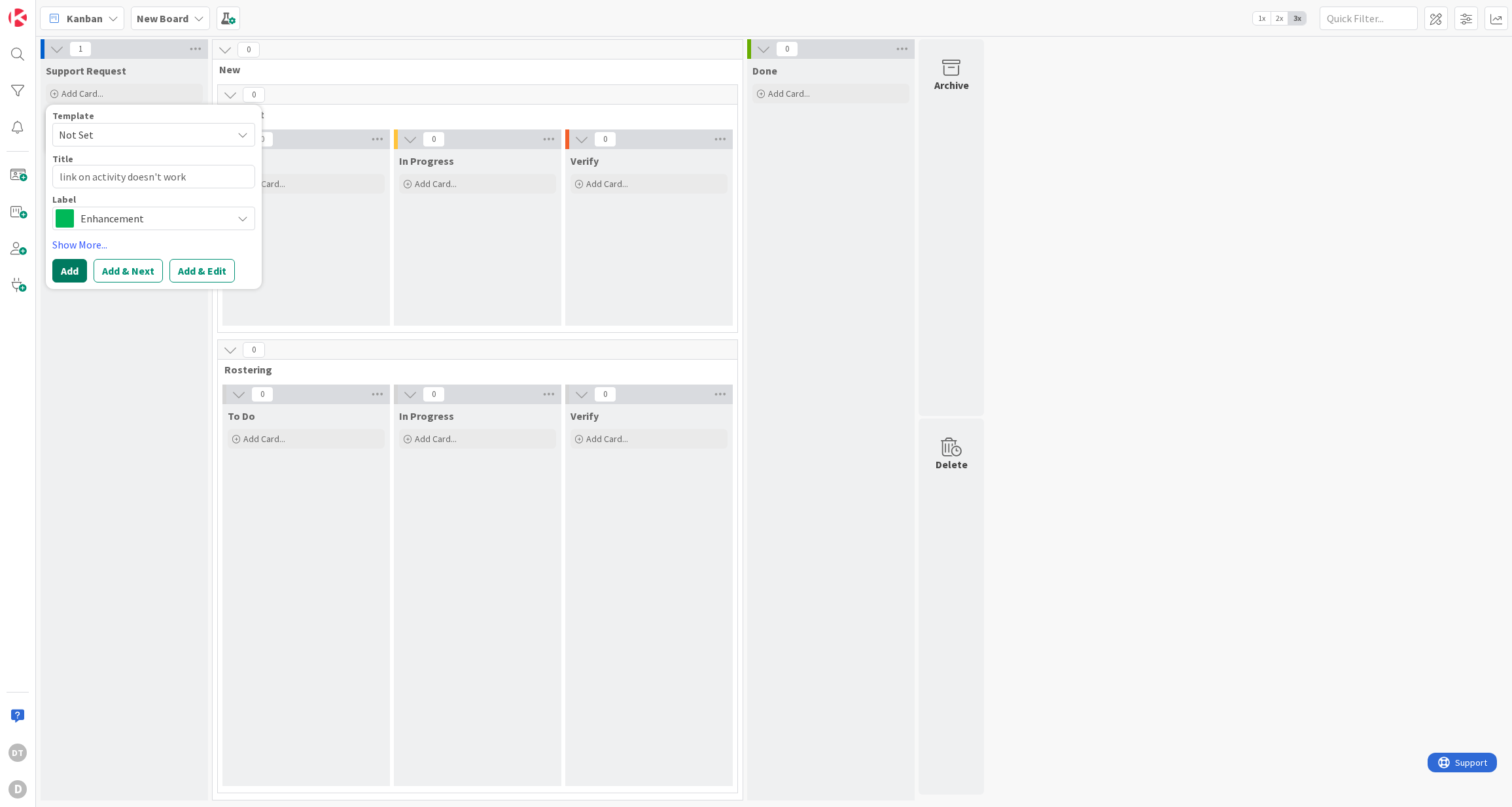
click at [73, 271] on button "Add" at bounding box center [69, 271] width 35 height 24
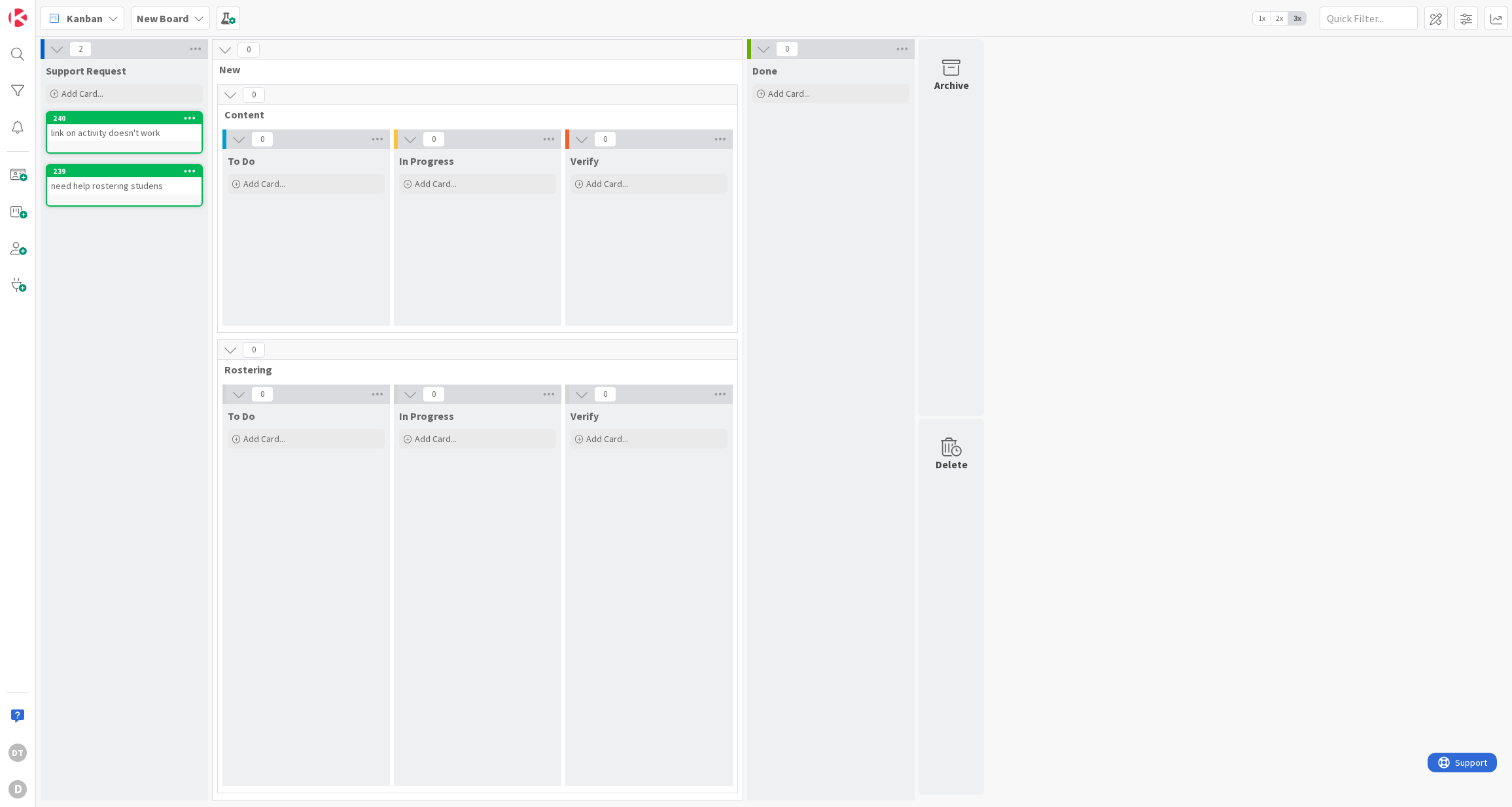
click at [1280, 14] on span "2x" at bounding box center [1279, 18] width 17 height 13
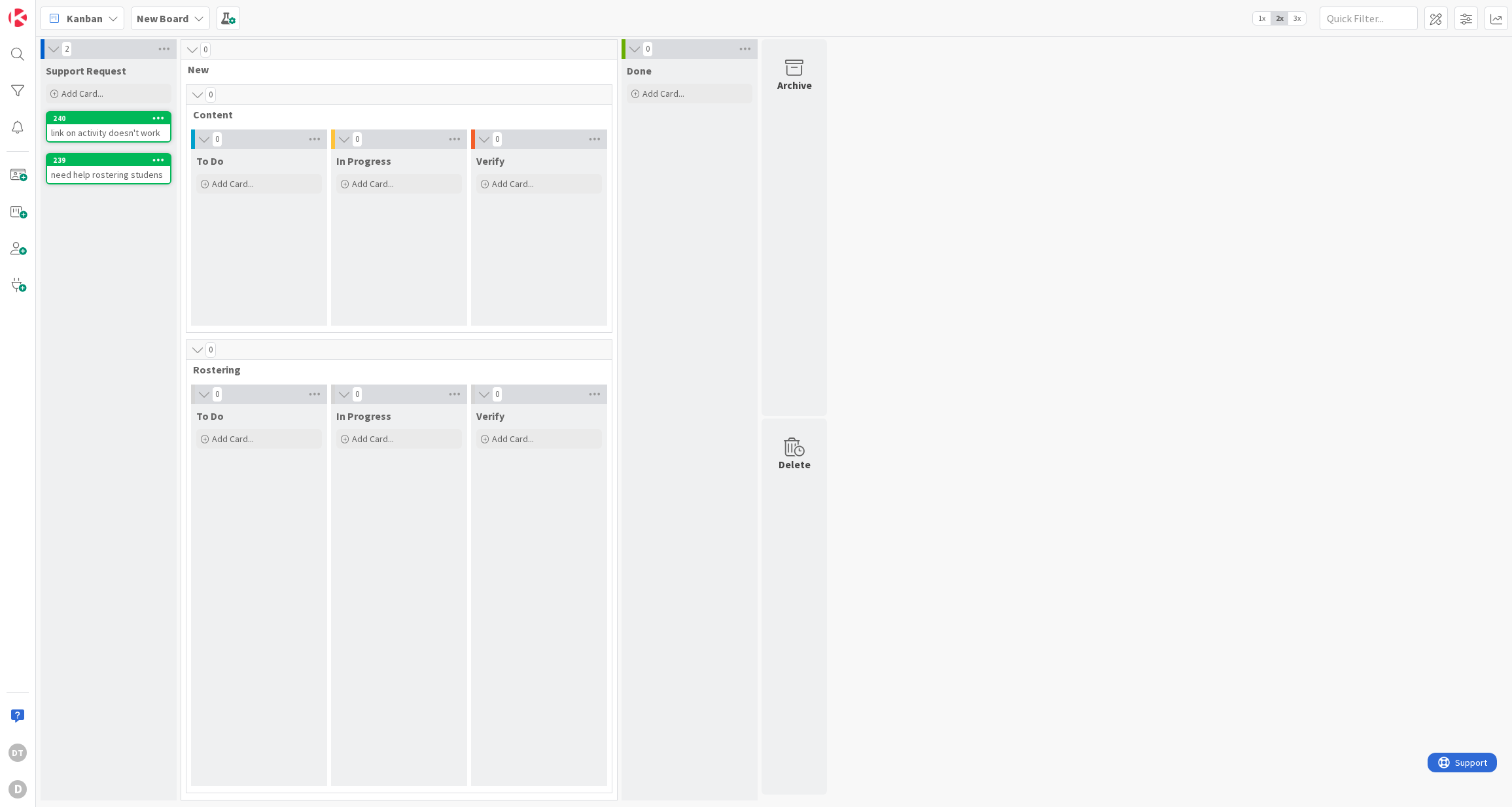
click at [1301, 21] on span "3x" at bounding box center [1296, 18] width 17 height 13
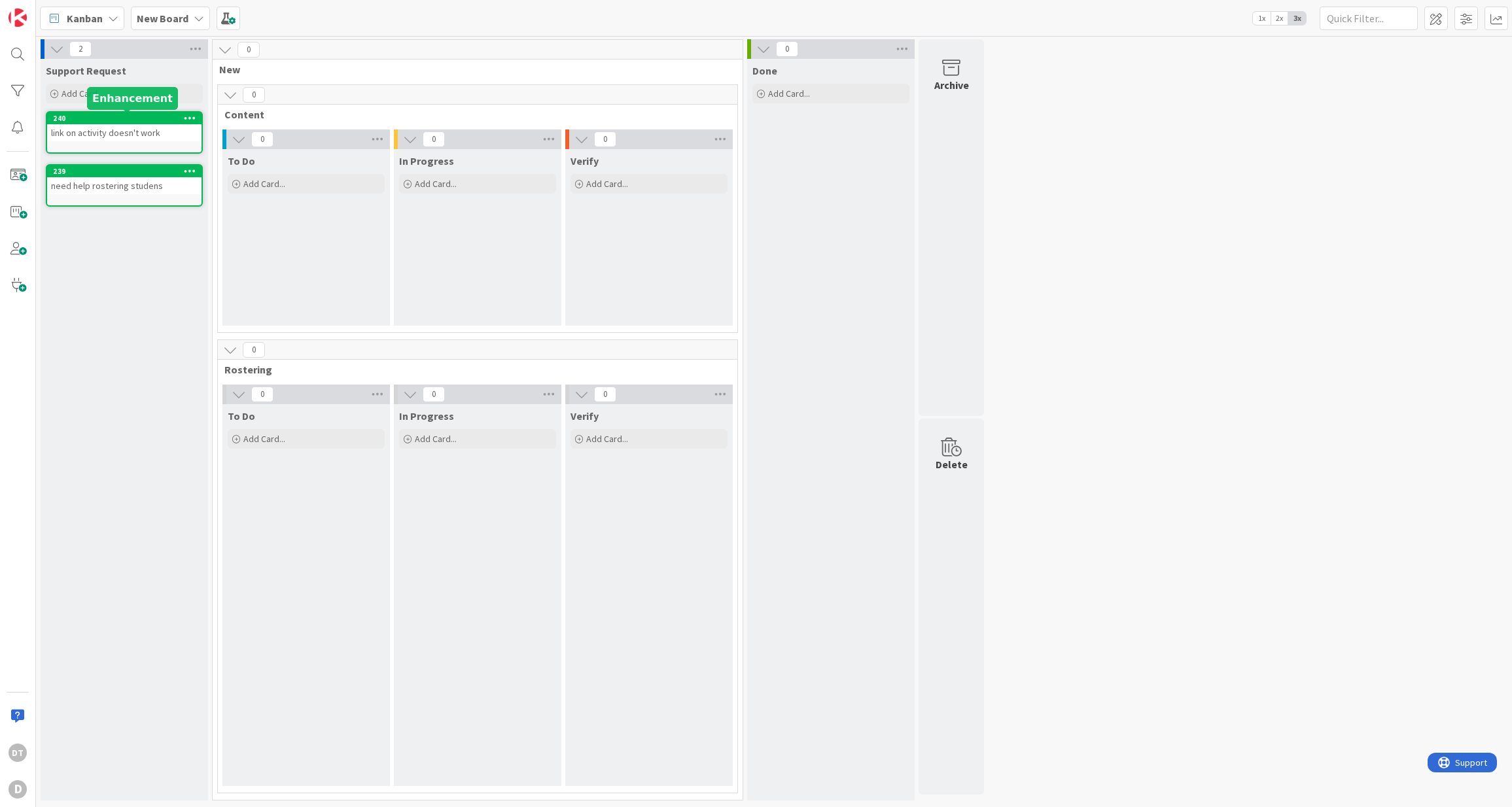
click at [94, 117] on div "240" at bounding box center [127, 118] width 149 height 9
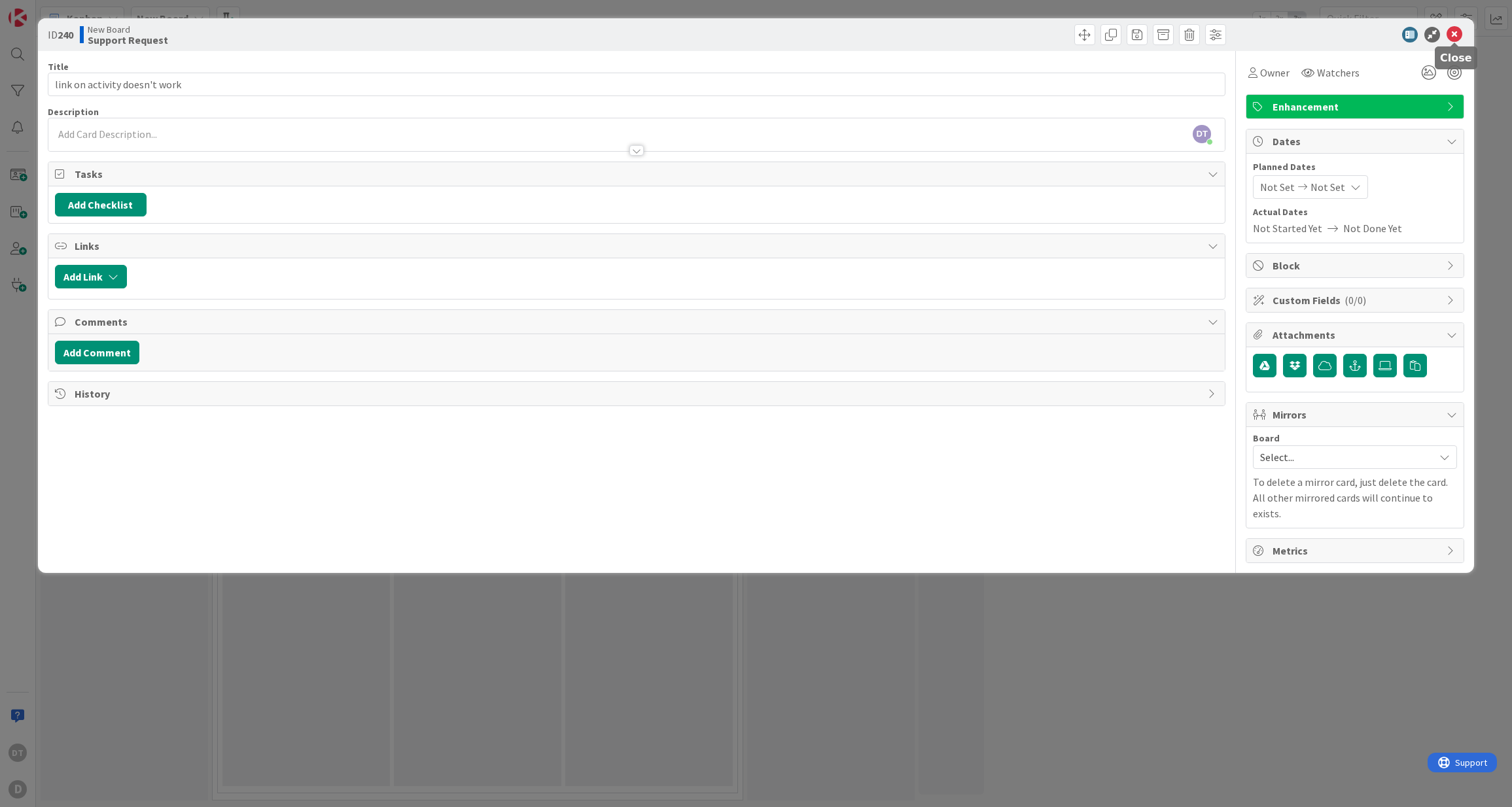
click at [1454, 26] on icon at bounding box center [1454, 34] width 15 height 15
